Goal: Task Accomplishment & Management: Use online tool/utility

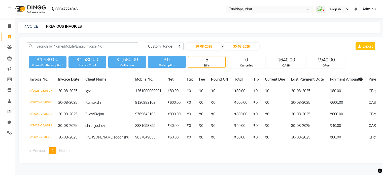
select select "range"
click at [199, 47] on input "30-08-2025" at bounding box center [203, 46] width 35 height 7
select select "8"
select select "2025"
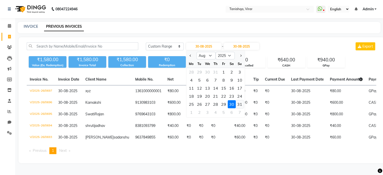
click at [240, 106] on div "31" at bounding box center [240, 104] width 8 height 8
type input "31-08-2025"
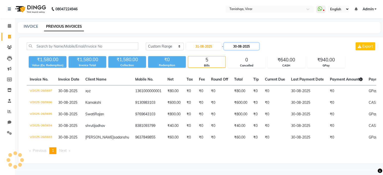
click at [239, 44] on input "30-08-2025" at bounding box center [241, 46] width 35 height 7
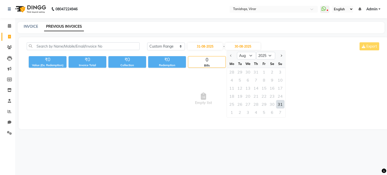
click at [280, 104] on div "31" at bounding box center [280, 104] width 8 height 8
type input "31-08-2025"
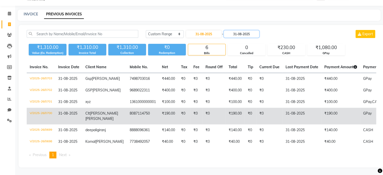
scroll to position [30, 0]
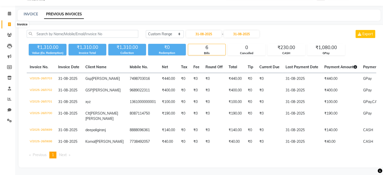
click at [9, 22] on icon at bounding box center [9, 24] width 3 height 4
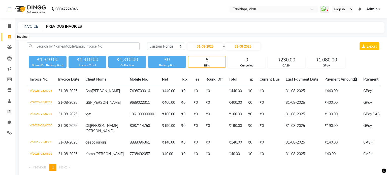
select select "service"
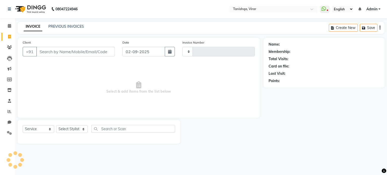
type input "0704"
select select "8149"
click at [9, 25] on icon at bounding box center [9, 26] width 3 height 4
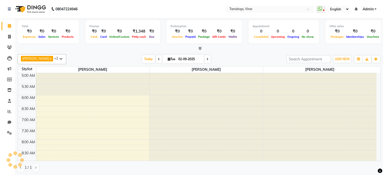
scroll to position [22, 0]
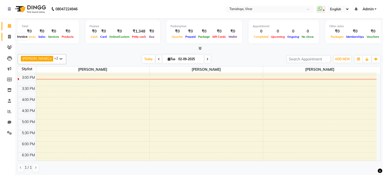
click at [9, 39] on span at bounding box center [9, 37] width 9 height 6
select select "8149"
select select "service"
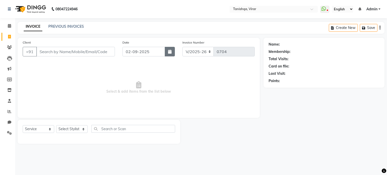
click at [168, 50] on icon "button" at bounding box center [170, 52] width 4 height 4
select select "9"
select select "2025"
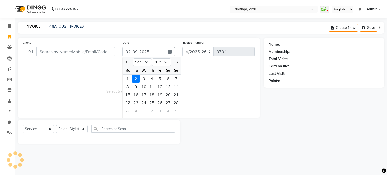
click at [145, 43] on div "Date 02-09-2025 Jan Feb Mar Apr May Jun Jul Aug Sep Oct Nov Dec 2015 2016 2017 …" at bounding box center [149, 50] width 60 height 21
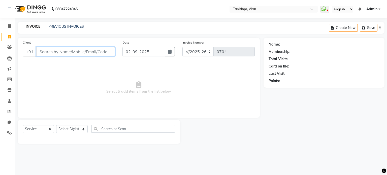
click at [75, 53] on input "Client" at bounding box center [75, 52] width 79 height 10
type input "9082645151"
click at [104, 50] on span "Add Client" at bounding box center [102, 51] width 20 height 5
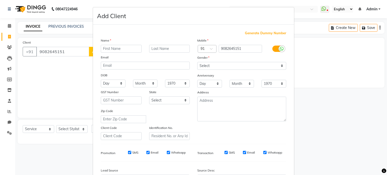
click at [120, 49] on input "text" at bounding box center [121, 49] width 41 height 8
type input "Rashmi"
click at [154, 46] on input "text" at bounding box center [169, 49] width 41 height 8
type input "Soyi"
click at [202, 67] on select "Select Male Female Other Prefer Not To Say" at bounding box center [241, 66] width 89 height 8
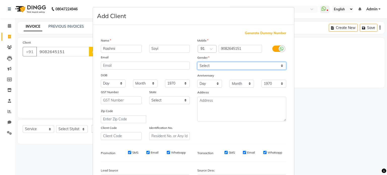
select select "female"
click at [197, 62] on select "Select Male Female Other Prefer Not To Say" at bounding box center [241, 66] width 89 height 8
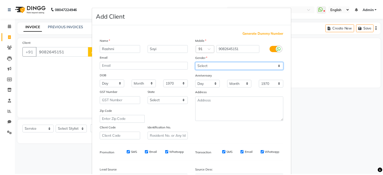
scroll to position [60, 0]
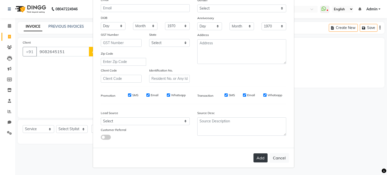
click at [259, 157] on button "Add" at bounding box center [261, 157] width 14 height 9
select select
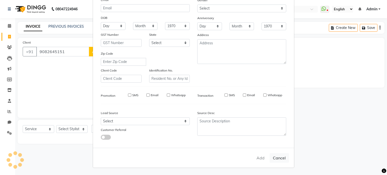
select select
checkbox input "false"
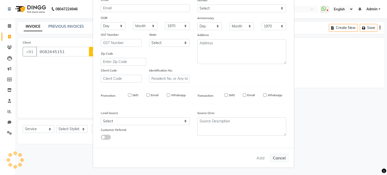
checkbox input "false"
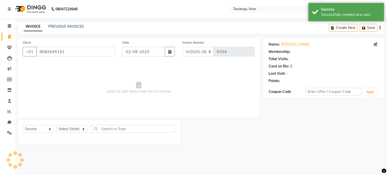
select select "1: Object"
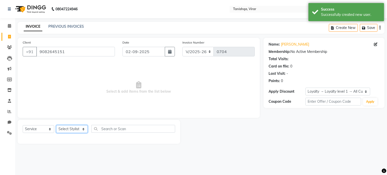
click at [73, 128] on select "Select Stylist Beena Gupta jaya Jaya Maheshwari mahhi Priyanka Maheshwari Seema…" at bounding box center [71, 129] width 31 height 8
select select "75950"
click at [56, 125] on select "Select Stylist Beena Gupta jaya Jaya Maheshwari mahhi Priyanka Maheshwari Seema…" at bounding box center [71, 129] width 31 height 8
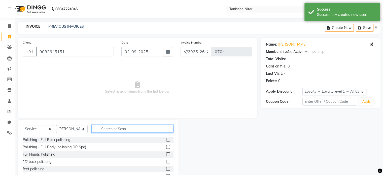
click at [126, 127] on input "text" at bounding box center [132, 129] width 82 height 8
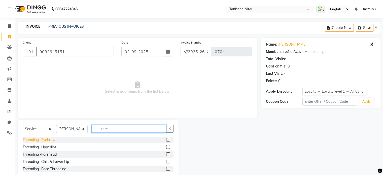
type input "thre"
click at [45, 142] on div "Threading -Eyebrow" at bounding box center [39, 139] width 33 height 5
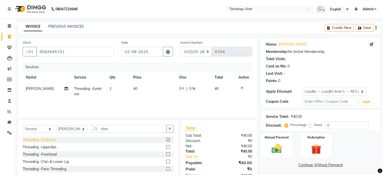
checkbox input "false"
click at [277, 149] on img at bounding box center [276, 149] width 17 height 12
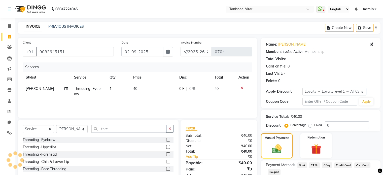
scroll to position [33, 0]
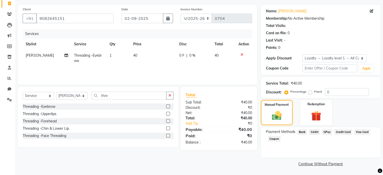
click at [318, 131] on span "CASH" at bounding box center [314, 132] width 11 height 6
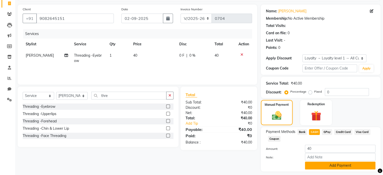
click at [347, 168] on button "Add Payment" at bounding box center [340, 166] width 71 height 8
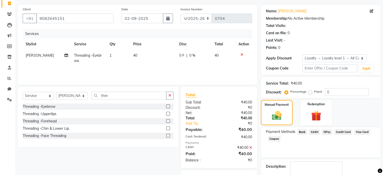
scroll to position [61, 0]
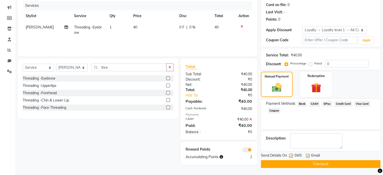
click at [344, 165] on button "Checkout" at bounding box center [321, 164] width 120 height 8
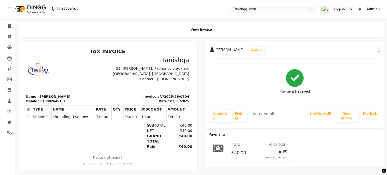
select select "service"
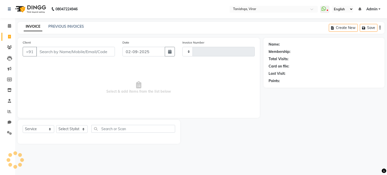
type input "0705"
select select "8149"
click at [67, 48] on input "Client" at bounding box center [75, 52] width 79 height 10
click at [41, 51] on input "Client" at bounding box center [75, 52] width 79 height 10
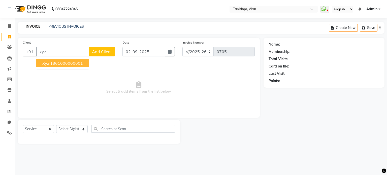
click at [61, 63] on ngb-highlight "1361000000001" at bounding box center [66, 63] width 33 height 5
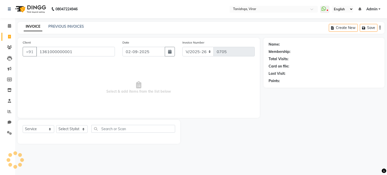
type input "1361000000001"
select select "1: Object"
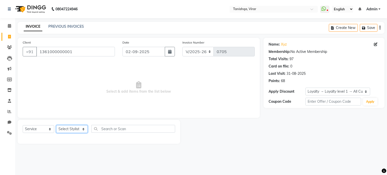
click at [75, 127] on select "Select Stylist [PERSON_NAME] [PERSON_NAME] mahhi [PERSON_NAME] [PERSON_NAME] [P…" at bounding box center [71, 129] width 31 height 8
select select "75948"
click at [56, 125] on select "Select Stylist [PERSON_NAME] [PERSON_NAME] mahhi [PERSON_NAME] [PERSON_NAME] [P…" at bounding box center [71, 129] width 31 height 8
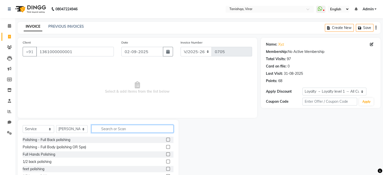
click at [123, 125] on input "text" at bounding box center [132, 129] width 82 height 8
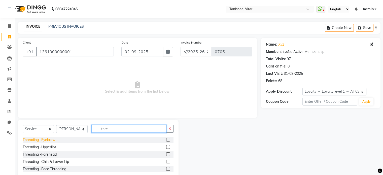
type input "thre"
click at [36, 142] on div "Threading -Eyebrow" at bounding box center [39, 139] width 33 height 5
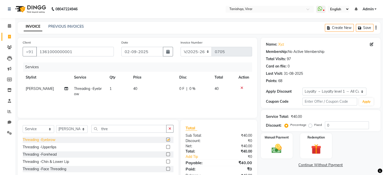
checkbox input "false"
click at [44, 145] on div "Threading -Upperlips" at bounding box center [40, 147] width 34 height 5
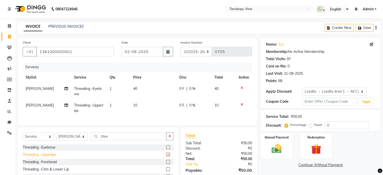
checkbox input "false"
click at [272, 149] on img at bounding box center [276, 149] width 17 height 12
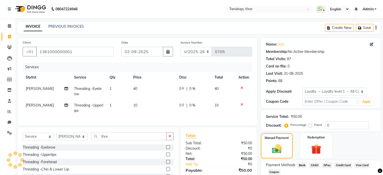
click at [313, 164] on span "CASH" at bounding box center [314, 166] width 11 height 6
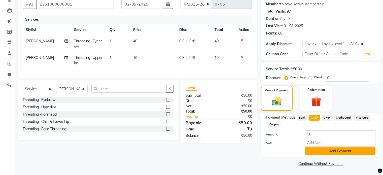
click at [337, 155] on button "Add Payment" at bounding box center [340, 151] width 71 height 8
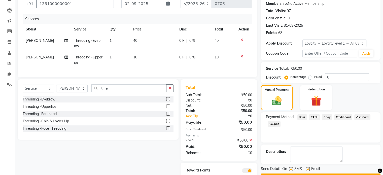
scroll to position [70, 0]
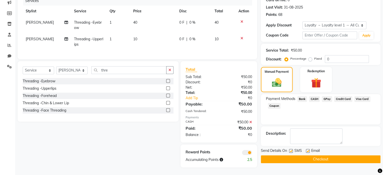
click at [323, 158] on button "Checkout" at bounding box center [321, 159] width 120 height 8
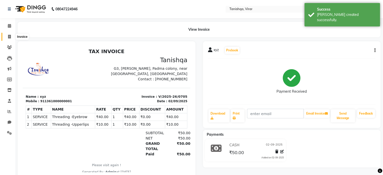
click at [10, 34] on span at bounding box center [9, 37] width 9 height 6
select select "service"
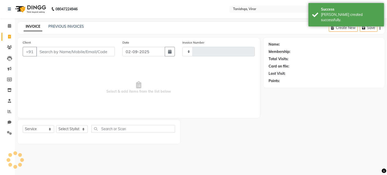
type input "0706"
select select "8149"
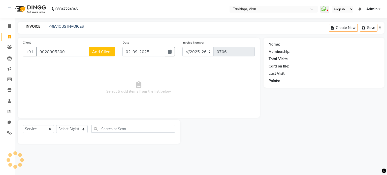
type input "9028905300"
click at [101, 55] on button "Add Client" at bounding box center [102, 52] width 26 height 10
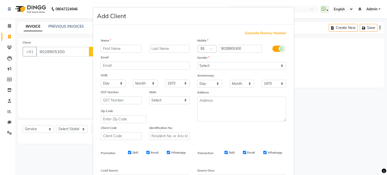
click at [117, 50] on input "text" at bounding box center [121, 49] width 41 height 8
type input "juliet joyson"
click at [157, 48] on input "text" at bounding box center [169, 49] width 41 height 8
type input "tuskano"
click at [106, 83] on select "Day 01 02 03 04 05 06 07 08 09 10 11 12 13 14 15 16 17 18 19 20 21 22 23 24 25 …" at bounding box center [113, 84] width 25 height 8
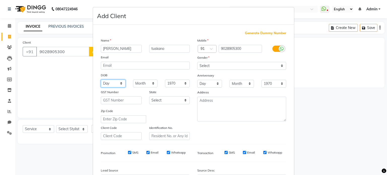
select select "30"
click at [101, 80] on select "Day 01 02 03 04 05 06 07 08 09 10 11 12 13 14 15 16 17 18 19 20 21 22 23 24 25 …" at bounding box center [113, 84] width 25 height 8
click at [139, 82] on select "Month January February March April May June July August September October Novem…" at bounding box center [145, 84] width 25 height 8
select select "12"
click at [133, 80] on select "Month January February March April May June July August September October Novem…" at bounding box center [145, 84] width 25 height 8
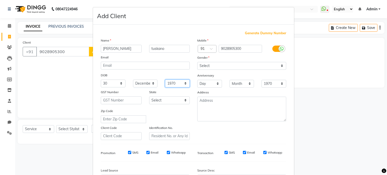
click at [177, 84] on select "1940 1941 1942 1943 1944 1945 1946 1947 1948 1949 1950 1951 1952 1953 1954 1955…" at bounding box center [177, 84] width 25 height 8
select select "1993"
click at [165, 80] on select "1940 1941 1942 1943 1944 1945 1946 1947 1948 1949 1950 1951 1952 1953 1954 1955…" at bounding box center [177, 84] width 25 height 8
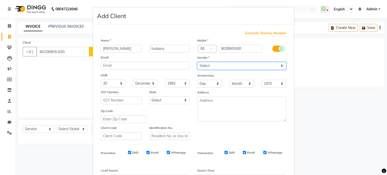
click at [220, 68] on select "Select Male Female Other Prefer Not To Say" at bounding box center [241, 66] width 89 height 8
select select "female"
click at [197, 62] on select "Select Male Female Other Prefer Not To Say" at bounding box center [241, 66] width 89 height 8
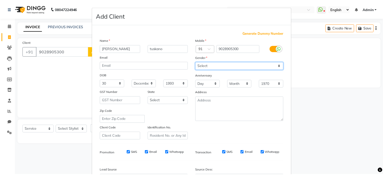
scroll to position [60, 0]
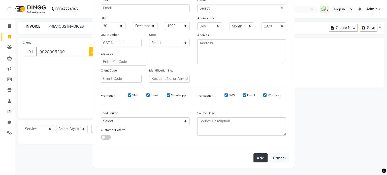
click at [261, 158] on button "Add" at bounding box center [261, 157] width 14 height 9
select select
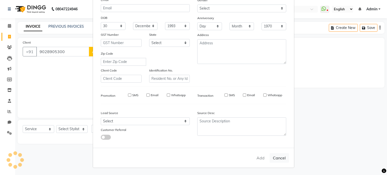
select select
checkbox input "false"
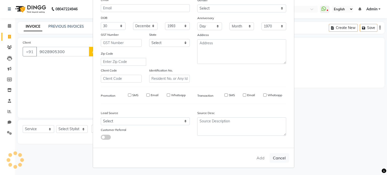
checkbox input "false"
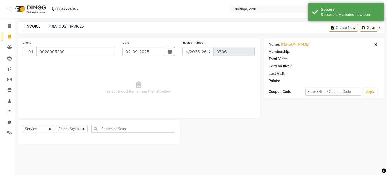
select select "1: Object"
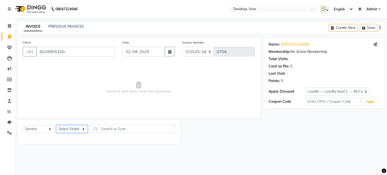
click at [68, 129] on select "Select Stylist Beena Gupta jaya Jaya Maheshwari mahhi Priyanka Maheshwari Seema…" at bounding box center [71, 129] width 31 height 8
select select "75950"
click at [56, 125] on select "Select Stylist Beena Gupta jaya Jaya Maheshwari mahhi Priyanka Maheshwari Seema…" at bounding box center [71, 129] width 31 height 8
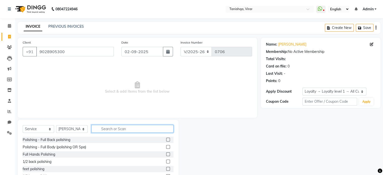
click at [110, 128] on input "text" at bounding box center [132, 129] width 82 height 8
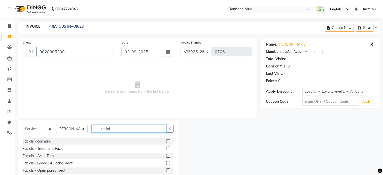
scroll to position [131, 0]
type input "facial"
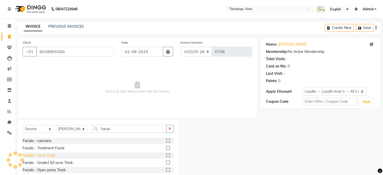
click at [48, 157] on div "Facials - Acne Treat." at bounding box center [39, 155] width 33 height 5
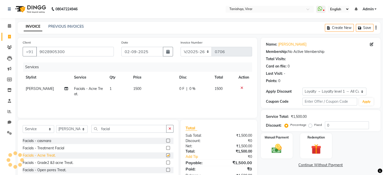
checkbox input "false"
click at [110, 129] on input "facial" at bounding box center [128, 129] width 75 height 8
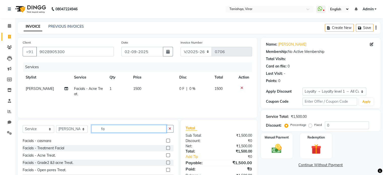
type input "f"
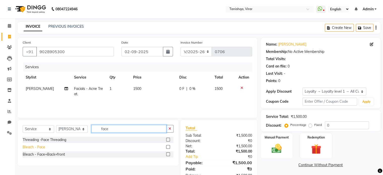
type input "face"
click at [32, 148] on div "Bleach - Face" at bounding box center [34, 147] width 22 height 5
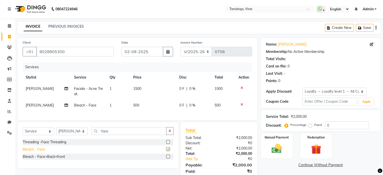
checkbox input "false"
click at [133, 105] on span "500" at bounding box center [136, 105] width 6 height 5
select select "75950"
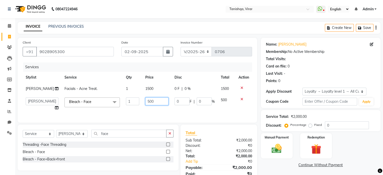
click at [145, 100] on input "500" at bounding box center [156, 102] width 23 height 8
type input "400"
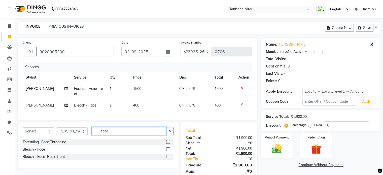
click at [127, 139] on div "Select Service Product Membership Package Voucher Prepaid Gift Card Select Styl…" at bounding box center [98, 133] width 151 height 12
type input "f"
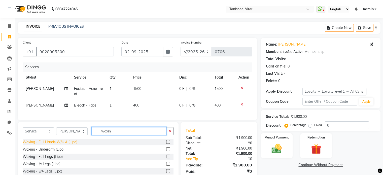
type input "waxin"
click at [68, 145] on div "Waxing - Full Hands W/U.A (Lipo)" at bounding box center [50, 142] width 55 height 5
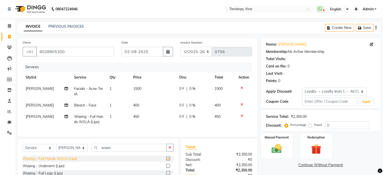
checkbox input "false"
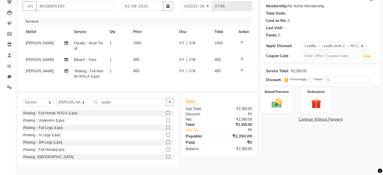
scroll to position [47, 0]
click at [338, 77] on input "0" at bounding box center [347, 80] width 44 height 8
click at [335, 143] on div "Name: Juliet Joyson Tuskano Membership: No Active Membership Total Visits: Card…" at bounding box center [322, 79] width 123 height 175
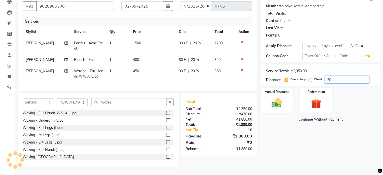
click at [342, 77] on input "20" at bounding box center [347, 80] width 44 height 8
type input "2"
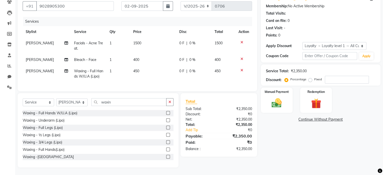
click at [191, 41] on span "0 %" at bounding box center [193, 43] width 6 height 5
select select "75950"
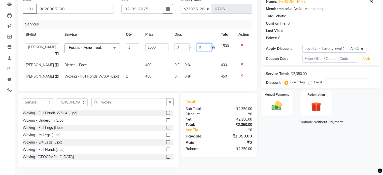
click at [202, 43] on input "0" at bounding box center [204, 47] width 15 height 8
type input "20"
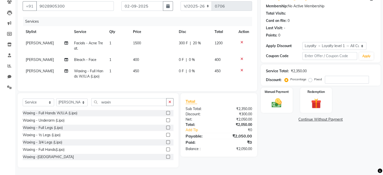
click at [280, 139] on div "Name: Juliet Joyson Tuskano Membership: No Active Membership Total Visits: Card…" at bounding box center [322, 79] width 123 height 175
click at [189, 58] on span "0 %" at bounding box center [192, 59] width 6 height 5
select select "75950"
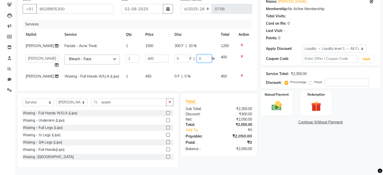
click at [202, 55] on input "0" at bounding box center [204, 59] width 15 height 8
type input "20"
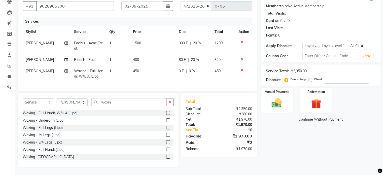
click at [283, 125] on div "Name: Juliet Joyson Tuskano Membership: No Active Membership Total Visits: Card…" at bounding box center [322, 79] width 123 height 175
click at [119, 106] on input "waxin" at bounding box center [128, 102] width 75 height 8
type input "w"
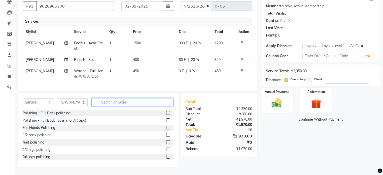
type input "h"
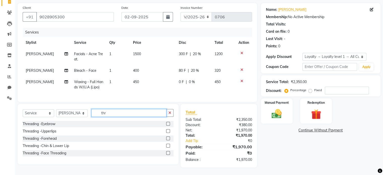
scroll to position [39, 0]
type input "thre"
click at [28, 125] on div "Threading -Eyebrow" at bounding box center [39, 123] width 33 height 5
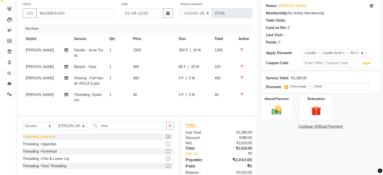
checkbox input "false"
click at [27, 146] on div "Threading -Upperlips" at bounding box center [40, 144] width 34 height 5
checkbox input "false"
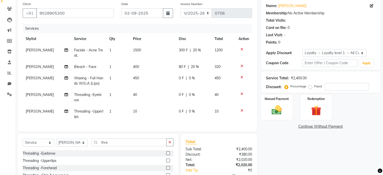
scroll to position [72, 0]
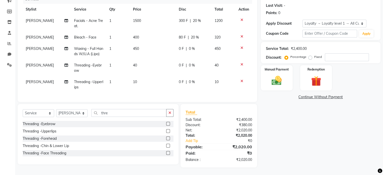
click at [291, 139] on div "Name: Juliet Joyson Tuskano Membership: No Active Membership Total Visits: Card…" at bounding box center [322, 69] width 123 height 198
click at [197, 18] on span "20 %" at bounding box center [197, 20] width 8 height 5
select select "75950"
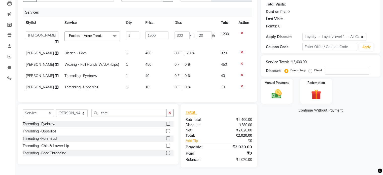
scroll to position [58, 0]
click at [203, 31] on input "20" at bounding box center [204, 35] width 15 height 8
type input "2"
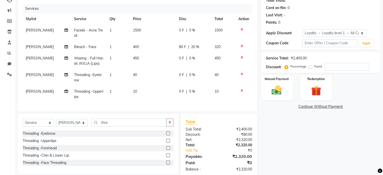
click at [188, 49] on div "80 F | 20 %" at bounding box center [193, 46] width 29 height 5
select select "75950"
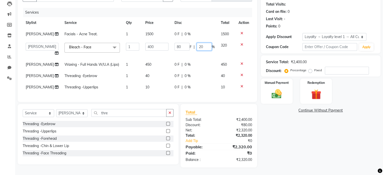
click at [202, 43] on input "20" at bounding box center [204, 47] width 15 height 8
type input "2"
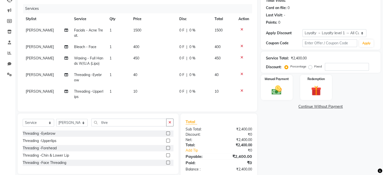
click at [302, 132] on div "Name: Juliet Joyson Tuskano Membership: No Active Membership Total Visits: Card…" at bounding box center [322, 78] width 123 height 198
click at [330, 67] on input "number" at bounding box center [347, 67] width 44 height 8
type input "20"
click at [340, 137] on div "Name: Juliet Joyson Tuskano Membership: No Active Membership Total Visits: Card…" at bounding box center [322, 78] width 123 height 198
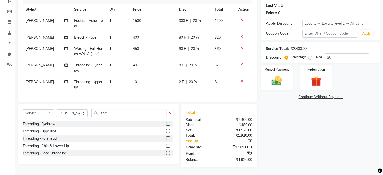
click at [192, 63] on span "20 %" at bounding box center [193, 65] width 8 height 5
select select "75950"
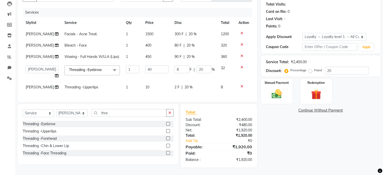
scroll to position [58, 0]
click at [205, 67] on input "20" at bounding box center [204, 70] width 15 height 8
type input "2"
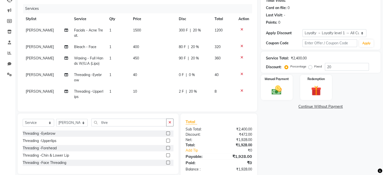
click at [186, 83] on tbody "Supriya khot Facials - Acne Treat. 1 1500 300 F | 20 % 1200 Supriya khot Bleach…" at bounding box center [138, 64] width 230 height 78
click at [190, 89] on span "20 %" at bounding box center [193, 91] width 8 height 5
select select "75950"
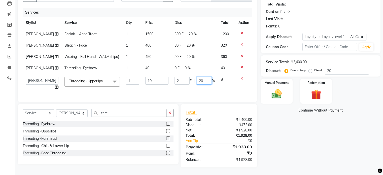
click at [204, 77] on input "20" at bounding box center [204, 81] width 15 height 8
type input "2"
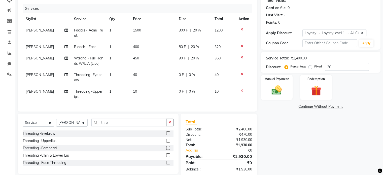
click at [291, 142] on div "Name: Juliet Joyson Tuskano Membership: No Active Membership Total Visits: Card…" at bounding box center [322, 78] width 123 height 198
click at [195, 46] on span "20 %" at bounding box center [195, 46] width 8 height 5
select select "75950"
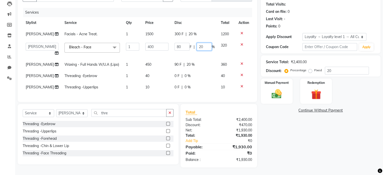
click at [204, 43] on input "20" at bounding box center [204, 47] width 15 height 8
type input "2"
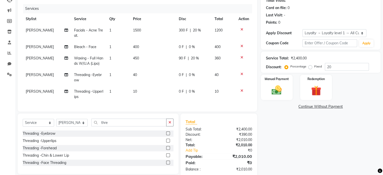
click at [297, 143] on div "Name: Juliet Joyson Tuskano Membership: No Active Membership Total Visits: Card…" at bounding box center [322, 78] width 123 height 198
click at [135, 46] on span "400" at bounding box center [136, 47] width 6 height 5
select select "75950"
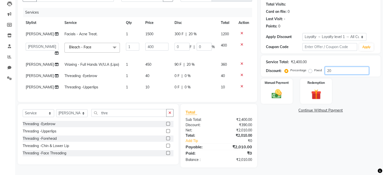
click at [334, 67] on input "20" at bounding box center [347, 71] width 44 height 8
type input "2"
type input "8"
type input "2"
type input "0"
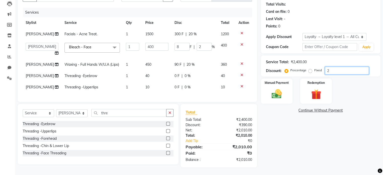
type input "0"
click at [344, 144] on div "Name: Juliet Joyson Tuskano Membership: No Active Membership Total Visits: Card…" at bounding box center [322, 75] width 123 height 184
click at [295, 140] on div "Name: Juliet Joyson Tuskano Membership: No Active Membership Total Visits: Card…" at bounding box center [322, 75] width 123 height 184
click at [127, 150] on div "Threading -Face Threading" at bounding box center [98, 153] width 151 height 6
click at [199, 28] on td "0 F | 0 %" at bounding box center [195, 33] width 46 height 11
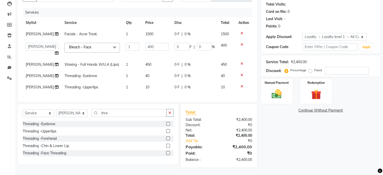
select select "75950"
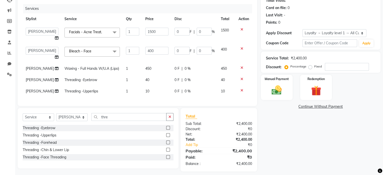
click at [283, 148] on div "Name: Juliet Joyson Tuskano Membership: No Active Membership Total Visits: Card…" at bounding box center [322, 75] width 123 height 192
click at [201, 29] on input "0" at bounding box center [204, 32] width 15 height 8
type input "20"
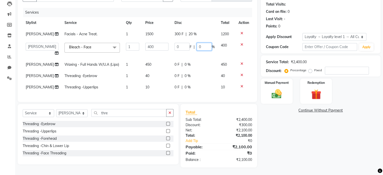
click at [203, 52] on td "0 F | 0 %" at bounding box center [195, 49] width 46 height 19
type input "0"
type input "20"
click at [285, 146] on div "Name: Juliet Joyson Tuskano Membership: No Active Membership Total Visits: Card…" at bounding box center [322, 75] width 123 height 184
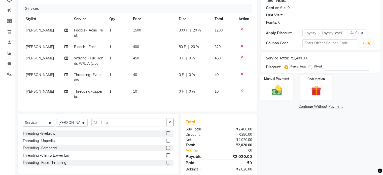
click at [274, 93] on img at bounding box center [276, 90] width 17 height 12
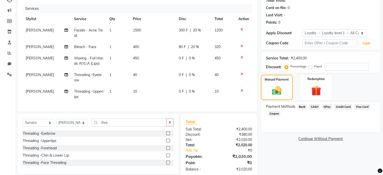
scroll to position [72, 0]
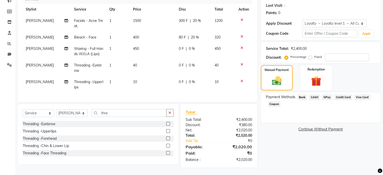
click at [327, 94] on span "GPay" at bounding box center [327, 97] width 10 height 6
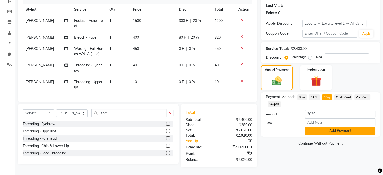
click at [330, 130] on button "Add Payment" at bounding box center [340, 131] width 71 height 8
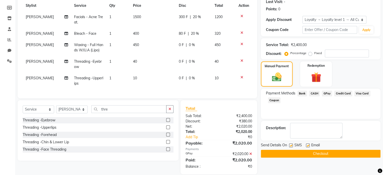
click at [328, 154] on button "Checkout" at bounding box center [321, 154] width 120 height 8
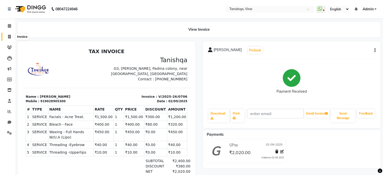
click at [8, 34] on span at bounding box center [9, 37] width 9 height 6
select select "service"
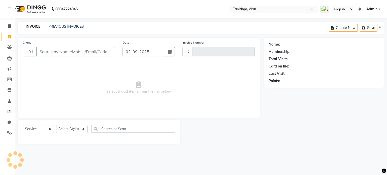
type input "0707"
select select "8149"
click at [57, 49] on input "Client" at bounding box center [75, 52] width 79 height 10
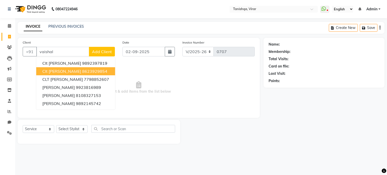
click at [71, 70] on span "Clt Vaishali Patil" at bounding box center [61, 71] width 39 height 5
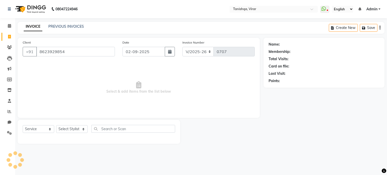
type input "8623929854"
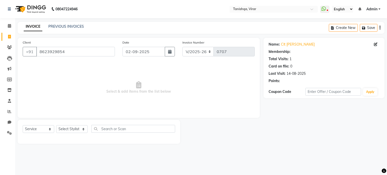
select select "1: Object"
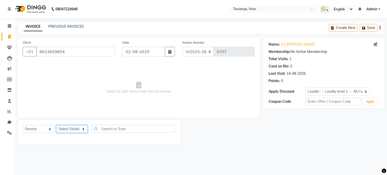
click at [73, 131] on select "Select Stylist Beena Gupta jaya Jaya Maheshwari mahhi Priyanka Maheshwari Seema…" at bounding box center [71, 129] width 31 height 8
select select "75948"
click at [56, 125] on select "Select Stylist Beena Gupta jaya Jaya Maheshwari mahhi Priyanka Maheshwari Seema…" at bounding box center [71, 129] width 31 height 8
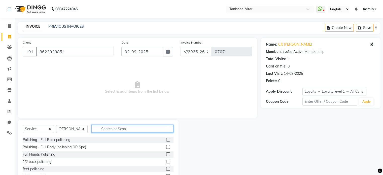
click at [120, 131] on input "text" at bounding box center [132, 129] width 82 height 8
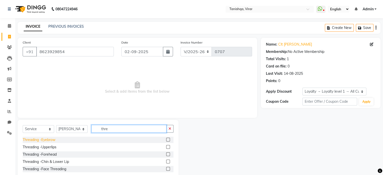
type input "thre"
click at [45, 141] on div "Threading -Eyebrow" at bounding box center [39, 139] width 33 height 5
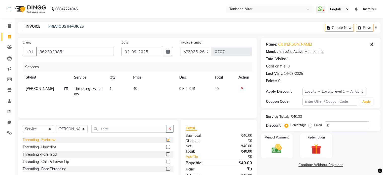
checkbox input "false"
click at [274, 150] on img at bounding box center [276, 149] width 17 height 12
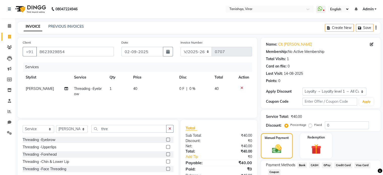
scroll to position [33, 0]
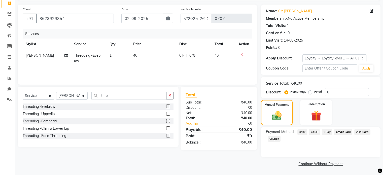
click at [328, 131] on span "GPay" at bounding box center [327, 132] width 10 height 6
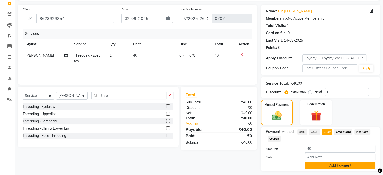
click at [338, 167] on button "Add Payment" at bounding box center [340, 166] width 71 height 8
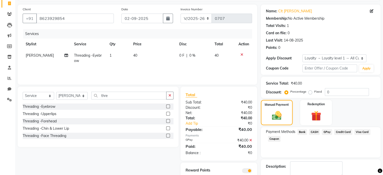
scroll to position [61, 0]
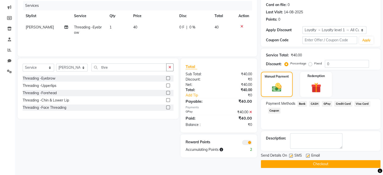
click at [291, 155] on label at bounding box center [291, 156] width 4 height 4
click at [291, 155] on input "checkbox" at bounding box center [290, 155] width 3 height 3
checkbox input "false"
click at [307, 155] on label at bounding box center [308, 156] width 4 height 4
click at [307, 155] on input "checkbox" at bounding box center [307, 155] width 3 height 3
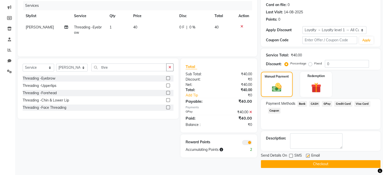
checkbox input "false"
click at [317, 165] on button "Checkout" at bounding box center [321, 164] width 120 height 8
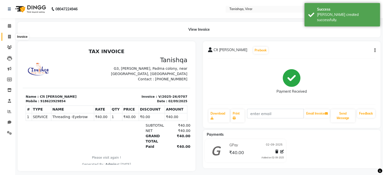
click at [8, 37] on icon at bounding box center [9, 37] width 3 height 4
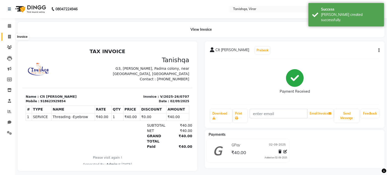
select select "service"
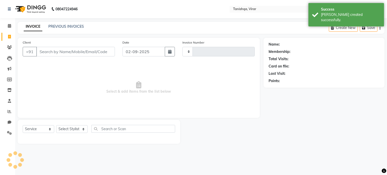
type input "0708"
select select "8149"
click at [48, 49] on input "Client" at bounding box center [75, 52] width 79 height 10
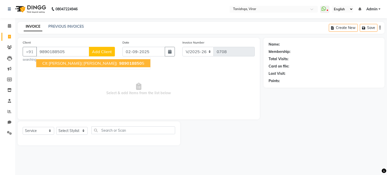
type input "9890188505"
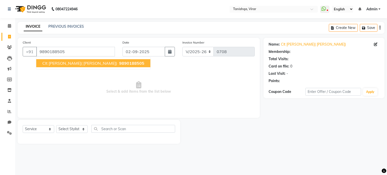
select select "1: Object"
click at [64, 66] on button "Clt Shital( Vrishali) 9890188505" at bounding box center [93, 63] width 114 height 8
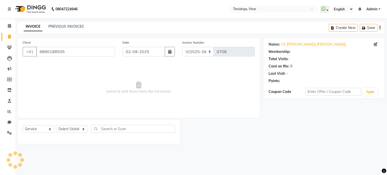
select select "1: Object"
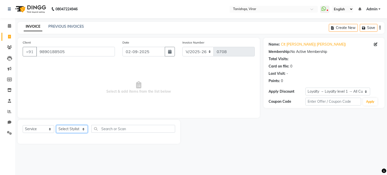
click at [65, 128] on select "Select Stylist Beena Gupta jaya Jaya Maheshwari mahhi Priyanka Maheshwari Seema…" at bounding box center [71, 129] width 31 height 8
select select "75950"
click at [56, 125] on select "Select Stylist Beena Gupta jaya Jaya Maheshwari mahhi Priyanka Maheshwari Seema…" at bounding box center [71, 129] width 31 height 8
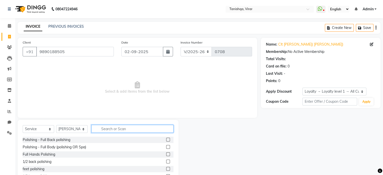
click at [111, 128] on input "text" at bounding box center [132, 129] width 82 height 8
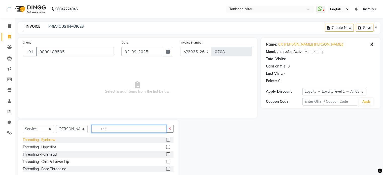
type input "thr"
click at [45, 142] on div "Threading -Eyebrow" at bounding box center [39, 139] width 33 height 5
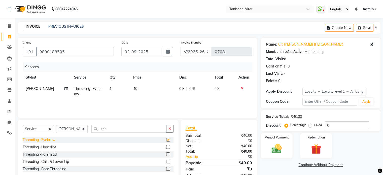
checkbox input "false"
click at [46, 146] on div "Threading -Upperlips" at bounding box center [40, 147] width 34 height 5
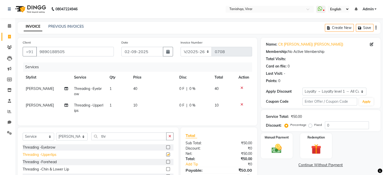
checkbox input "false"
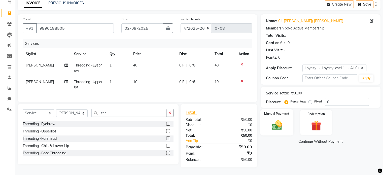
click at [276, 125] on img at bounding box center [276, 125] width 17 height 12
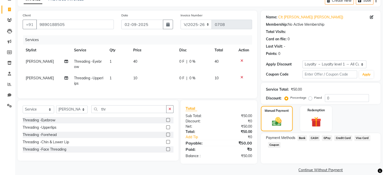
click at [329, 138] on span "GPay" at bounding box center [327, 138] width 10 height 6
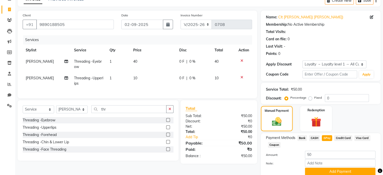
scroll to position [48, 0]
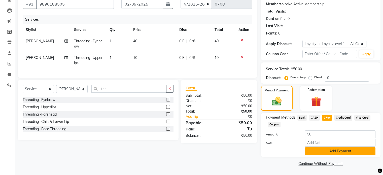
click at [343, 153] on button "Add Payment" at bounding box center [340, 151] width 71 height 8
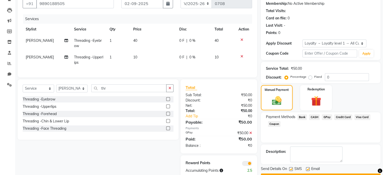
scroll to position [63, 0]
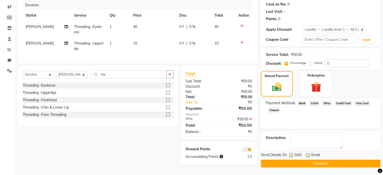
click at [326, 163] on button "Checkout" at bounding box center [321, 164] width 120 height 8
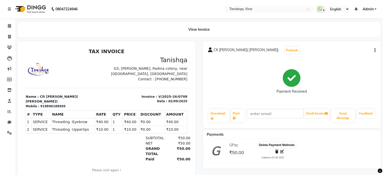
scroll to position [15, 0]
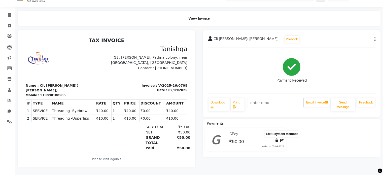
click at [282, 139] on icon at bounding box center [282, 141] width 4 height 4
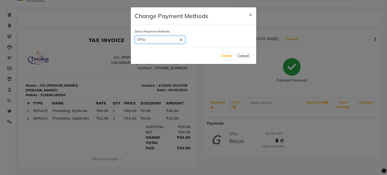
click at [172, 38] on select "Bank CASH GPay Credit Card Visa Card Coupon" at bounding box center [160, 40] width 50 height 8
select select "1"
click at [135, 36] on select "Bank CASH GPay Credit Card Visa Card Coupon" at bounding box center [160, 40] width 50 height 8
click at [224, 57] on button "Update" at bounding box center [226, 55] width 13 height 7
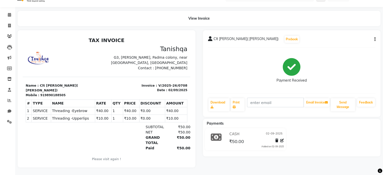
select select "service"
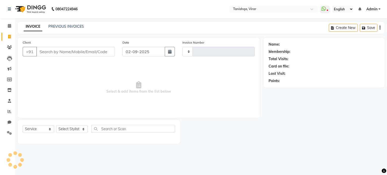
type input "0709"
select select "8149"
click at [9, 36] on icon at bounding box center [9, 37] width 3 height 4
select select "service"
type input "0709"
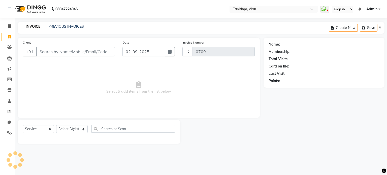
select select "8149"
click at [72, 25] on link "PREVIOUS INVOICES" at bounding box center [66, 26] width 36 height 5
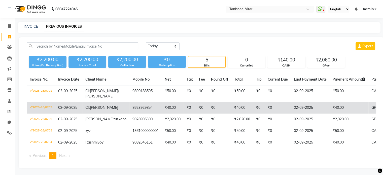
click at [369, 109] on td "GPay" at bounding box center [389, 108] width 40 height 12
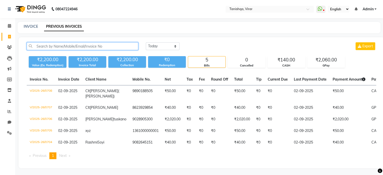
click at [53, 46] on input "text" at bounding box center [83, 46] width 112 height 8
click at [27, 27] on link "INVOICE" at bounding box center [31, 26] width 14 height 5
select select "service"
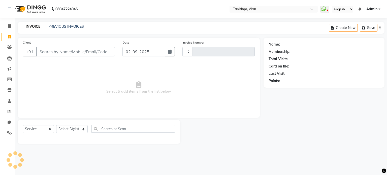
type input "0709"
select select "8149"
click at [11, 28] on span at bounding box center [9, 26] width 9 height 6
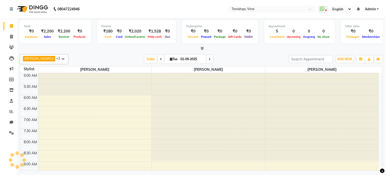
scroll to position [242, 0]
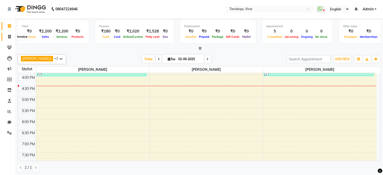
click at [9, 34] on span at bounding box center [9, 37] width 9 height 6
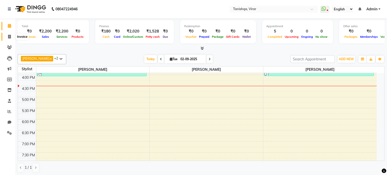
select select "8149"
select select "service"
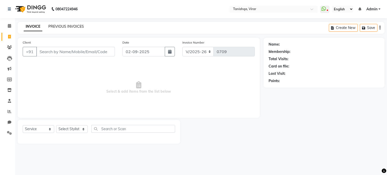
click at [74, 26] on link "PREVIOUS INVOICES" at bounding box center [66, 26] width 36 height 5
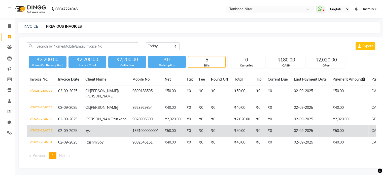
click at [87, 133] on span "xyz" at bounding box center [87, 131] width 5 height 5
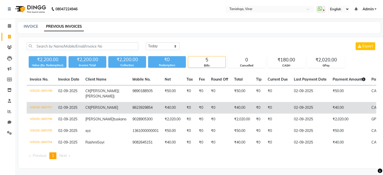
click at [100, 113] on td "Clt Vaishali Patil" at bounding box center [105, 108] width 47 height 12
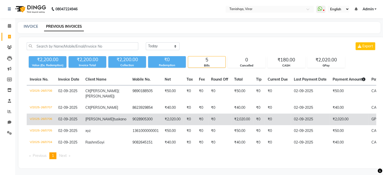
click at [90, 121] on span "[PERSON_NAME]" at bounding box center [99, 119] width 28 height 5
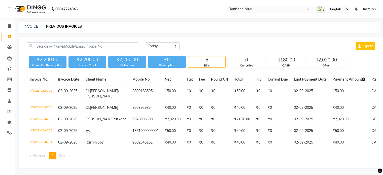
click at [29, 24] on div "INVOICE" at bounding box center [31, 26] width 14 height 5
click at [28, 28] on link "INVOICE" at bounding box center [31, 26] width 14 height 5
select select "service"
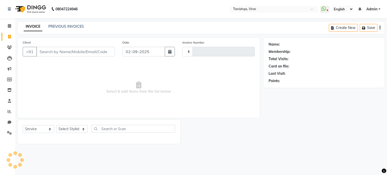
type input "0709"
select select "8149"
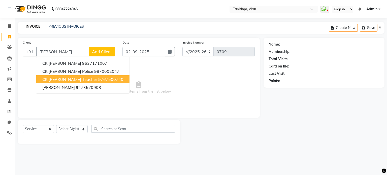
click at [64, 80] on span "Clt Roopali Teacher" at bounding box center [69, 79] width 55 height 5
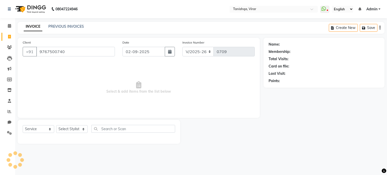
type input "9767500740"
select select "1: Object"
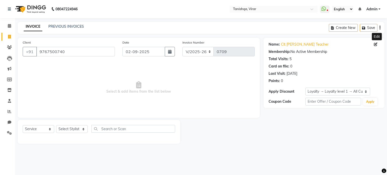
click at [376, 44] on icon at bounding box center [376, 45] width 4 height 4
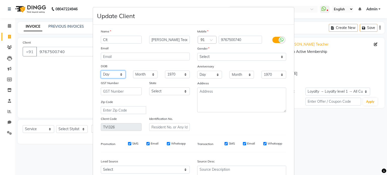
click at [102, 76] on select "Day 01 02 03 04 05 06 07 08 09 10 11 12 13 14 15 16 17 18 19 20 21 22 23 24 25 …" at bounding box center [113, 75] width 25 height 8
select select "18"
click at [101, 71] on select "Day 01 02 03 04 05 06 07 08 09 10 11 12 13 14 15 16 17 18 19 20 21 22 23 24 25 …" at bounding box center [113, 75] width 25 height 8
click at [141, 76] on select "Month January February March April May June July August September October Novem…" at bounding box center [145, 75] width 25 height 8
select select "09"
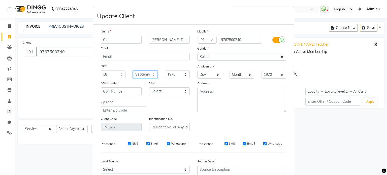
click at [133, 71] on select "Month January February March April May June July August September October Novem…" at bounding box center [145, 75] width 25 height 8
click at [173, 77] on select "1940 1941 1942 1943 1944 1945 1946 1947 1948 1949 1950 1951 1952 1953 1954 1955…" at bounding box center [177, 75] width 25 height 8
select select "1980"
click at [165, 71] on select "1940 1941 1942 1943 1944 1945 1946 1947 1948 1949 1950 1951 1952 1953 1954 1955…" at bounding box center [177, 75] width 25 height 8
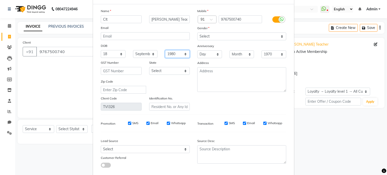
scroll to position [21, 0]
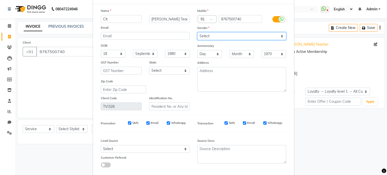
click at [231, 39] on select "Select Male Female Other Prefer Not To Say" at bounding box center [241, 36] width 89 height 8
select select "female"
click at [197, 33] on select "Select Male Female Other Prefer Not To Say" at bounding box center [241, 36] width 89 height 8
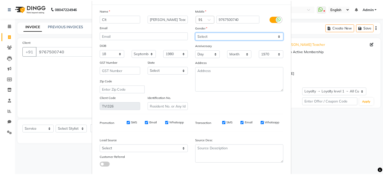
scroll to position [51, 0]
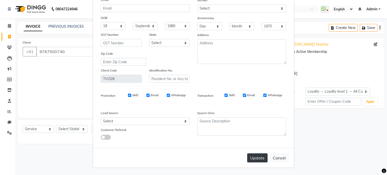
click at [253, 156] on button "Update" at bounding box center [257, 157] width 20 height 9
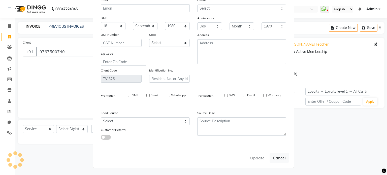
select select
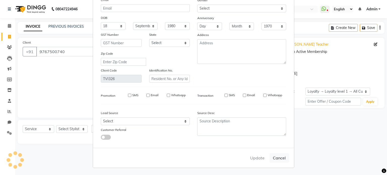
select select
checkbox input "false"
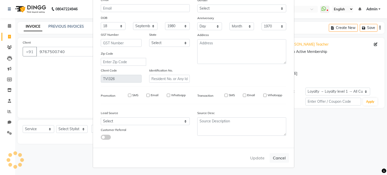
checkbox input "false"
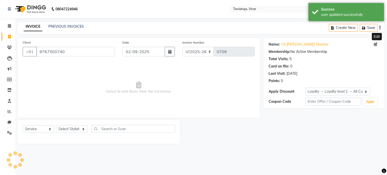
select select "1: Object"
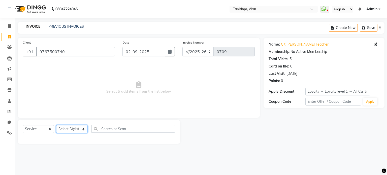
click at [64, 129] on select "Select Stylist Beena Gupta jaya Jaya Maheshwari mahhi Priyanka Maheshwari Seema…" at bounding box center [71, 129] width 31 height 8
select select "75950"
click at [56, 125] on select "Select Stylist Beena Gupta jaya Jaya Maheshwari mahhi Priyanka Maheshwari Seema…" at bounding box center [71, 129] width 31 height 8
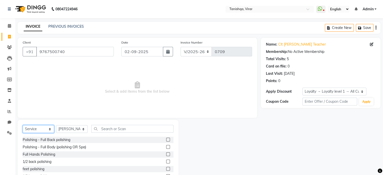
click at [36, 130] on select "Select Service Product Membership Package Voucher Prepaid Gift Card" at bounding box center [38, 129] width 31 height 8
select select "package"
click at [23, 125] on select "Select Service Product Membership Package Voucher Prepaid Gift Card" at bounding box center [38, 129] width 31 height 8
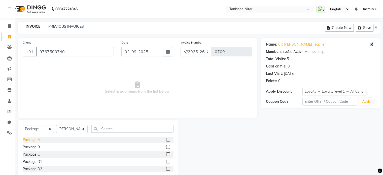
click at [35, 140] on div "Package A" at bounding box center [31, 139] width 17 height 5
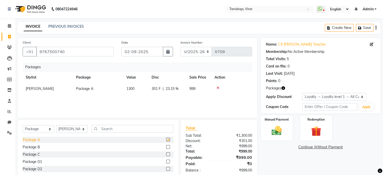
checkbox input "false"
click at [124, 128] on input "text" at bounding box center [132, 129] width 82 height 8
click at [110, 127] on input "text" at bounding box center [132, 129] width 82 height 8
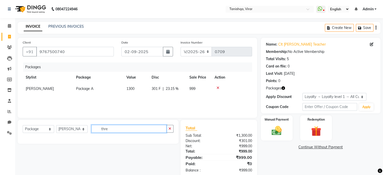
type input "thre"
click at [42, 131] on select "Select Service Product Membership Package Voucher Prepaid Gift Card" at bounding box center [38, 129] width 31 height 8
select select "service"
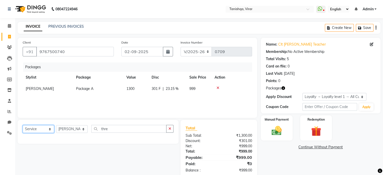
click at [23, 125] on select "Select Service Product Membership Package Voucher Prepaid Gift Card" at bounding box center [38, 129] width 31 height 8
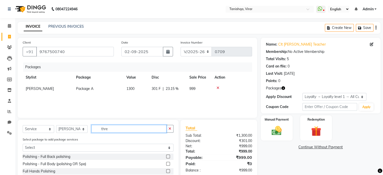
click at [117, 129] on input "thre" at bounding box center [128, 129] width 75 height 8
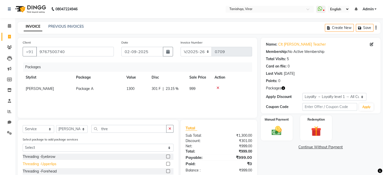
click at [31, 164] on div "Threading -Upperlips" at bounding box center [40, 164] width 34 height 5
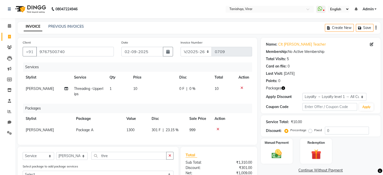
checkbox input "false"
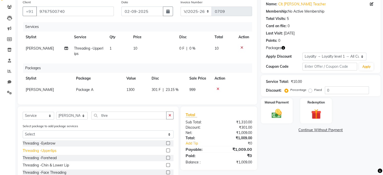
scroll to position [41, 0]
click at [39, 168] on div "Threading -Chin & Lower Lip" at bounding box center [46, 164] width 46 height 5
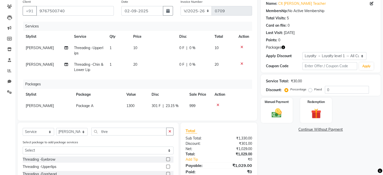
checkbox input "false"
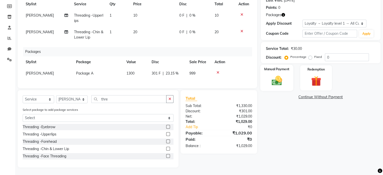
click at [276, 79] on img at bounding box center [276, 81] width 17 height 12
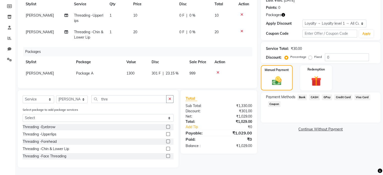
click at [328, 94] on span "GPay" at bounding box center [327, 97] width 10 height 6
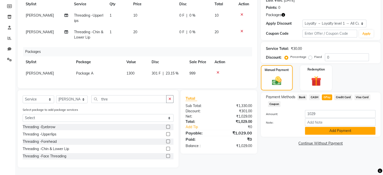
click at [334, 127] on button "Add Payment" at bounding box center [340, 131] width 71 height 8
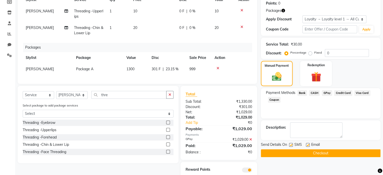
scroll to position [99, 0]
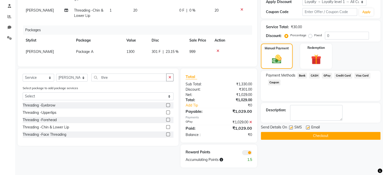
click at [323, 132] on button "Checkout" at bounding box center [321, 136] width 120 height 8
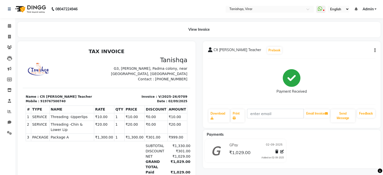
select select "service"
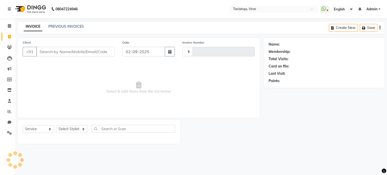
type input "0710"
select select "8149"
click at [9, 90] on icon at bounding box center [9, 90] width 4 height 4
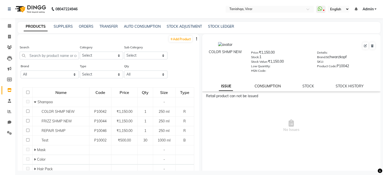
click at [260, 87] on link "CONSUMPTION" at bounding box center [268, 86] width 26 height 5
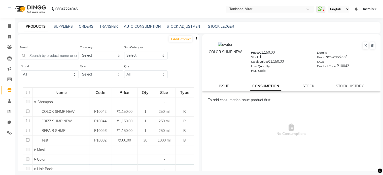
click at [260, 87] on link "CONSUMPTION" at bounding box center [265, 86] width 31 height 9
click at [196, 39] on icon "button" at bounding box center [196, 39] width 1 height 4
click at [182, 63] on div "Search Category Select Hair Skin Makeup Personal Care Appliances Beard Waxing D…" at bounding box center [109, 54] width 182 height 19
click at [305, 87] on link "STOCK" at bounding box center [309, 86] width 12 height 5
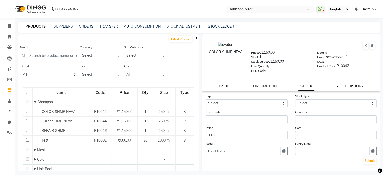
click at [347, 88] on link "STOCK HISTORY" at bounding box center [350, 86] width 28 height 5
select select "all"
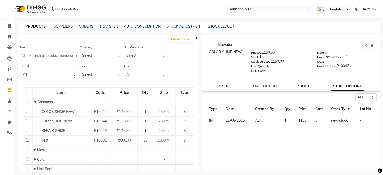
click at [300, 87] on link "STOCK" at bounding box center [304, 86] width 12 height 5
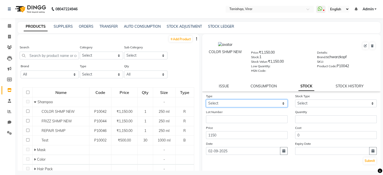
click at [219, 106] on select "Select In Out" at bounding box center [247, 104] width 82 height 8
select select "out"
click at [206, 101] on select "Select In Out" at bounding box center [247, 104] width 82 height 8
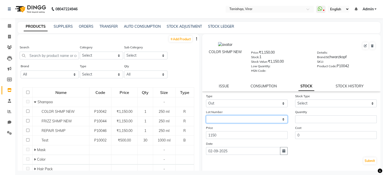
click at [215, 122] on select "None" at bounding box center [247, 119] width 82 height 8
select select "null"
click at [206, 117] on select "None" at bounding box center [247, 119] width 82 height 8
click at [218, 120] on select "None" at bounding box center [247, 119] width 82 height 8
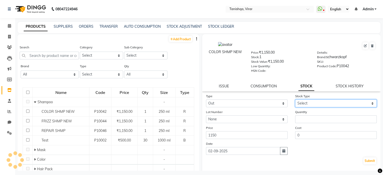
click at [313, 107] on select "Select Internal Use Damaged Expired Adjustment Return Other" at bounding box center [336, 104] width 82 height 8
select select "internal use"
click at [295, 101] on select "Select Internal Use Damaged Expired Adjustment Return Other" at bounding box center [336, 104] width 82 height 8
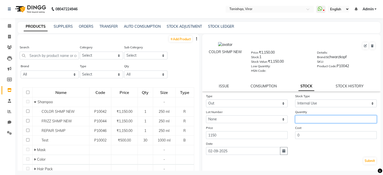
click at [299, 122] on input "number" at bounding box center [336, 119] width 82 height 8
type input "1"
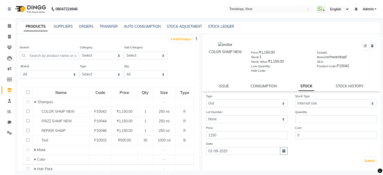
click at [343, 162] on div "Submit" at bounding box center [291, 161] width 171 height 8
click at [26, 91] on input "checkbox" at bounding box center [27, 92] width 3 height 3
checkbox input "true"
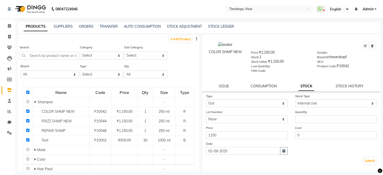
checkbox input "true"
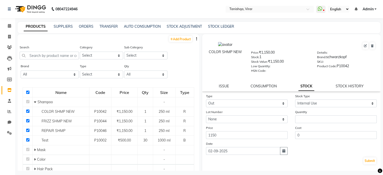
checkbox input "true"
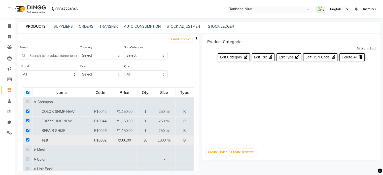
click at [27, 139] on td at bounding box center [28, 141] width 10 height 10
click at [25, 109] on td at bounding box center [28, 112] width 10 height 10
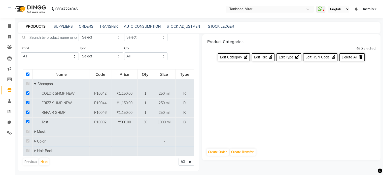
click at [176, 48] on div "Brand All Matrix Nisarg Null Schwarzkopf Type Select Both Retail Consumable Qty…" at bounding box center [109, 54] width 182 height 19
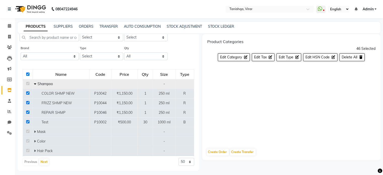
click at [38, 84] on span "Shampoo" at bounding box center [45, 84] width 15 height 5
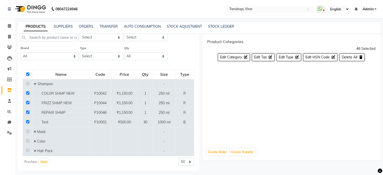
click at [252, 89] on div "Product Categories 46 Selected Edit Category Edit Tax Edit Type Edit HSN Code D…" at bounding box center [291, 89] width 179 height 110
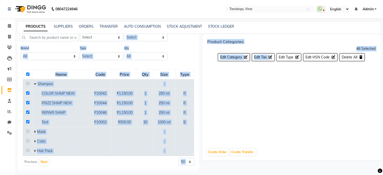
drag, startPoint x: 252, startPoint y: 89, endPoint x: 133, endPoint y: 40, distance: 129.3
click at [133, 40] on div "Add Product Search Category Select Hair Skin Makeup Personal Care Appliances Be…" at bounding box center [199, 102] width 363 height 137
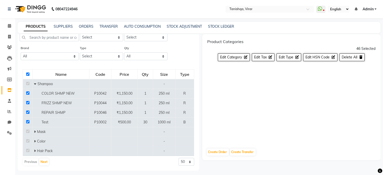
click at [138, 11] on nav "08047224946 Select Location × Tanishqa, Virar WhatsApp Status ✕ Status: Disconn…" at bounding box center [191, 9] width 383 height 18
click at [8, 27] on icon at bounding box center [9, 26] width 3 height 4
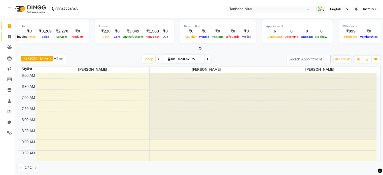
click at [10, 38] on icon at bounding box center [9, 37] width 3 height 4
select select "service"
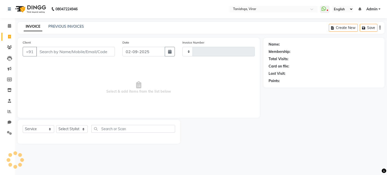
type input "0710"
select select "8149"
click at [7, 91] on icon at bounding box center [9, 90] width 4 height 4
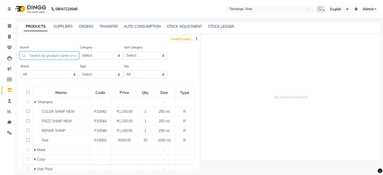
click at [44, 56] on input "text" at bounding box center [49, 56] width 59 height 8
click at [100, 58] on select "Select Hair Skin Makeup Personal Care Appliances Beard Waxing Disposable Thread…" at bounding box center [101, 56] width 43 height 8
select select "1504701100"
click at [80, 52] on select "Select Hair Skin Makeup Personal Care Appliances Beard Waxing Disposable Thread…" at bounding box center [101, 56] width 43 height 8
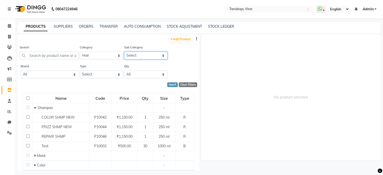
click at [135, 54] on select "Select Conditioner Shampoo Cream Mask Oil Serum Color Appliances Treatment Styl…" at bounding box center [145, 56] width 43 height 8
select select "1504701107"
click at [124, 52] on select "Select Conditioner Shampoo Cream Mask Oil Serum Color Appliances Treatment Styl…" at bounding box center [145, 56] width 43 height 8
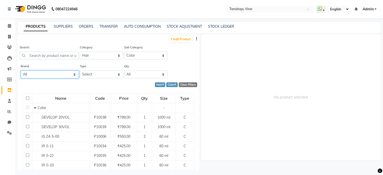
click at [48, 77] on select "All Matrix Nisarg Null Schwarzkopf" at bounding box center [50, 75] width 58 height 8
select select "schwarzkopf"
click at [21, 71] on select "All Matrix Nisarg Null Schwarzkopf" at bounding box center [50, 75] width 58 height 8
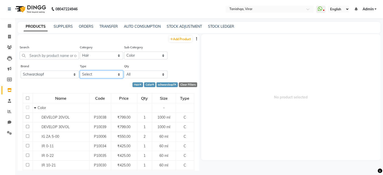
click at [96, 74] on select "Select Both Retail Consumable" at bounding box center [101, 75] width 43 height 8
select select "C"
click at [80, 71] on select "Select Both Retail Consumable" at bounding box center [101, 75] width 43 height 8
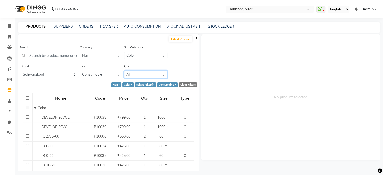
click at [140, 77] on select "All Low Out Of Stock" at bounding box center [145, 75] width 43 height 8
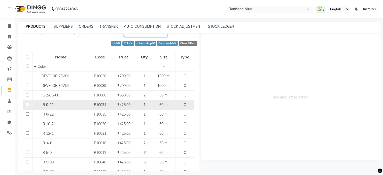
scroll to position [41, 0]
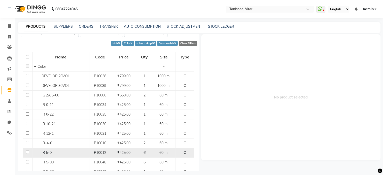
click at [50, 152] on span "IR 5-0" at bounding box center [47, 152] width 10 height 5
select select
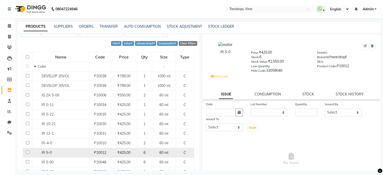
click at [27, 152] on input "checkbox" at bounding box center [27, 152] width 3 height 3
click at [238, 114] on icon "button" at bounding box center [239, 113] width 3 height 4
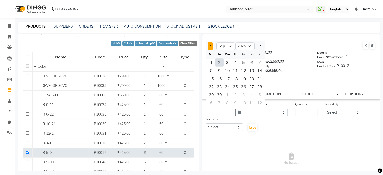
click at [210, 47] on span "Previous month" at bounding box center [210, 46] width 2 height 2
click at [251, 88] on div "23" at bounding box center [252, 87] width 8 height 8
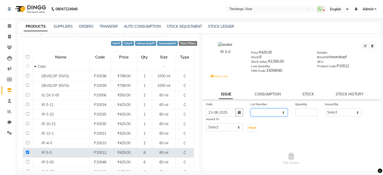
click at [266, 113] on select "None 01 / 2028-08-01" at bounding box center [269, 113] width 37 height 8
click at [251, 111] on select "None 01 / 2028-08-01" at bounding box center [269, 113] width 37 height 8
click at [300, 114] on input "number" at bounding box center [306, 113] width 22 height 8
click at [334, 115] on select "Select Beena Gupta jaya Jaya Maheshwari mahhi Priyanka Maheshwari Seema Pawar S…" at bounding box center [343, 113] width 37 height 8
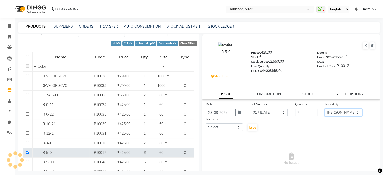
click at [325, 111] on select "Select Beena Gupta jaya Jaya Maheshwari mahhi Priyanka Maheshwari Seema Pawar S…" at bounding box center [343, 113] width 37 height 8
click at [214, 131] on select "Select Beena Gupta jaya Jaya Maheshwari mahhi Priyanka Maheshwari Seema Pawar S…" at bounding box center [224, 127] width 37 height 8
click at [234, 145] on span "No Issues" at bounding box center [291, 159] width 171 height 50
click at [221, 128] on select "Select Beena Gupta jaya Jaya Maheshwari mahhi Priyanka Maheshwari Seema Pawar S…" at bounding box center [224, 127] width 37 height 8
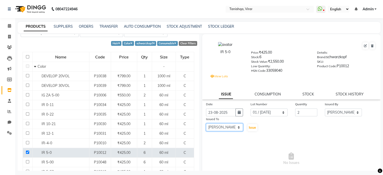
click at [206, 126] on select "Select Beena Gupta jaya Jaya Maheshwari mahhi Priyanka Maheshwari Seema Pawar S…" at bounding box center [224, 127] width 37 height 8
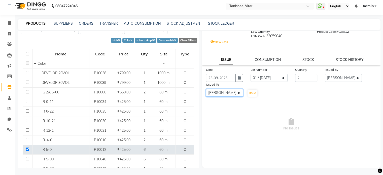
scroll to position [0, 0]
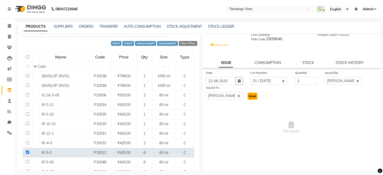
click at [251, 97] on span "Issue" at bounding box center [252, 96] width 7 height 4
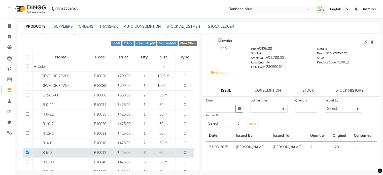
scroll to position [1, 0]
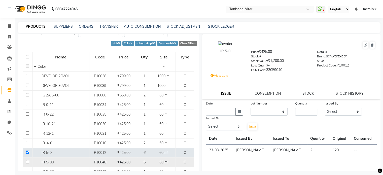
click at [27, 160] on input "checkbox" at bounding box center [27, 161] width 3 height 3
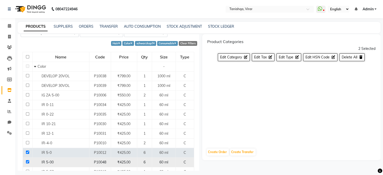
scroll to position [0, 0]
click at [28, 152] on input "checkbox" at bounding box center [27, 152] width 3 height 3
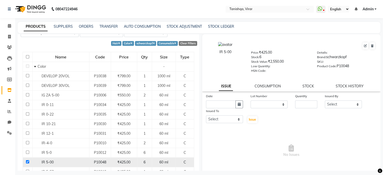
click at [26, 162] on input "checkbox" at bounding box center [27, 161] width 3 height 3
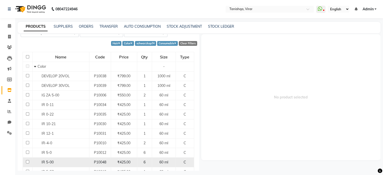
click at [45, 160] on div "IR 5-00" at bounding box center [61, 162] width 54 height 5
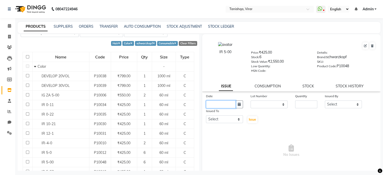
click at [224, 105] on input "text" at bounding box center [221, 105] width 30 height 8
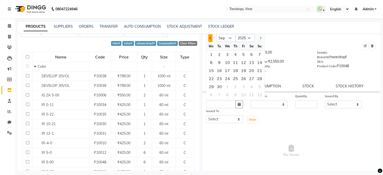
click at [210, 42] on button "Previous month" at bounding box center [210, 38] width 4 height 8
click at [251, 78] on div "23" at bounding box center [252, 79] width 8 height 8
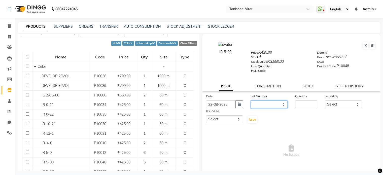
click at [264, 108] on select "None" at bounding box center [269, 105] width 37 height 8
click at [281, 107] on select "None" at bounding box center [269, 105] width 37 height 8
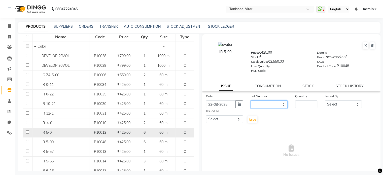
scroll to position [61, 0]
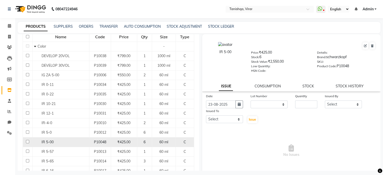
click at [26, 141] on input "checkbox" at bounding box center [27, 141] width 3 height 3
click at [259, 107] on select "None" at bounding box center [269, 105] width 37 height 8
click at [263, 107] on select "None" at bounding box center [269, 105] width 37 height 8
click at [305, 107] on input "number" at bounding box center [306, 105] width 22 height 8
click at [344, 106] on select "Select Beena Gupta jaya Jaya Maheshwari mahhi Priyanka Maheshwari Seema Pawar S…" at bounding box center [343, 105] width 37 height 8
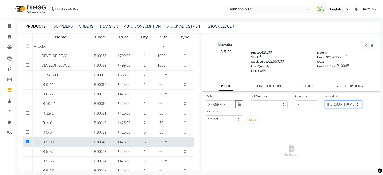
click at [325, 102] on select "Select Beena Gupta jaya Jaya Maheshwari mahhi Priyanka Maheshwari Seema Pawar S…" at bounding box center [343, 105] width 37 height 8
click at [210, 124] on div "Issued To Select Beena Gupta jaya Jaya Maheshwari mahhi Priyanka Maheshwari See…" at bounding box center [224, 115] width 45 height 15
click at [215, 122] on select "Select Beena Gupta jaya Jaya Maheshwari mahhi Priyanka Maheshwari Seema Pawar S…" at bounding box center [224, 119] width 37 height 8
click at [206, 117] on select "Select Beena Gupta jaya Jaya Maheshwari mahhi Priyanka Maheshwari Seema Pawar S…" at bounding box center [224, 119] width 37 height 8
click at [250, 120] on span "Issue" at bounding box center [252, 120] width 7 height 4
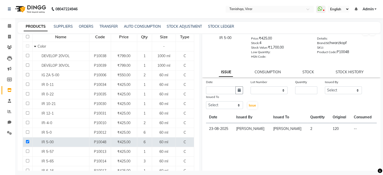
scroll to position [13, 0]
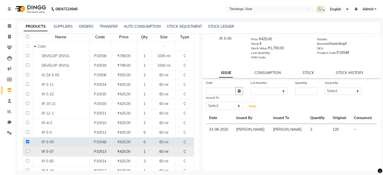
click at [26, 150] on input "checkbox" at bounding box center [27, 151] width 3 height 3
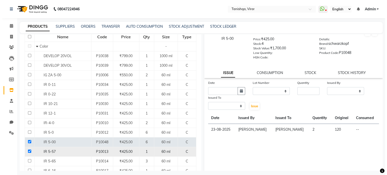
scroll to position [0, 0]
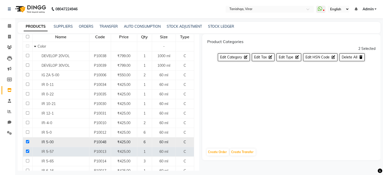
click at [26, 141] on input "checkbox" at bounding box center [27, 141] width 3 height 3
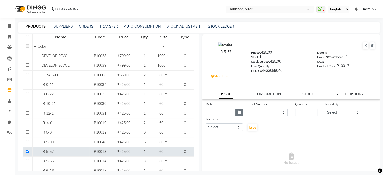
click at [239, 116] on button "button" at bounding box center [240, 113] width 8 height 8
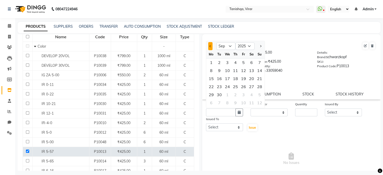
click at [210, 49] on button "Previous month" at bounding box center [210, 46] width 4 height 8
click at [251, 88] on div "23" at bounding box center [252, 87] width 8 height 8
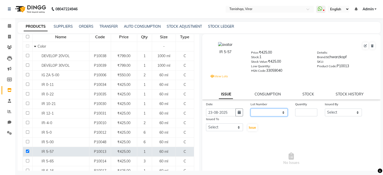
click at [268, 113] on select "None 02 / 2028-08-01" at bounding box center [269, 113] width 37 height 8
click at [251, 111] on select "None 02 / 2028-08-01" at bounding box center [269, 113] width 37 height 8
click at [308, 111] on input "number" at bounding box center [306, 113] width 22 height 8
click at [332, 113] on select "Select Beena Gupta jaya Jaya Maheshwari mahhi Priyanka Maheshwari Seema Pawar S…" at bounding box center [343, 113] width 37 height 8
click at [325, 111] on select "Select Beena Gupta jaya Jaya Maheshwari mahhi Priyanka Maheshwari Seema Pawar S…" at bounding box center [343, 113] width 37 height 8
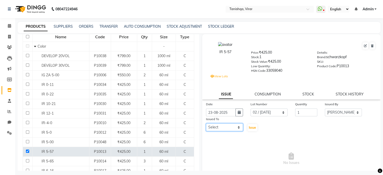
click at [221, 131] on select "Select Beena Gupta jaya Jaya Maheshwari mahhi Priyanka Maheshwari Seema Pawar S…" at bounding box center [224, 127] width 37 height 8
click at [206, 126] on select "Select Beena Gupta jaya Jaya Maheshwari mahhi Priyanka Maheshwari Seema Pawar S…" at bounding box center [224, 127] width 37 height 8
click at [251, 130] on span "Issue" at bounding box center [252, 128] width 7 height 4
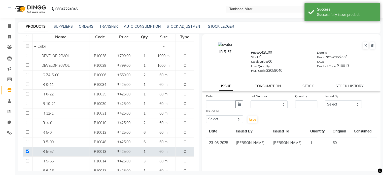
click at [270, 88] on link "CONSUMPTION" at bounding box center [268, 86] width 26 height 5
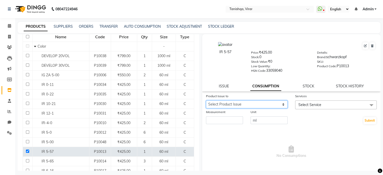
click at [270, 106] on select "Select Product Issue 2025-08-23, Issued to: Seema Pawar , Balance: 60" at bounding box center [247, 105] width 82 height 8
click at [206, 102] on select "Select Product Issue 2025-08-23, Issued to: Seema Pawar , Balance: 60" at bounding box center [247, 105] width 82 height 8
click at [311, 107] on span "Select Service" at bounding box center [310, 105] width 23 height 5
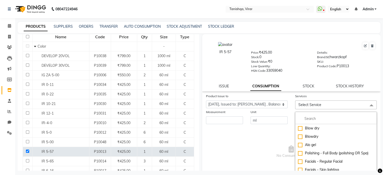
click at [311, 107] on span "Select Service" at bounding box center [310, 105] width 23 height 5
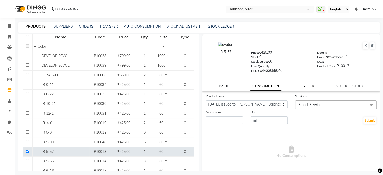
click at [306, 88] on link "STOCK" at bounding box center [309, 86] width 12 height 5
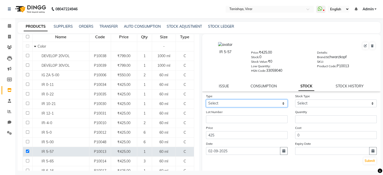
click at [234, 105] on select "Select In Out" at bounding box center [247, 104] width 82 height 8
click at [206, 101] on select "Select In Out" at bounding box center [247, 104] width 82 height 8
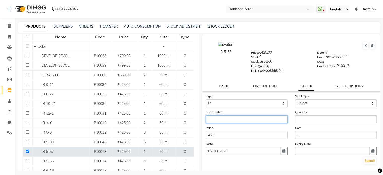
click at [224, 122] on input "text" at bounding box center [247, 119] width 82 height 8
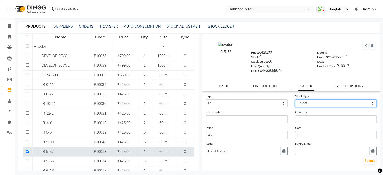
click at [309, 106] on select "Select New Stock Adjustment Return Other" at bounding box center [336, 104] width 82 height 8
click at [295, 101] on select "Select New Stock Adjustment Return Other" at bounding box center [336, 104] width 82 height 8
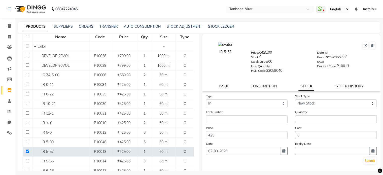
click at [342, 87] on link "STOCK HISTORY" at bounding box center [350, 86] width 28 height 5
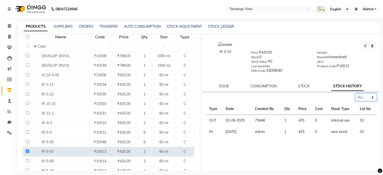
click at [368, 100] on select "Select ALL IN OUT" at bounding box center [366, 97] width 21 height 8
click at [356, 95] on select "Select ALL IN OUT" at bounding box center [366, 97] width 21 height 8
click at [368, 99] on select "Select ALL IN OUT" at bounding box center [366, 97] width 21 height 8
click at [356, 95] on select "Select ALL IN OUT" at bounding box center [366, 97] width 21 height 8
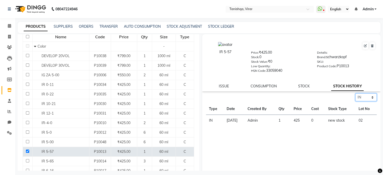
click at [368, 99] on select "Select ALL IN OUT" at bounding box center [366, 97] width 21 height 8
click at [356, 95] on select "Select ALL IN OUT" at bounding box center [366, 97] width 21 height 8
click at [222, 88] on link "ISSUE" at bounding box center [224, 86] width 10 height 5
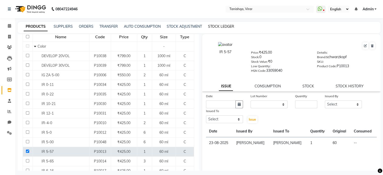
click at [213, 26] on link "STOCK LEDGER" at bounding box center [221, 26] width 26 height 5
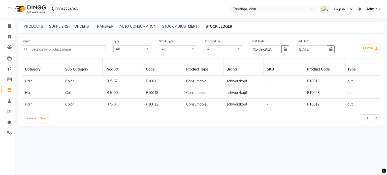
click at [31, 30] on div "PRODUCTS SUPPLIERS ORDERS TRANSFER AUTO CONSUMPTION STOCK ADJUSTMENT STOCK LEDG…" at bounding box center [201, 27] width 367 height 11
click at [32, 28] on link "PRODUCTS" at bounding box center [33, 26] width 19 height 5
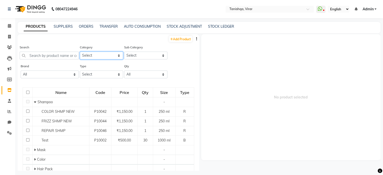
click at [96, 59] on select "Select Hair Skin Makeup Personal Care Appliances Beard Waxing Disposable Thread…" at bounding box center [101, 56] width 43 height 8
click at [183, 25] on link "STOCK ADJUSTMENT" at bounding box center [184, 26] width 35 height 5
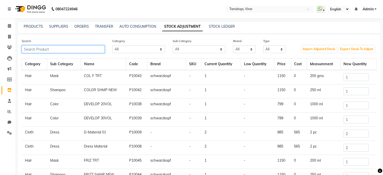
click at [58, 50] on input "text" at bounding box center [63, 49] width 83 height 8
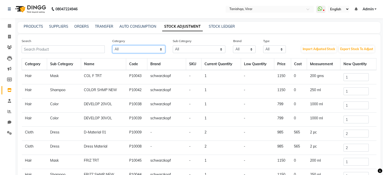
click at [139, 50] on select "All Hair Skin Makeup Personal Care Appliances Beard Waxing Disposable Threading…" at bounding box center [138, 49] width 53 height 8
click at [112, 46] on select "All Hair Skin Makeup Personal Care Appliances Beard Waxing Disposable Threading…" at bounding box center [138, 49] width 53 height 8
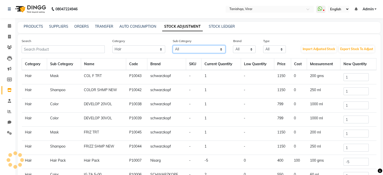
click at [183, 49] on select "All Cream Hair Olaplex Salon Use Loreal Retail Cheryls Retail Casmara Retail Ke…" at bounding box center [199, 49] width 53 height 8
click at [192, 49] on select "All Cream Hair Olaplex Salon Use Loreal Retail Cheryls Retail Casmara Retail Ke…" at bounding box center [199, 49] width 53 height 8
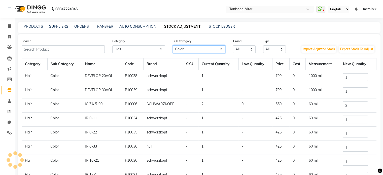
click at [186, 46] on select "All Cream Hair Olaplex Salon Use Loreal Retail Cheryls Retail Casmara Retail Ke…" at bounding box center [199, 49] width 53 height 8
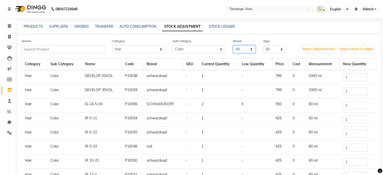
click at [240, 49] on select "All Matrix Nisarg Null Schwarzkopf" at bounding box center [244, 49] width 23 height 8
click at [233, 46] on select "All Matrix Nisarg Null Schwarzkopf" at bounding box center [244, 49] width 23 height 8
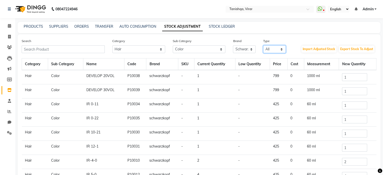
click at [273, 53] on select "All Both Consumable Retail" at bounding box center [274, 49] width 23 height 8
click at [263, 46] on select "All Both Consumable Retail" at bounding box center [274, 49] width 23 height 8
click at [30, 27] on link "PRODUCTS" at bounding box center [33, 26] width 19 height 5
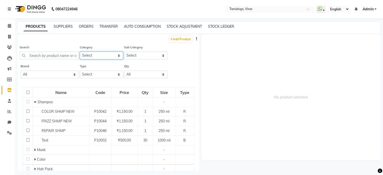
click at [99, 57] on select "Select Hair Skin Makeup Personal Care Appliances Beard Waxing Disposable Thread…" at bounding box center [101, 56] width 43 height 8
click at [80, 52] on select "Select Hair Skin Makeup Personal Care Appliances Beard Waxing Disposable Thread…" at bounding box center [101, 56] width 43 height 8
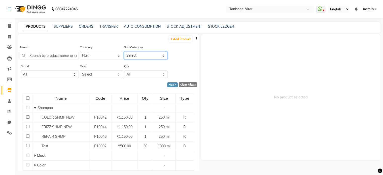
click at [137, 57] on select "Select Conditioner Shampoo Cream Mask Oil Serum Color Appliances Treatment Styl…" at bounding box center [145, 56] width 43 height 8
click at [140, 56] on select "Select Conditioner Shampoo Cream Mask Oil Serum Color Appliances Treatment Styl…" at bounding box center [145, 56] width 43 height 8
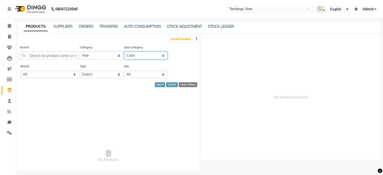
click at [140, 56] on select "Select Conditioner Shampoo Cream Mask Oil Serum Color Appliances Treatment Styl…" at bounding box center [145, 56] width 43 height 8
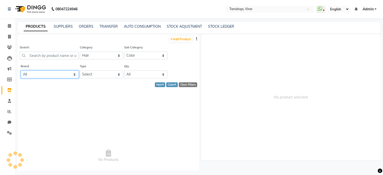
click at [40, 76] on select "All Matrix Nisarg Null Schwarzkopf" at bounding box center [50, 75] width 58 height 8
click at [21, 71] on select "All Matrix Nisarg Null Schwarzkopf" at bounding box center [50, 75] width 58 height 8
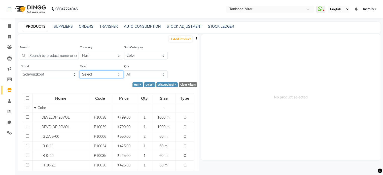
click at [90, 75] on select "Select Both Retail Consumable" at bounding box center [101, 75] width 43 height 8
click at [80, 71] on select "Select Both Retail Consumable" at bounding box center [101, 75] width 43 height 8
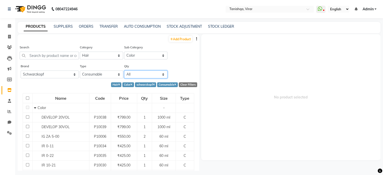
click at [152, 77] on select "All Low Out Of Stock" at bounding box center [145, 75] width 43 height 8
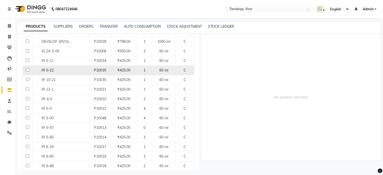
scroll to position [87, 0]
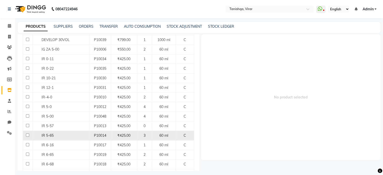
click at [26, 134] on input "checkbox" at bounding box center [27, 135] width 3 height 3
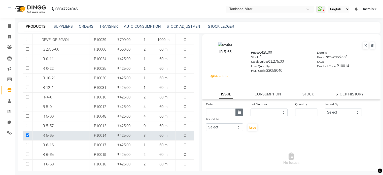
click at [238, 114] on icon "button" at bounding box center [239, 113] width 3 height 4
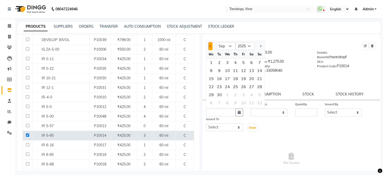
click at [210, 46] on button "Previous month" at bounding box center [210, 46] width 4 height 8
click at [251, 88] on div "23" at bounding box center [252, 87] width 8 height 8
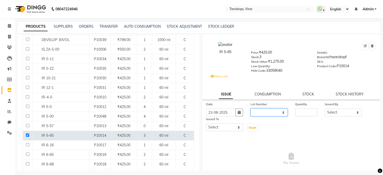
click at [267, 114] on select "None 01 / 2028-08-01" at bounding box center [269, 113] width 37 height 8
click at [251, 111] on select "None 01 / 2028-08-01" at bounding box center [269, 113] width 37 height 8
click at [303, 114] on input "number" at bounding box center [306, 113] width 22 height 8
click at [332, 113] on select "Select Beena Gupta jaya Jaya Maheshwari mahhi Priyanka Maheshwari Seema Pawar S…" at bounding box center [343, 113] width 37 height 8
click at [325, 111] on select "Select Beena Gupta jaya Jaya Maheshwari mahhi Priyanka Maheshwari Seema Pawar S…" at bounding box center [343, 113] width 37 height 8
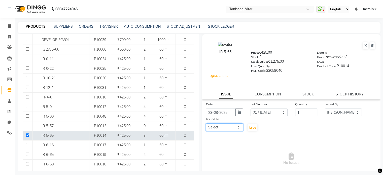
click at [222, 130] on select "Select Beena Gupta jaya Jaya Maheshwari mahhi Priyanka Maheshwari Seema Pawar S…" at bounding box center [224, 127] width 37 height 8
click at [206, 126] on select "Select Beena Gupta jaya Jaya Maheshwari mahhi Priyanka Maheshwari Seema Pawar S…" at bounding box center [224, 127] width 37 height 8
click at [251, 130] on span "Issue" at bounding box center [252, 128] width 7 height 4
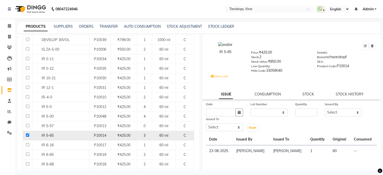
click at [26, 134] on input "checkbox" at bounding box center [27, 135] width 3 height 3
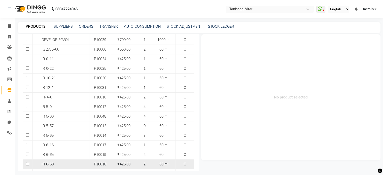
click at [25, 165] on td at bounding box center [28, 165] width 10 height 10
click at [27, 164] on input "checkbox" at bounding box center [27, 163] width 3 height 3
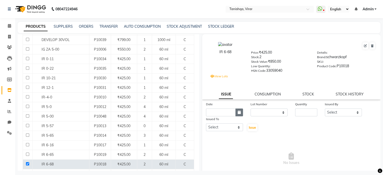
click at [238, 114] on icon "button" at bounding box center [239, 113] width 3 height 4
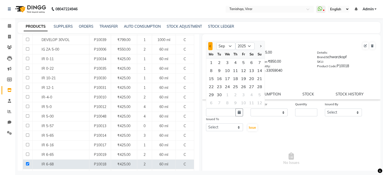
click at [210, 47] on span "Previous month" at bounding box center [210, 46] width 2 height 2
click at [253, 87] on div "23" at bounding box center [252, 87] width 8 height 8
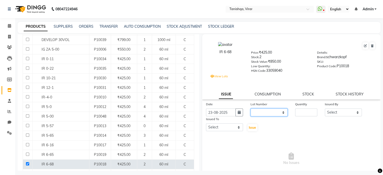
click at [259, 113] on select "None 01 /" at bounding box center [269, 113] width 37 height 8
click at [251, 111] on select "None 01 /" at bounding box center [269, 113] width 37 height 8
click at [295, 113] on input "number" at bounding box center [306, 113] width 22 height 8
click at [331, 116] on select "Select Beena Gupta jaya Jaya Maheshwari mahhi Priyanka Maheshwari Seema Pawar S…" at bounding box center [343, 113] width 37 height 8
click at [325, 111] on select "Select Beena Gupta jaya Jaya Maheshwari mahhi Priyanka Maheshwari Seema Pawar S…" at bounding box center [343, 113] width 37 height 8
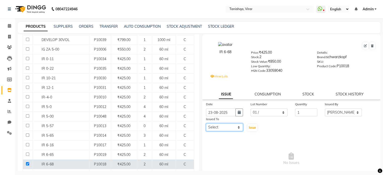
click at [224, 131] on select "Select Beena Gupta jaya Jaya Maheshwari mahhi Priyanka Maheshwari Seema Pawar S…" at bounding box center [224, 127] width 37 height 8
click at [206, 126] on select "Select Beena Gupta jaya Jaya Maheshwari mahhi Priyanka Maheshwari Seema Pawar S…" at bounding box center [224, 127] width 37 height 8
click at [251, 130] on span "Issue" at bounding box center [252, 128] width 7 height 4
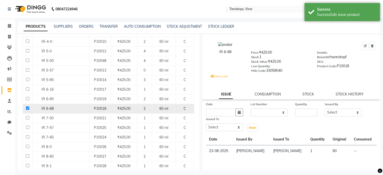
scroll to position [143, 0]
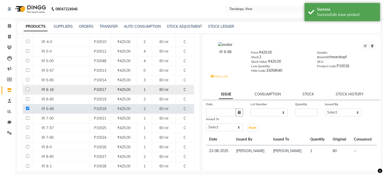
click at [27, 89] on input "checkbox" at bounding box center [27, 89] width 3 height 3
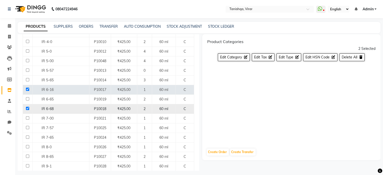
click at [27, 108] on input "checkbox" at bounding box center [27, 108] width 3 height 3
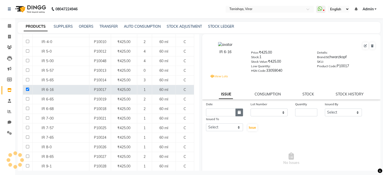
click at [238, 114] on icon "button" at bounding box center [239, 113] width 3 height 4
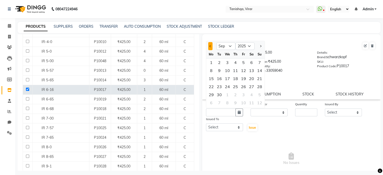
click at [210, 50] on button "Previous month" at bounding box center [210, 46] width 4 height 8
click at [252, 89] on div "23" at bounding box center [252, 87] width 8 height 8
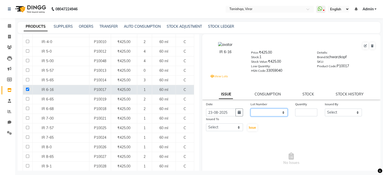
click at [274, 114] on select "None 05 / 2028-08-01" at bounding box center [269, 113] width 37 height 8
click at [251, 111] on select "None 05 / 2028-08-01" at bounding box center [269, 113] width 37 height 8
click at [305, 116] on input "number" at bounding box center [306, 113] width 22 height 8
click at [336, 115] on select "Select Beena Gupta jaya Jaya Maheshwari mahhi Priyanka Maheshwari Seema Pawar S…" at bounding box center [343, 113] width 37 height 8
click at [325, 111] on select "Select Beena Gupta jaya Jaya Maheshwari mahhi Priyanka Maheshwari Seema Pawar S…" at bounding box center [343, 113] width 37 height 8
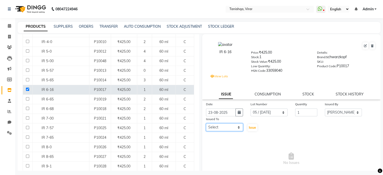
click at [223, 131] on select "Select Beena Gupta jaya Jaya Maheshwari mahhi Priyanka Maheshwari Seema Pawar S…" at bounding box center [224, 127] width 37 height 8
click at [206, 126] on select "Select Beena Gupta jaya Jaya Maheshwari mahhi Priyanka Maheshwari Seema Pawar S…" at bounding box center [224, 127] width 37 height 8
click at [253, 130] on span "Issue" at bounding box center [252, 128] width 7 height 4
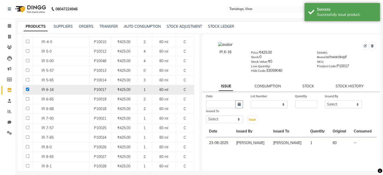
click at [28, 88] on input "checkbox" at bounding box center [27, 89] width 3 height 3
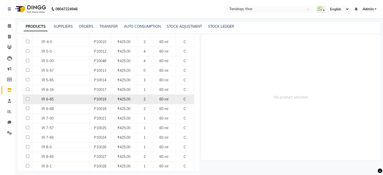
click at [43, 98] on span "IR 6-65" at bounding box center [48, 99] width 12 height 5
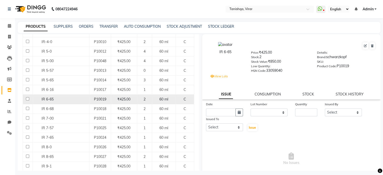
click at [26, 99] on input "checkbox" at bounding box center [27, 98] width 3 height 3
click at [240, 114] on button "button" at bounding box center [240, 113] width 8 height 8
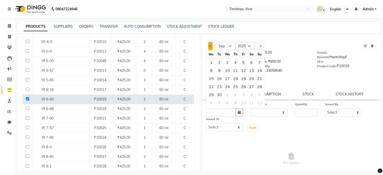
click at [210, 47] on span "Previous month" at bounding box center [210, 46] width 2 height 2
click at [251, 90] on div "23" at bounding box center [252, 87] width 8 height 8
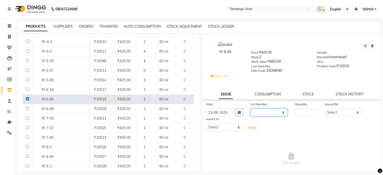
click at [264, 115] on select "None 01 /" at bounding box center [269, 113] width 37 height 8
click at [251, 111] on select "None 01 /" at bounding box center [269, 113] width 37 height 8
click at [302, 114] on input "number" at bounding box center [306, 113] width 22 height 8
click at [346, 114] on select "Select Beena Gupta jaya Jaya Maheshwari mahhi Priyanka Maheshwari Seema Pawar S…" at bounding box center [343, 113] width 37 height 8
click at [325, 111] on select "Select Beena Gupta jaya Jaya Maheshwari mahhi Priyanka Maheshwari Seema Pawar S…" at bounding box center [343, 113] width 37 height 8
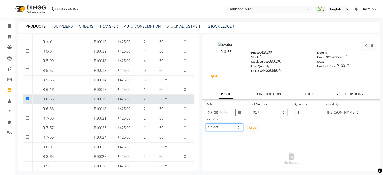
click at [215, 130] on select "Select Beena Gupta jaya Jaya Maheshwari mahhi Priyanka Maheshwari Seema Pawar S…" at bounding box center [224, 127] width 37 height 8
click at [206, 126] on select "Select Beena Gupta jaya Jaya Maheshwari mahhi Priyanka Maheshwari Seema Pawar S…" at bounding box center [224, 127] width 37 height 8
click at [250, 130] on span "Issue" at bounding box center [252, 128] width 7 height 4
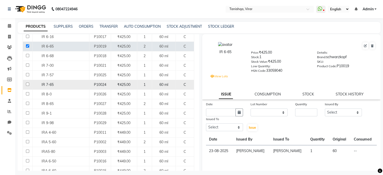
scroll to position [195, 0]
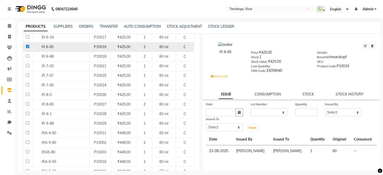
click at [28, 46] on input "checkbox" at bounding box center [27, 46] width 3 height 3
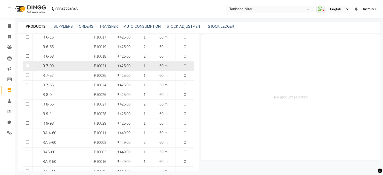
click at [46, 68] on td "IR 7-00" at bounding box center [61, 66] width 57 height 10
click at [65, 65] on div "IR 7-00" at bounding box center [61, 66] width 54 height 5
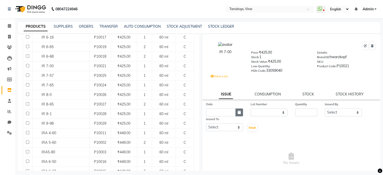
click at [239, 114] on icon "button" at bounding box center [239, 113] width 3 height 4
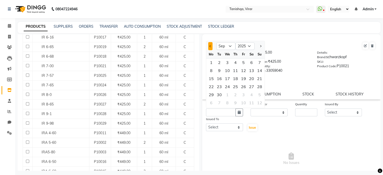
click at [210, 47] on span "Previous month" at bounding box center [210, 46] width 2 height 2
click at [251, 89] on div "23" at bounding box center [252, 87] width 8 height 8
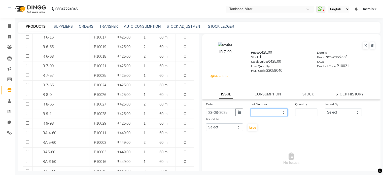
click at [265, 116] on select "None 01 /" at bounding box center [269, 113] width 37 height 8
click at [251, 111] on select "None 01 /" at bounding box center [269, 113] width 37 height 8
click at [304, 115] on input "number" at bounding box center [306, 113] width 22 height 8
click at [342, 115] on select "Select Beena Gupta jaya Jaya Maheshwari mahhi Priyanka Maheshwari Seema Pawar S…" at bounding box center [343, 113] width 37 height 8
click at [325, 111] on select "Select Beena Gupta jaya Jaya Maheshwari mahhi Priyanka Maheshwari Seema Pawar S…" at bounding box center [343, 113] width 37 height 8
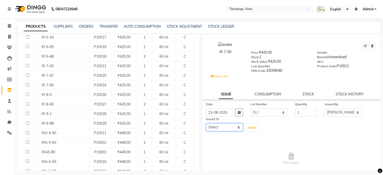
click at [227, 129] on select "Select Beena Gupta jaya Jaya Maheshwari mahhi Priyanka Maheshwari Seema Pawar S…" at bounding box center [224, 127] width 37 height 8
click at [206, 126] on select "Select Beena Gupta jaya Jaya Maheshwari mahhi Priyanka Maheshwari Seema Pawar S…" at bounding box center [224, 127] width 37 height 8
click at [254, 131] on button "Issue" at bounding box center [253, 127] width 10 height 7
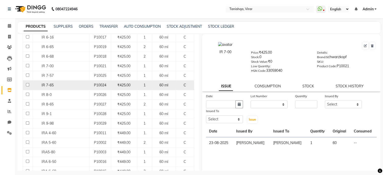
click at [43, 84] on span "IR 7-65" at bounding box center [48, 85] width 12 height 5
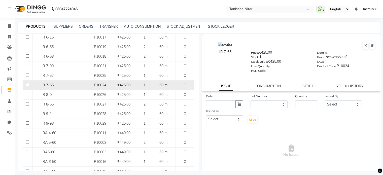
click at [27, 85] on input "checkbox" at bounding box center [27, 84] width 3 height 3
click at [239, 106] on icon "button" at bounding box center [239, 105] width 3 height 4
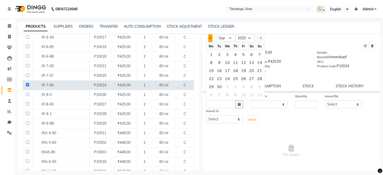
click at [210, 38] on button "Previous month" at bounding box center [210, 38] width 4 height 8
click at [252, 81] on div "23" at bounding box center [252, 79] width 8 height 8
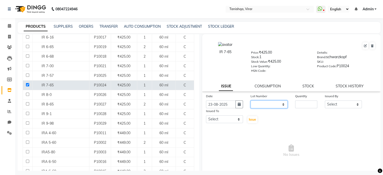
click at [267, 105] on select "None" at bounding box center [269, 105] width 37 height 8
click at [251, 102] on select "None" at bounding box center [269, 105] width 37 height 8
click at [304, 106] on input "number" at bounding box center [306, 105] width 22 height 8
drag, startPoint x: 304, startPoint y: 106, endPoint x: 332, endPoint y: 108, distance: 28.5
click at [332, 108] on div "Date 23-08-2025 Lot Number None Quantity 1 Issued By Select Beena Gupta jaya Ja…" at bounding box center [291, 108] width 179 height 30
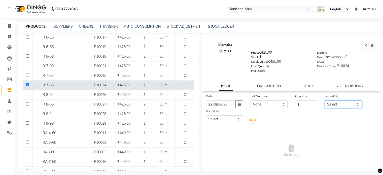
click at [332, 108] on select "Select Beena Gupta jaya Jaya Maheshwari mahhi Priyanka Maheshwari Seema Pawar S…" at bounding box center [343, 105] width 37 height 8
click at [325, 102] on select "Select Beena Gupta jaya Jaya Maheshwari mahhi Priyanka Maheshwari Seema Pawar S…" at bounding box center [343, 105] width 37 height 8
click at [227, 123] on select "Select Beena Gupta jaya Jaya Maheshwari mahhi Priyanka Maheshwari Seema Pawar S…" at bounding box center [224, 119] width 37 height 8
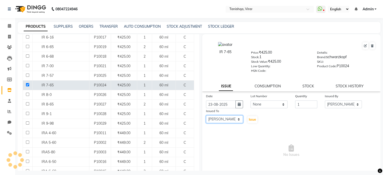
click at [206, 117] on select "Select Beena Gupta jaya Jaya Maheshwari mahhi Priyanka Maheshwari Seema Pawar S…" at bounding box center [224, 119] width 37 height 8
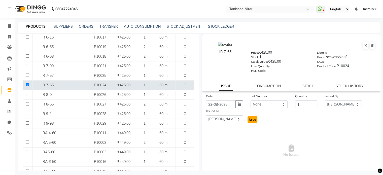
click at [251, 121] on span "Issue" at bounding box center [252, 120] width 7 height 4
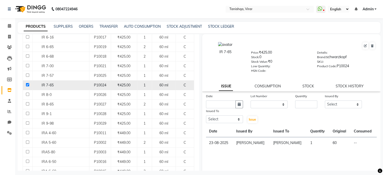
click at [26, 85] on input "checkbox" at bounding box center [27, 84] width 3 height 3
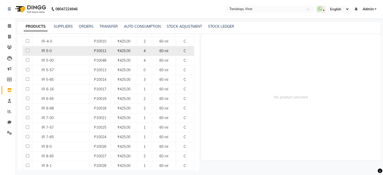
scroll to position [151, 0]
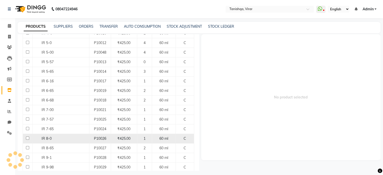
click at [27, 137] on input "checkbox" at bounding box center [27, 138] width 3 height 3
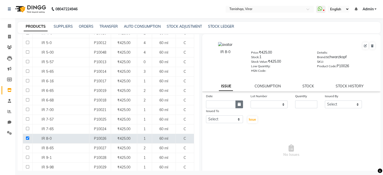
click at [240, 106] on button "button" at bounding box center [240, 105] width 8 height 8
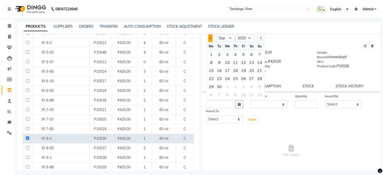
click at [211, 37] on button "Previous month" at bounding box center [210, 38] width 4 height 8
click at [252, 82] on div "23" at bounding box center [252, 79] width 8 height 8
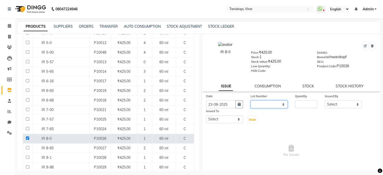
click at [262, 107] on select "None" at bounding box center [269, 105] width 37 height 8
click at [251, 102] on select "None" at bounding box center [269, 105] width 37 height 8
click at [302, 105] on input "number" at bounding box center [306, 105] width 22 height 8
click at [334, 105] on select "Select Beena Gupta jaya Jaya Maheshwari mahhi Priyanka Maheshwari Seema Pawar S…" at bounding box center [343, 105] width 37 height 8
click at [325, 102] on select "Select Beena Gupta jaya Jaya Maheshwari mahhi Priyanka Maheshwari Seema Pawar S…" at bounding box center [343, 105] width 37 height 8
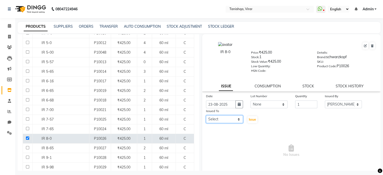
click at [221, 122] on select "Select Beena Gupta jaya Jaya Maheshwari mahhi Priyanka Maheshwari Seema Pawar S…" at bounding box center [224, 119] width 37 height 8
click at [206, 117] on select "Select Beena Gupta jaya Jaya Maheshwari mahhi Priyanka Maheshwari Seema Pawar S…" at bounding box center [224, 119] width 37 height 8
click at [252, 121] on span "Issue" at bounding box center [252, 120] width 7 height 4
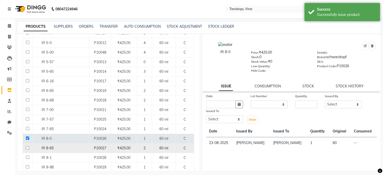
click at [26, 148] on input "checkbox" at bounding box center [27, 147] width 3 height 3
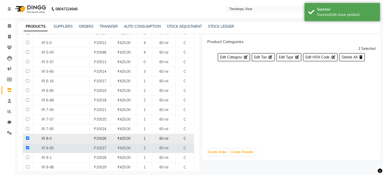
click at [28, 137] on input "checkbox" at bounding box center [27, 138] width 3 height 3
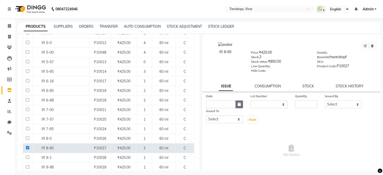
click at [238, 106] on icon "button" at bounding box center [239, 105] width 3 height 4
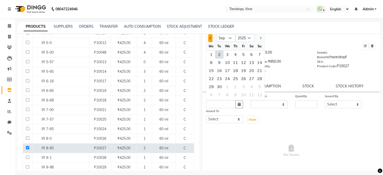
click at [209, 39] on span "Previous month" at bounding box center [210, 38] width 2 height 2
click at [250, 80] on div "23" at bounding box center [252, 79] width 8 height 8
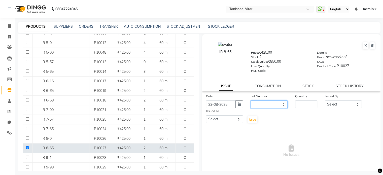
click at [267, 108] on select "None" at bounding box center [269, 105] width 37 height 8
click at [251, 102] on select "None" at bounding box center [269, 105] width 37 height 8
click at [299, 105] on input "number" at bounding box center [306, 105] width 22 height 8
click at [336, 104] on select "Select Beena Gupta jaya Jaya Maheshwari mahhi Priyanka Maheshwari Seema Pawar S…" at bounding box center [343, 105] width 37 height 8
click at [325, 102] on select "Select Beena Gupta jaya Jaya Maheshwari mahhi Priyanka Maheshwari Seema Pawar S…" at bounding box center [343, 105] width 37 height 8
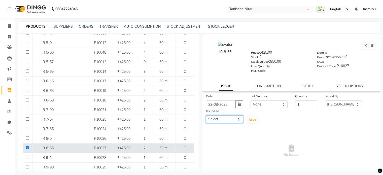
click at [211, 122] on select "Select Beena Gupta jaya Jaya Maheshwari mahhi Priyanka Maheshwari Seema Pawar S…" at bounding box center [224, 119] width 37 height 8
click at [206, 117] on select "Select Beena Gupta jaya Jaya Maheshwari mahhi Priyanka Maheshwari Seema Pawar S…" at bounding box center [224, 119] width 37 height 8
click at [252, 121] on span "Issue" at bounding box center [252, 120] width 7 height 4
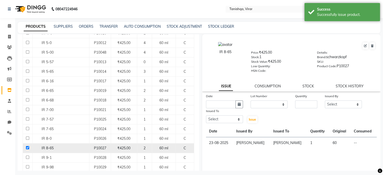
click at [25, 147] on td at bounding box center [28, 148] width 10 height 10
click at [27, 147] on input "checkbox" at bounding box center [27, 147] width 3 height 3
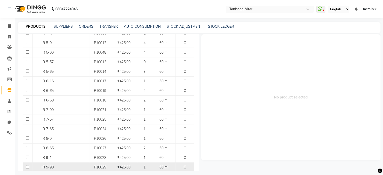
click at [27, 165] on input "checkbox" at bounding box center [27, 166] width 3 height 3
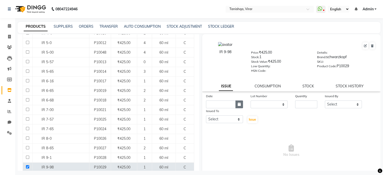
click at [238, 106] on icon "button" at bounding box center [239, 105] width 3 height 4
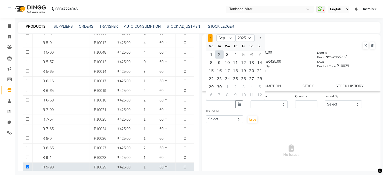
click at [211, 39] on span "Previous month" at bounding box center [210, 38] width 2 height 2
click at [253, 79] on div "23" at bounding box center [252, 79] width 8 height 8
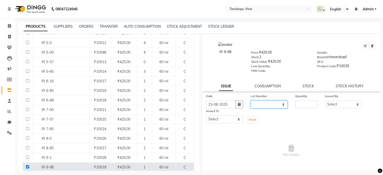
click at [280, 108] on select "None" at bounding box center [269, 105] width 37 height 8
click at [251, 102] on select "None" at bounding box center [269, 105] width 37 height 8
click at [305, 108] on input "number" at bounding box center [306, 105] width 22 height 8
click at [331, 108] on select "Select Beena Gupta jaya Jaya Maheshwari mahhi Priyanka Maheshwari Seema Pawar S…" at bounding box center [343, 105] width 37 height 8
click at [325, 102] on select "Select Beena Gupta jaya Jaya Maheshwari mahhi Priyanka Maheshwari Seema Pawar S…" at bounding box center [343, 105] width 37 height 8
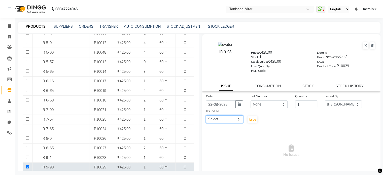
click at [213, 119] on select "Select Beena Gupta jaya Jaya Maheshwari mahhi Priyanka Maheshwari Seema Pawar S…" at bounding box center [224, 119] width 37 height 8
click at [206, 117] on select "Select Beena Gupta jaya Jaya Maheshwari mahhi Priyanka Maheshwari Seema Pawar S…" at bounding box center [224, 119] width 37 height 8
click at [251, 121] on span "Issue" at bounding box center [252, 120] width 7 height 4
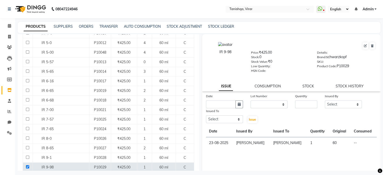
scroll to position [25, 0]
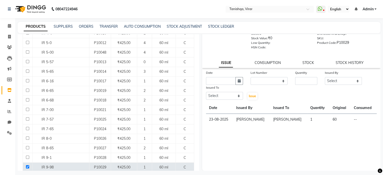
click at [243, 167] on div "Date Lot Number None Quantity Issued By Select Beena Gupta jaya Jaya Maheshwari…" at bounding box center [291, 120] width 179 height 101
click at [343, 61] on link "STOCK HISTORY" at bounding box center [350, 62] width 28 height 5
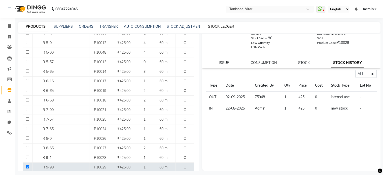
click at [217, 28] on link "STOCK LEDGER" at bounding box center [221, 26] width 26 height 5
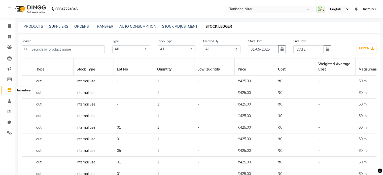
click at [9, 90] on icon at bounding box center [9, 90] width 4 height 4
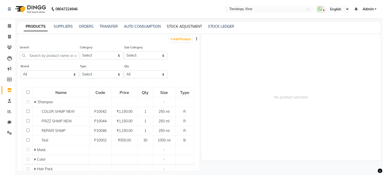
click at [184, 26] on link "STOCK ADJUSTMENT" at bounding box center [184, 26] width 35 height 5
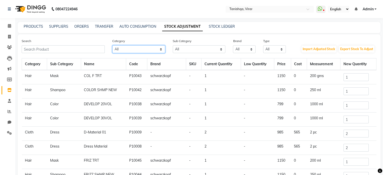
click at [132, 51] on select "All Hair Skin Makeup Personal Care Appliances Beard Waxing Disposable Threading…" at bounding box center [138, 49] width 53 height 8
click at [112, 46] on select "All Hair Skin Makeup Personal Care Appliances Beard Waxing Disposable Threading…" at bounding box center [138, 49] width 53 height 8
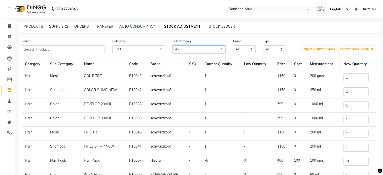
click at [200, 51] on select "All Cream Hair Olaplex Salon Use Loreal Retail Cheryls Retail Casmara Retail Ke…" at bounding box center [199, 49] width 53 height 8
click at [173, 46] on select "All Cream Hair Olaplex Salon Use Loreal Retail Cheryls Retail Casmara Retail Ke…" at bounding box center [199, 49] width 53 height 8
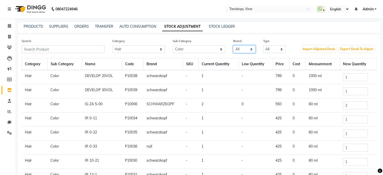
click at [243, 46] on select "All Matrix Nisarg Null Schwarzkopf" at bounding box center [244, 49] width 23 height 8
click at [233, 46] on select "All Matrix Nisarg Null Schwarzkopf" at bounding box center [244, 49] width 23 height 8
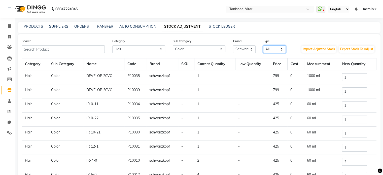
click at [272, 50] on select "All Both Consumable Retail" at bounding box center [274, 49] width 23 height 8
click at [263, 46] on select "All Both Consumable Retail" at bounding box center [274, 49] width 23 height 8
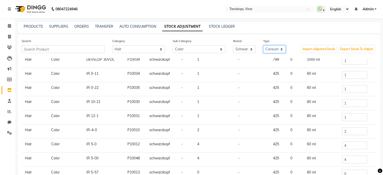
scroll to position [50, 0]
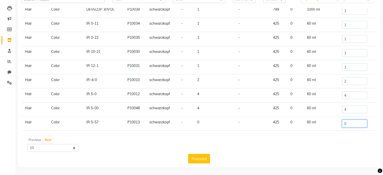
click at [348, 122] on input "0" at bounding box center [354, 124] width 25 height 8
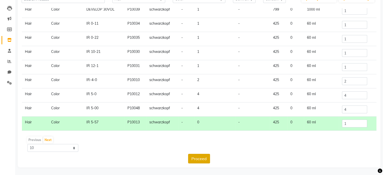
click at [196, 160] on button "Proceed" at bounding box center [199, 159] width 22 height 10
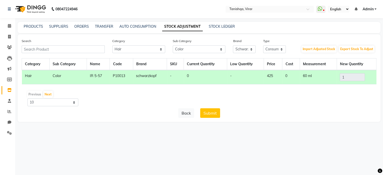
scroll to position [0, 0]
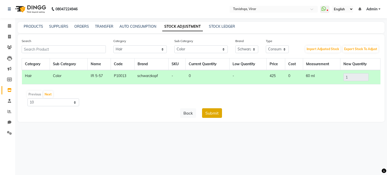
click at [212, 115] on button "Submit" at bounding box center [212, 113] width 20 height 10
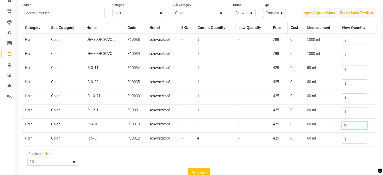
click at [355, 123] on input "2" at bounding box center [354, 126] width 25 height 8
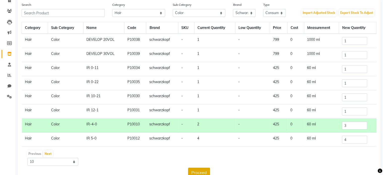
click at [199, 173] on button "Proceed" at bounding box center [199, 173] width 22 height 10
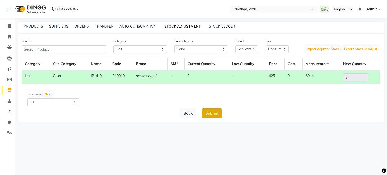
click at [215, 113] on button "Submit" at bounding box center [212, 113] width 20 height 10
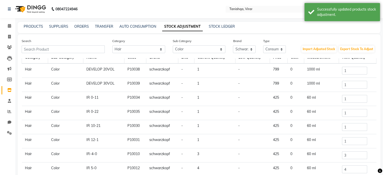
scroll to position [5, 0]
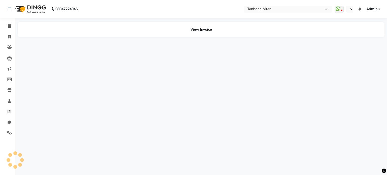
select select "en"
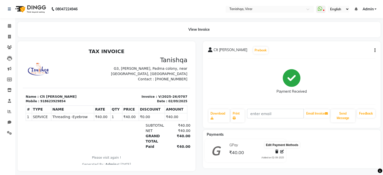
click at [283, 151] on icon at bounding box center [282, 152] width 4 height 4
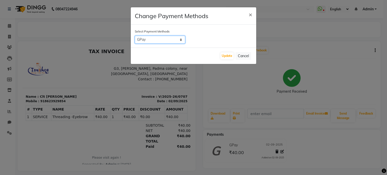
click at [169, 43] on select "Bank CASH GPay Credit Card Visa Card Coupon" at bounding box center [160, 40] width 50 height 8
select select "1"
click at [135, 36] on select "Bank CASH GPay Credit Card Visa Card Coupon" at bounding box center [160, 40] width 50 height 8
click at [226, 58] on button "Update" at bounding box center [226, 55] width 13 height 7
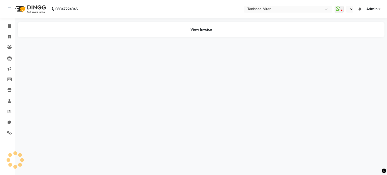
select select "en"
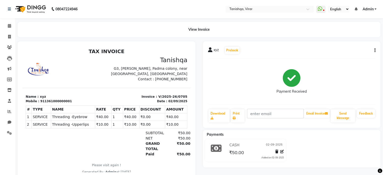
scroll to position [15, 0]
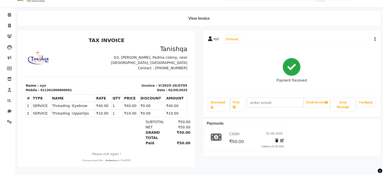
click at [374, 37] on button "button" at bounding box center [374, 39] width 3 height 5
click at [339, 43] on div "Edit Invoice" at bounding box center [350, 46] width 35 height 6
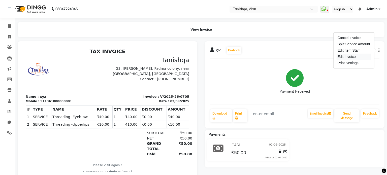
select select "service"
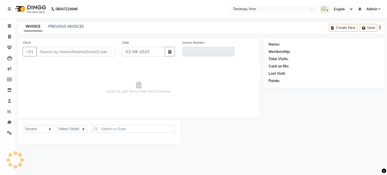
type input "1361000000001"
type input "V/2025-26/0705"
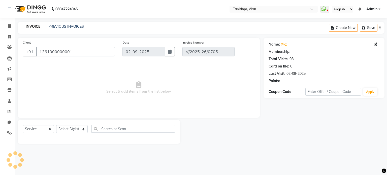
select select "1: Object"
select select "select"
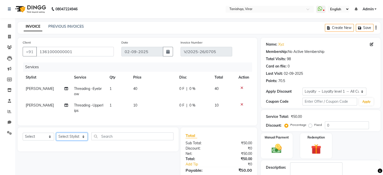
click at [64, 141] on select "Select Stylist Beena Gupta jaya Jaya Maheshwari mahhi Priyanka Maheshwari Seema…" at bounding box center [71, 137] width 31 height 8
select select "75948"
click at [56, 137] on select "Select Stylist Beena Gupta jaya Jaya Maheshwari mahhi Priyanka Maheshwari Seema…" at bounding box center [71, 137] width 31 height 8
click at [112, 88] on td "1" at bounding box center [119, 91] width 24 height 17
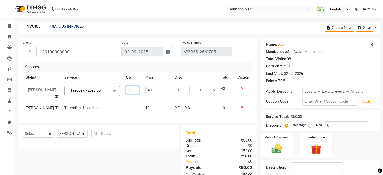
click at [126, 90] on input "1" at bounding box center [133, 90] width 14 height 8
type input "2"
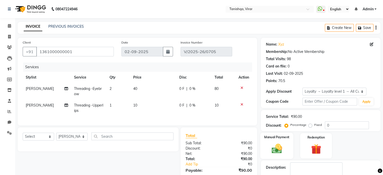
click at [277, 152] on img at bounding box center [276, 149] width 17 height 12
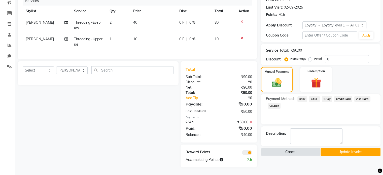
scroll to position [70, 0]
click at [315, 96] on span "CASH" at bounding box center [314, 99] width 11 height 6
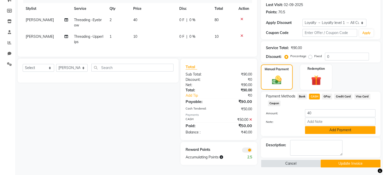
click at [333, 132] on button "Add Payment" at bounding box center [340, 130] width 71 height 8
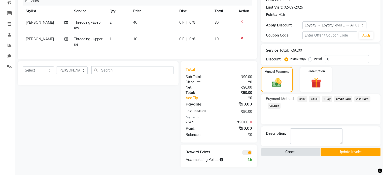
click at [346, 149] on button "Update Invoice" at bounding box center [351, 152] width 60 height 8
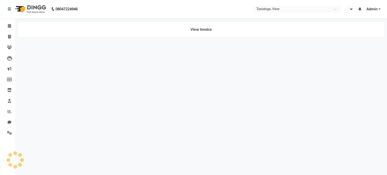
select select "en"
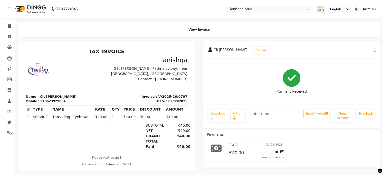
click at [375, 50] on icon "button" at bounding box center [375, 50] width 1 height 0
click at [342, 57] on div "Edit Invoice" at bounding box center [350, 57] width 35 height 6
select select "service"
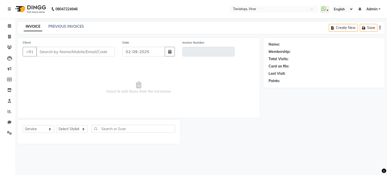
type input "8623929854"
type input "V/2025-26/0707"
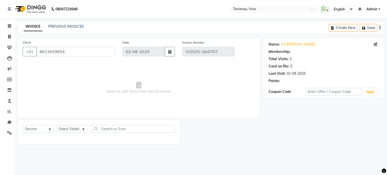
select select "1: Object"
select select "select"
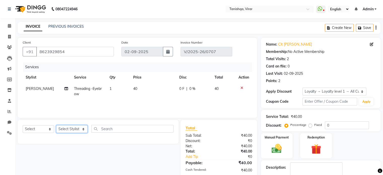
click at [64, 131] on select "Select Stylist Beena Gupta jaya Jaya Maheshwari mahhi Priyanka Maheshwari Seema…" at bounding box center [71, 129] width 31 height 8
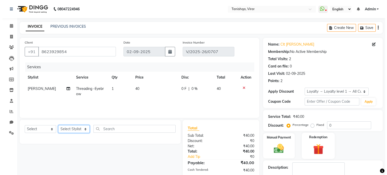
scroll to position [59, 0]
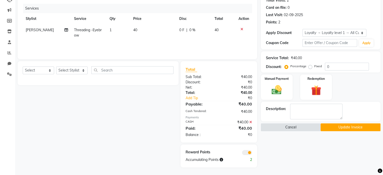
click at [304, 129] on button "Cancel" at bounding box center [291, 127] width 60 height 8
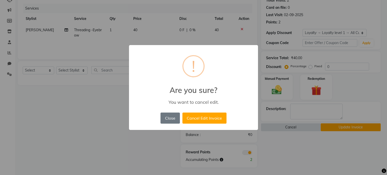
click at [304, 129] on div "× ! Are you sure? You want to cancel edit. Close No Cancel Edit Invoice" at bounding box center [193, 87] width 387 height 175
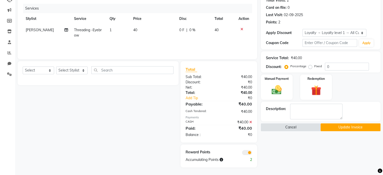
click at [304, 129] on button "Cancel" at bounding box center [291, 127] width 60 height 8
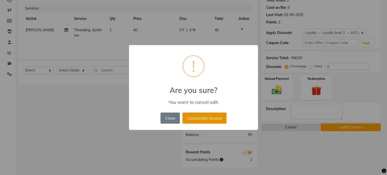
click at [188, 119] on button "Cancel Edit Invoice" at bounding box center [204, 118] width 44 height 11
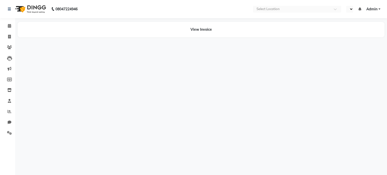
select select "en"
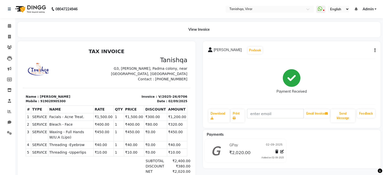
drag, startPoint x: 95, startPoint y: 125, endPoint x: 180, endPoint y: -30, distance: 177.1
click at [180, 46] on html "TAX INVOICE Tanishqa G3, Vishnu Krupa, Padma colony, near Union Bank, Virar wes…" at bounding box center [107, 127] width 168 height 163
click at [125, 5] on nav "08047224946 Select Location × Tanishqa, Virar WhatsApp Status ✕ Status: Disconn…" at bounding box center [191, 9] width 383 height 18
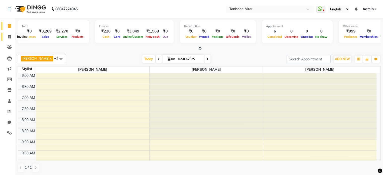
click at [9, 37] on icon at bounding box center [9, 37] width 3 height 4
select select "service"
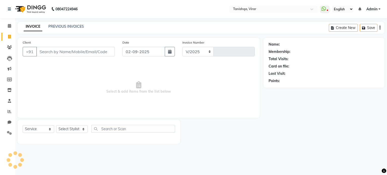
select select "8149"
type input "0710"
click at [63, 52] on input "Client" at bounding box center [75, 52] width 79 height 10
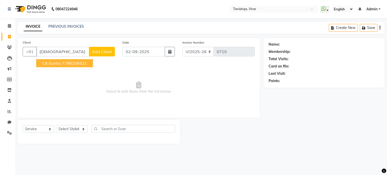
click at [62, 66] on ngb-highlight "7798259321" at bounding box center [74, 63] width 25 height 5
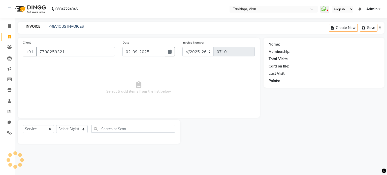
type input "7798259321"
select select "1: Object"
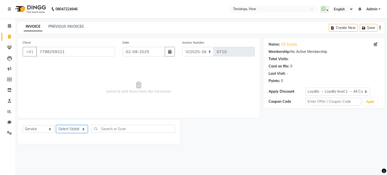
click at [66, 128] on select "Select Stylist Beena Gupta jaya Jaya Maheshwari mahhi Priyanka Maheshwari Seema…" at bounding box center [71, 129] width 31 height 8
select select "75950"
click at [56, 125] on select "Select Stylist Beena Gupta jaya Jaya Maheshwari mahhi Priyanka Maheshwari Seema…" at bounding box center [71, 129] width 31 height 8
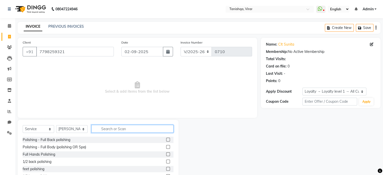
click at [113, 129] on input "text" at bounding box center [132, 129] width 82 height 8
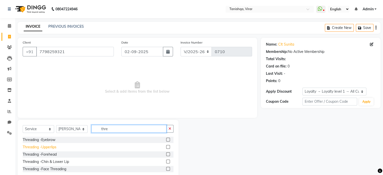
type input "thre"
click at [46, 148] on div "Threading -Upperlips" at bounding box center [40, 147] width 34 height 5
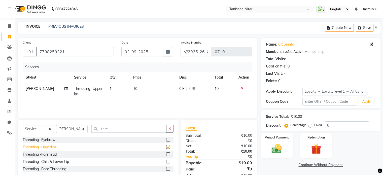
checkbox input "false"
click at [275, 152] on img at bounding box center [276, 149] width 17 height 12
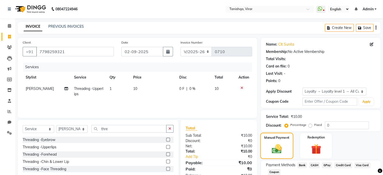
scroll to position [33, 0]
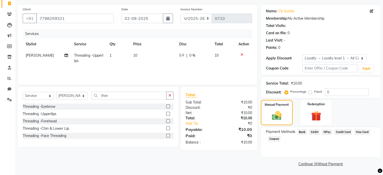
click at [314, 131] on span "CASH" at bounding box center [314, 132] width 11 height 6
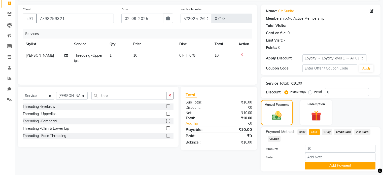
scroll to position [48, 0]
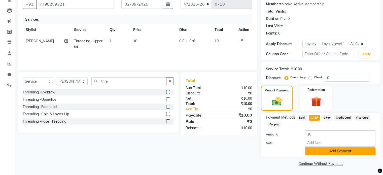
click at [332, 153] on button "Add Payment" at bounding box center [340, 151] width 71 height 8
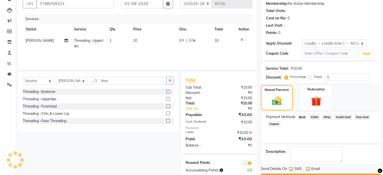
scroll to position [61, 0]
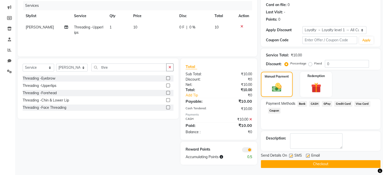
click at [290, 156] on label at bounding box center [291, 156] width 4 height 4
click at [290, 156] on input "checkbox" at bounding box center [290, 155] width 3 height 3
checkbox input "false"
click at [307, 155] on label at bounding box center [308, 156] width 4 height 4
click at [307, 155] on input "checkbox" at bounding box center [307, 155] width 3 height 3
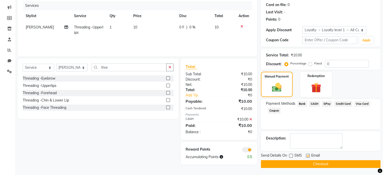
checkbox input "false"
click at [322, 166] on button "Checkout" at bounding box center [321, 164] width 120 height 8
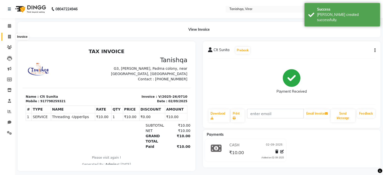
click at [10, 38] on icon at bounding box center [9, 37] width 3 height 4
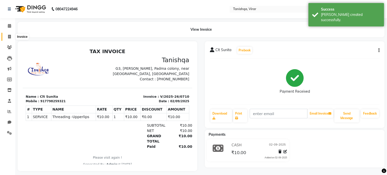
select select "service"
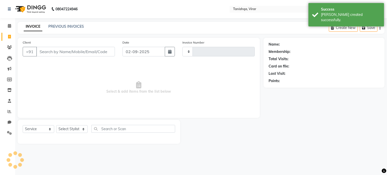
type input "0711"
select select "8149"
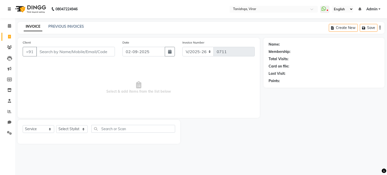
type input "s"
click at [60, 50] on input "Client" at bounding box center [75, 52] width 79 height 10
type input "9730744241"
click at [99, 52] on span "Add Client" at bounding box center [102, 51] width 20 height 5
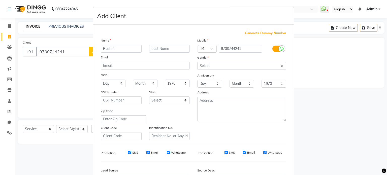
type input "Rashmi"
click at [151, 50] on input "text" at bounding box center [169, 49] width 41 height 8
type input "Bhosle"
click at [218, 68] on select "Select Male Female Other Prefer Not To Say" at bounding box center [241, 66] width 89 height 8
select select "female"
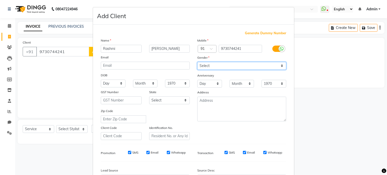
click at [197, 62] on select "Select Male Female Other Prefer Not To Say" at bounding box center [241, 66] width 89 height 8
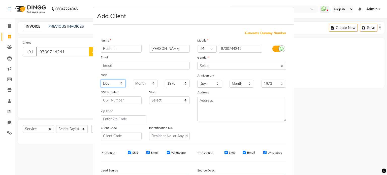
click at [108, 86] on select "Day 01 02 03 04 05 06 07 08 09 10 11 12 13 14 15 16 17 18 19 20 21 22 23 24 25 …" at bounding box center [113, 84] width 25 height 8
click at [101, 80] on select "Day 01 02 03 04 05 06 07 08 09 10 11 12 13 14 15 16 17 18 19 20 21 22 23 24 25 …" at bounding box center [113, 84] width 25 height 8
click at [112, 86] on select "Day 01 02 03 04 05 06 07 08 09 10 11 12 13 14 15 16 17 18 19 20 21 22 23 24 25 …" at bounding box center [113, 84] width 25 height 8
select select "31"
click at [101, 80] on select "Day 01 02 03 04 05 06 07 08 09 10 11 12 13 14 15 16 17 18 19 20 21 22 23 24 25 …" at bounding box center [113, 84] width 25 height 8
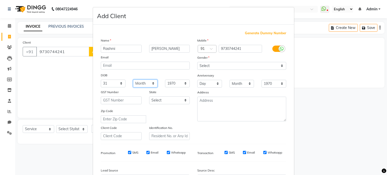
click at [137, 83] on select "Month January February March April May June July August September October Novem…" at bounding box center [145, 84] width 25 height 8
select select "01"
click at [133, 80] on select "Month January February March April May June July August September October Novem…" at bounding box center [145, 84] width 25 height 8
click at [171, 84] on select "1940 1941 1942 1943 1944 1945 1946 1947 1948 1949 1950 1951 1952 1953 1954 1955…" at bounding box center [177, 84] width 25 height 8
select select "1975"
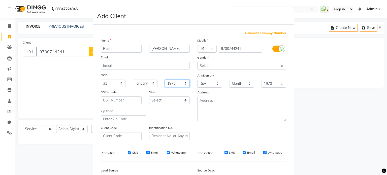
click at [165, 80] on select "1940 1941 1942 1943 1944 1945 1946 1947 1948 1949 1950 1951 1952 1953 1954 1955…" at bounding box center [177, 84] width 25 height 8
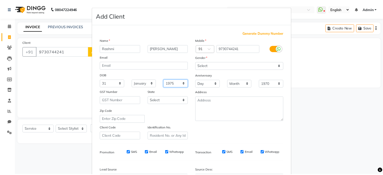
scroll to position [60, 0]
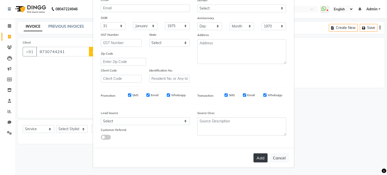
click at [259, 155] on button "Add" at bounding box center [261, 157] width 14 height 9
select select
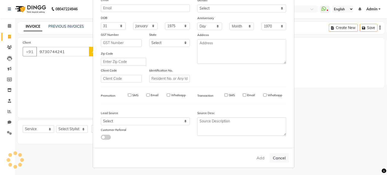
select select
checkbox input "false"
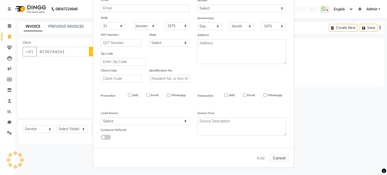
checkbox input "false"
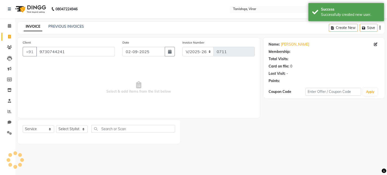
select select "1: Object"
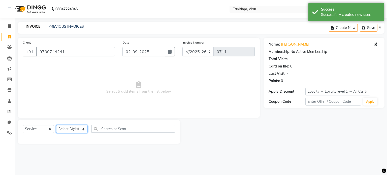
click at [63, 129] on select "Select Stylist Beena Gupta jaya Jaya Maheshwari mahhi Priyanka Maheshwari Seema…" at bounding box center [71, 129] width 31 height 8
select select "75948"
click at [56, 125] on select "Select Stylist Beena Gupta jaya Jaya Maheshwari mahhi Priyanka Maheshwari Seema…" at bounding box center [71, 129] width 31 height 8
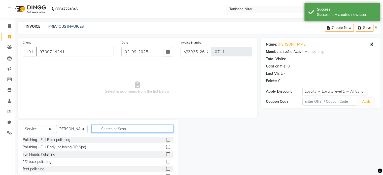
click at [124, 129] on input "text" at bounding box center [132, 129] width 82 height 8
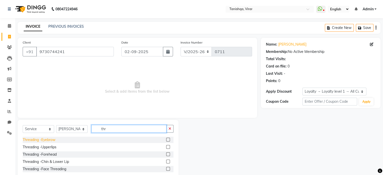
type input "thr"
click at [33, 140] on div "Threading -Eyebrow" at bounding box center [39, 139] width 33 height 5
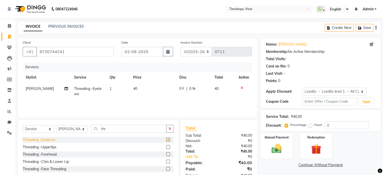
checkbox input "false"
click at [278, 150] on img at bounding box center [276, 149] width 17 height 12
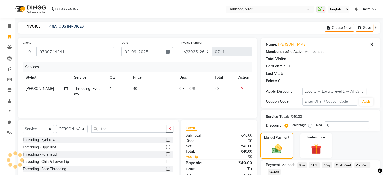
scroll to position [33, 0]
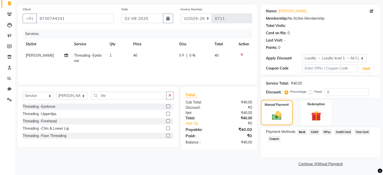
click at [314, 132] on span "CASH" at bounding box center [314, 132] width 11 height 6
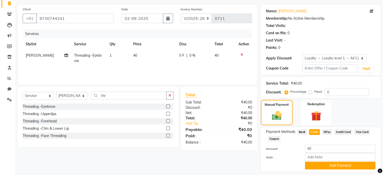
scroll to position [48, 0]
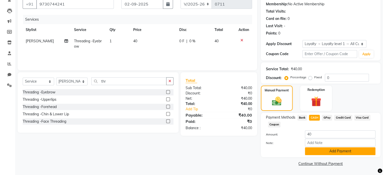
click at [346, 150] on button "Add Payment" at bounding box center [340, 151] width 71 height 8
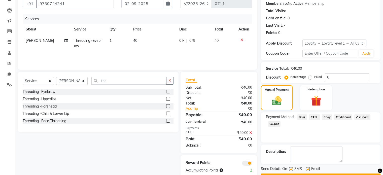
scroll to position [61, 0]
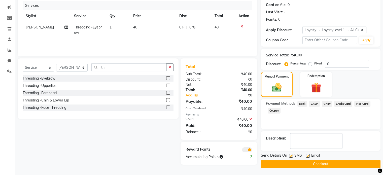
click at [317, 165] on button "Checkout" at bounding box center [321, 164] width 120 height 8
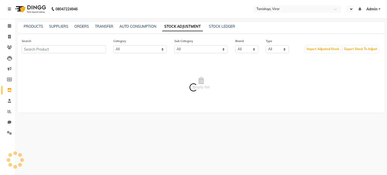
select select "en"
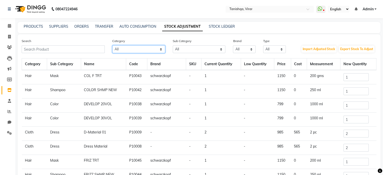
click at [124, 47] on select "All Hair Skin Makeup Personal Care Appliances [PERSON_NAME] Waxing Disposable T…" at bounding box center [138, 49] width 53 height 8
select select "1504701100"
click at [112, 46] on select "All Hair Skin Makeup Personal Care Appliances [PERSON_NAME] Waxing Disposable T…" at bounding box center [138, 49] width 53 height 8
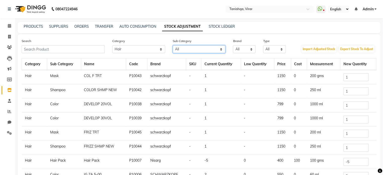
click at [181, 50] on select "All Cream Hair Olaplex Salon Use Loreal Retail Cheryls Retail Casmara Retail Ke…" at bounding box center [199, 49] width 53 height 8
select select "1504701107"
click at [173, 46] on select "All Cream Hair Olaplex Salon Use Loreal Retail Cheryls Retail Casmara Retail Ke…" at bounding box center [199, 49] width 53 height 8
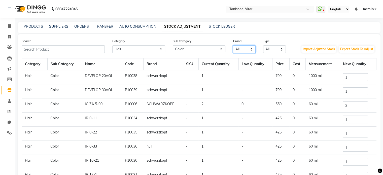
click at [235, 49] on select "All Matrix Nisarg Null Schwarzkopf" at bounding box center [244, 49] width 23 height 8
select select "schwarzkopf"
click at [233, 46] on select "All Matrix Nisarg Null Schwarzkopf" at bounding box center [244, 49] width 23 height 8
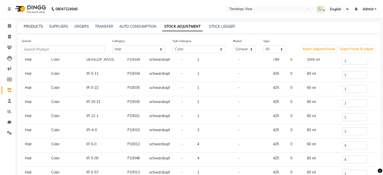
click at [32, 25] on link "PRODUCTS" at bounding box center [33, 26] width 19 height 5
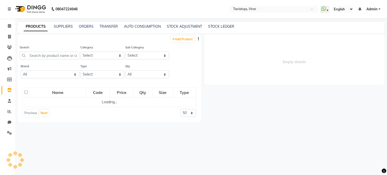
select select
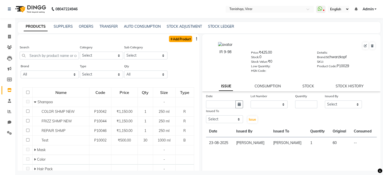
click at [173, 38] on link "Add Product" at bounding box center [180, 39] width 23 height 6
select select "true"
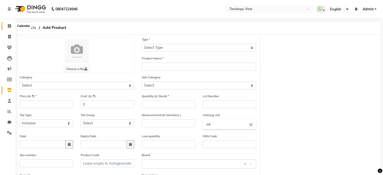
click at [9, 27] on icon at bounding box center [9, 26] width 3 height 4
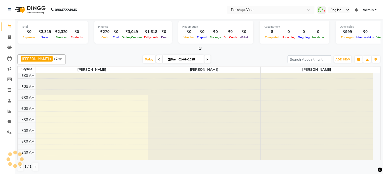
scroll to position [22, 0]
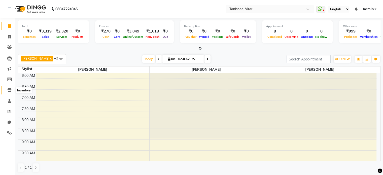
click at [9, 88] on icon at bounding box center [9, 90] width 4 height 4
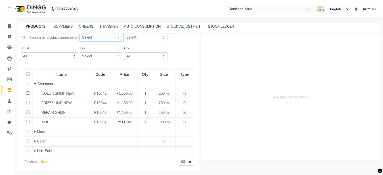
scroll to position [18, 0]
click at [109, 35] on select "Select Hair Skin Makeup Personal Care Appliances Beard Waxing Disposable Thread…" at bounding box center [101, 38] width 43 height 8
select select "1504701100"
click at [80, 34] on select "Select Hair Skin Makeup Personal Care Appliances Beard Waxing Disposable Thread…" at bounding box center [101, 38] width 43 height 8
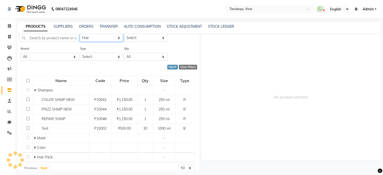
scroll to position [0, 0]
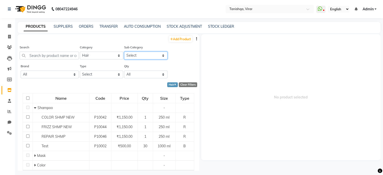
click at [135, 57] on select "Select Conditioner Shampoo Cream Mask Oil Serum Color Appliances Treatment Styl…" at bounding box center [145, 56] width 43 height 8
select select "1504701107"
click at [124, 52] on select "Select Conditioner Shampoo Cream Mask Oil Serum Color Appliances Treatment Styl…" at bounding box center [145, 56] width 43 height 8
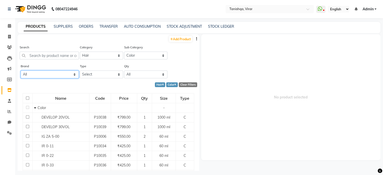
click at [30, 75] on select "All Matrix Nisarg Null Schwarzkopf" at bounding box center [50, 75] width 58 height 8
select select "schwarzkopf"
click at [21, 71] on select "All Matrix Nisarg Null Schwarzkopf" at bounding box center [50, 75] width 58 height 8
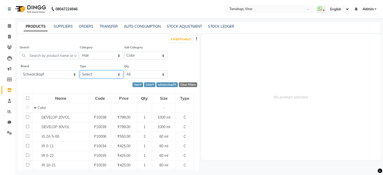
click at [102, 75] on select "Select Both Retail Consumable" at bounding box center [101, 75] width 43 height 8
select select "C"
click at [80, 71] on select "Select Both Retail Consumable" at bounding box center [101, 75] width 43 height 8
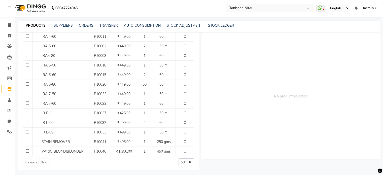
scroll to position [3, 0]
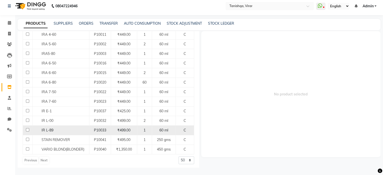
click at [95, 129] on span "P10033" at bounding box center [100, 130] width 12 height 5
select select
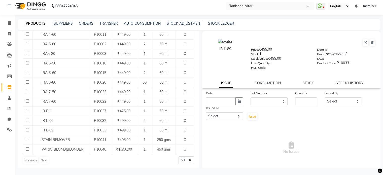
click at [304, 84] on link "STOCK" at bounding box center [309, 83] width 12 height 5
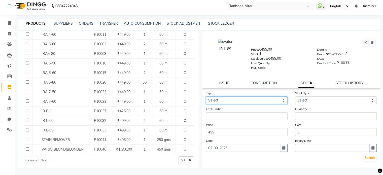
click at [240, 103] on select "Select In Out" at bounding box center [247, 101] width 82 height 8
select select "in"
click at [206, 98] on select "Select In Out" at bounding box center [247, 101] width 82 height 8
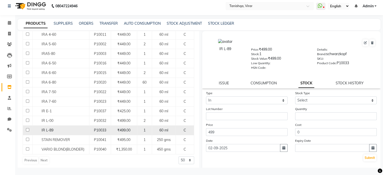
click at [27, 129] on input "checkbox" at bounding box center [27, 129] width 3 height 3
checkbox input "true"
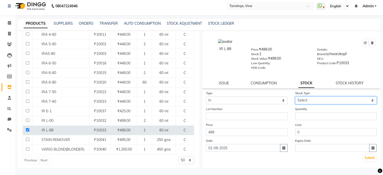
click at [310, 104] on select "Select New Stock Adjustment Return Other" at bounding box center [336, 101] width 82 height 8
select select "adjustment"
click at [295, 98] on select "Select New Stock Adjustment Return Other" at bounding box center [336, 101] width 82 height 8
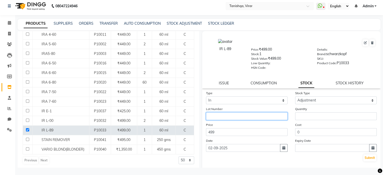
click at [245, 120] on input "text" at bounding box center [247, 116] width 82 height 8
type input "00"
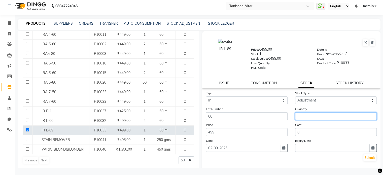
click at [297, 119] on input "number" at bounding box center [336, 116] width 82 height 8
type input "1"
click at [368, 161] on button "Submit" at bounding box center [370, 157] width 13 height 7
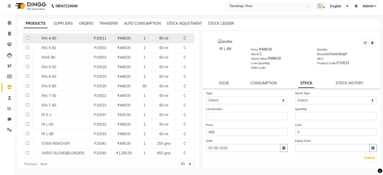
scroll to position [291, 0]
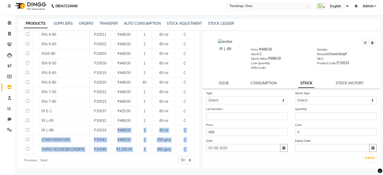
drag, startPoint x: 110, startPoint y: 131, endPoint x: 122, endPoint y: 175, distance: 46.2
click at [122, 172] on html "08047224946 Select Location × Tanishqa, Virar WhatsApp Status ✕ Status: Disconn…" at bounding box center [191, 84] width 383 height 175
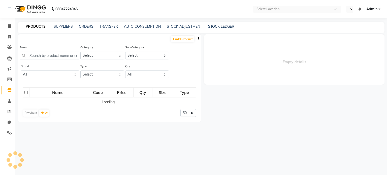
select select "en"
select select
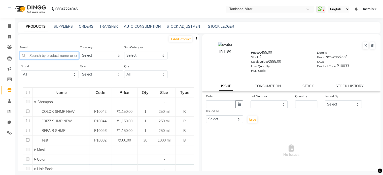
click at [64, 56] on input "text" at bounding box center [49, 56] width 59 height 8
click at [92, 57] on select "Select Hair Skin Makeup Personal Care Appliances [PERSON_NAME] Waxing Disposabl…" at bounding box center [101, 56] width 43 height 8
select select "1504701100"
click at [80, 52] on select "Select Hair Skin Makeup Personal Care Appliances [PERSON_NAME] Waxing Disposabl…" at bounding box center [101, 56] width 43 height 8
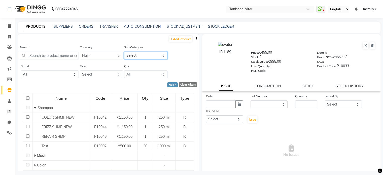
click at [133, 55] on select "Select Conditioner Shampoo Cream Mask Oil Serum Color Appliances Treatment Styl…" at bounding box center [145, 56] width 43 height 8
select select "1504701107"
click at [124, 52] on select "Select Conditioner Shampoo Cream Mask Oil Serum Color Appliances Treatment Styl…" at bounding box center [145, 56] width 43 height 8
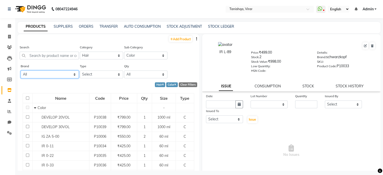
click at [39, 76] on select "All Matrix [PERSON_NAME] Null [PERSON_NAME]" at bounding box center [50, 75] width 58 height 8
select select "schwarzkopf"
click at [21, 71] on select "All Matrix [PERSON_NAME] Null [PERSON_NAME]" at bounding box center [50, 75] width 58 height 8
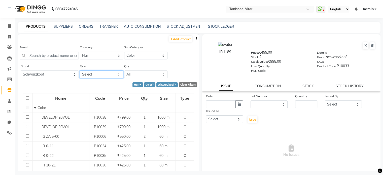
click at [89, 75] on select "Select Both Retail Consumable" at bounding box center [101, 75] width 43 height 8
select select "C"
click at [80, 71] on select "Select Both Retail Consumable" at bounding box center [101, 75] width 43 height 8
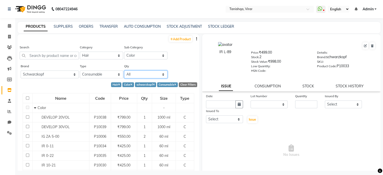
click at [141, 77] on select "All Low Out Of Stock" at bounding box center [145, 75] width 43 height 8
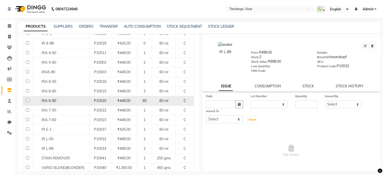
scroll to position [276, 0]
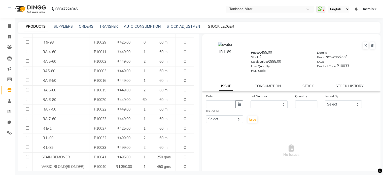
click at [213, 26] on link "STOCK LEDGER" at bounding box center [221, 26] width 26 height 5
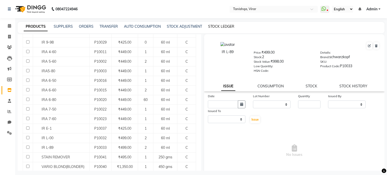
select select "all"
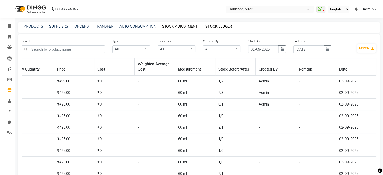
click at [183, 26] on link "STOCK ADJUSTMENT" at bounding box center [179, 26] width 35 height 5
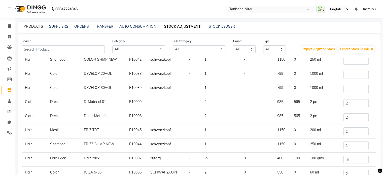
click at [27, 27] on link "PRODUCTS" at bounding box center [33, 26] width 19 height 5
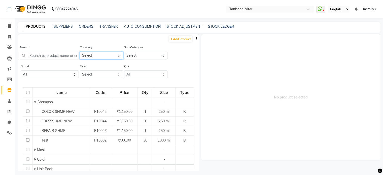
click at [100, 55] on select "Select Hair Skin Makeup Personal Care Appliances Beard Waxing Disposable Thread…" at bounding box center [101, 56] width 43 height 8
select select "1504701100"
click at [80, 52] on select "Select Hair Skin Makeup Personal Care Appliances Beard Waxing Disposable Thread…" at bounding box center [101, 56] width 43 height 8
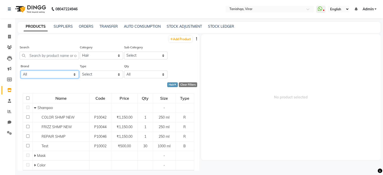
click at [58, 77] on select "All Matrix Nisarg Null Schwarzkopf" at bounding box center [50, 75] width 58 height 8
select select "schwarzkopf"
click at [21, 71] on select "All Matrix Nisarg Null Schwarzkopf" at bounding box center [50, 75] width 58 height 8
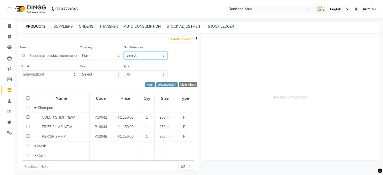
click at [131, 56] on select "Select Conditioner Shampoo Cream Mask Oil Serum Color Appliances Treatment Styl…" at bounding box center [145, 56] width 43 height 8
select select "1504701107"
click at [124, 52] on select "Select Conditioner Shampoo Cream Mask Oil Serum Color Appliances Treatment Styl…" at bounding box center [145, 56] width 43 height 8
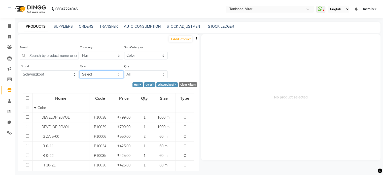
click at [90, 77] on select "Select Both Retail Consumable" at bounding box center [101, 75] width 43 height 8
select select "C"
click at [80, 71] on select "Select Both Retail Consumable" at bounding box center [101, 75] width 43 height 8
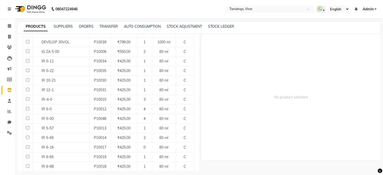
scroll to position [85, 0]
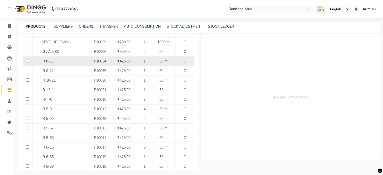
click at [27, 61] on input "checkbox" at bounding box center [27, 60] width 3 height 3
checkbox input "true"
select select
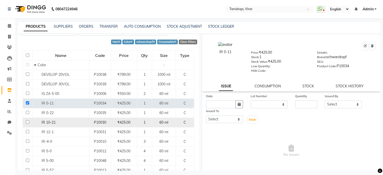
scroll to position [43, 0]
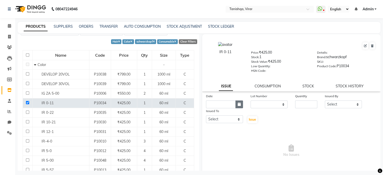
click at [238, 106] on icon "button" at bounding box center [239, 105] width 3 height 4
select select "9"
select select "2025"
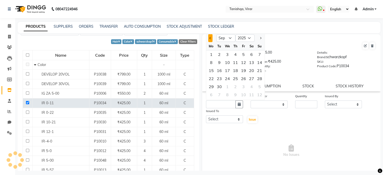
click at [209, 40] on button "Previous month" at bounding box center [210, 38] width 4 height 8
select select "8"
click at [250, 80] on div "23" at bounding box center [252, 79] width 8 height 8
type input "23-08-2025"
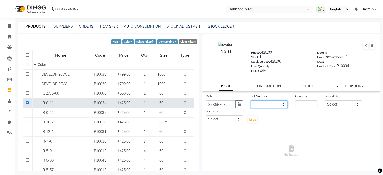
click at [270, 107] on select "None" at bounding box center [269, 105] width 37 height 8
select select "0: null"
click at [251, 102] on select "None" at bounding box center [269, 105] width 37 height 8
click at [300, 106] on input "number" at bounding box center [306, 105] width 22 height 8
type input "1"
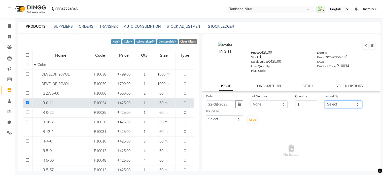
click at [329, 106] on select "Select Beena Gupta jaya Jaya Maheshwari mahhi Priyanka Maheshwari Seema Pawar S…" at bounding box center [343, 105] width 37 height 8
select select "75948"
click at [325, 102] on select "Select Beena Gupta jaya Jaya Maheshwari mahhi Priyanka Maheshwari Seema Pawar S…" at bounding box center [343, 105] width 37 height 8
click at [225, 122] on select "Select Beena Gupta jaya Jaya Maheshwari mahhi Priyanka Maheshwari Seema Pawar S…" at bounding box center [224, 119] width 37 height 8
select select "75949"
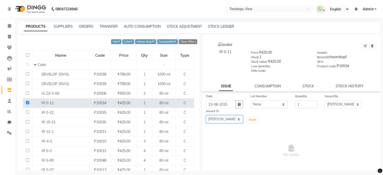
click at [206, 117] on select "Select Beena Gupta jaya Jaya Maheshwari mahhi Priyanka Maheshwari Seema Pawar S…" at bounding box center [224, 119] width 37 height 8
click at [250, 121] on span "Issue" at bounding box center [252, 120] width 7 height 4
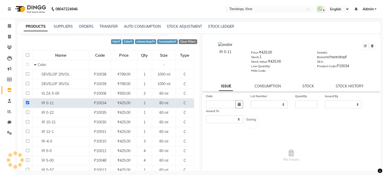
select select
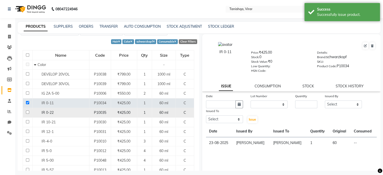
click at [68, 113] on div "IR 0-22" at bounding box center [61, 112] width 54 height 5
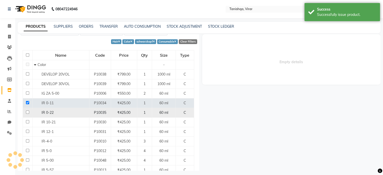
select select
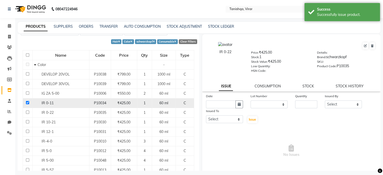
click at [27, 102] on input "checkbox" at bounding box center [27, 102] width 3 height 3
checkbox input "false"
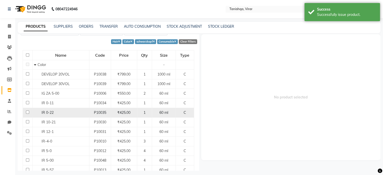
click at [27, 113] on input "checkbox" at bounding box center [27, 112] width 3 height 3
checkbox input "true"
select select
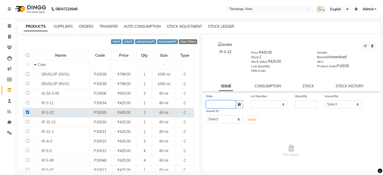
click at [214, 104] on input "text" at bounding box center [221, 105] width 30 height 8
select select "9"
select select "2025"
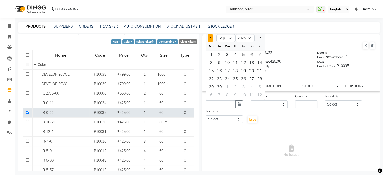
click at [209, 41] on button "Previous month" at bounding box center [210, 38] width 4 height 8
select select "8"
click at [252, 79] on div "23" at bounding box center [252, 79] width 8 height 8
type input "23-08-2025"
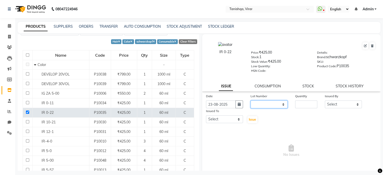
click at [274, 106] on select "None" at bounding box center [269, 105] width 37 height 8
select select "0: null"
click at [251, 102] on select "None" at bounding box center [269, 105] width 37 height 8
click at [300, 103] on input "number" at bounding box center [306, 105] width 22 height 8
type input "1"
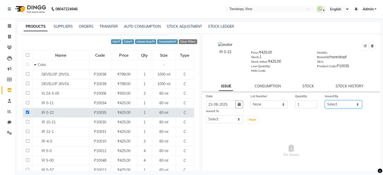
click at [331, 105] on select "Select Beena Gupta jaya Jaya Maheshwari mahhi Priyanka Maheshwari Seema Pawar S…" at bounding box center [343, 105] width 37 height 8
select select "75948"
click at [325, 102] on select "Select Beena Gupta jaya Jaya Maheshwari mahhi Priyanka Maheshwari Seema Pawar S…" at bounding box center [343, 105] width 37 height 8
click at [223, 122] on select "Select Beena Gupta jaya Jaya Maheshwari mahhi Priyanka Maheshwari Seema Pawar S…" at bounding box center [224, 119] width 37 height 8
select select "75949"
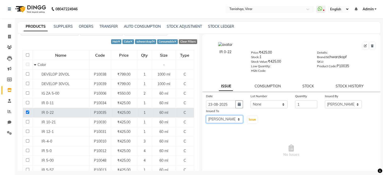
click at [206, 117] on select "Select Beena Gupta jaya Jaya Maheshwari mahhi Priyanka Maheshwari Seema Pawar S…" at bounding box center [224, 119] width 37 height 8
click at [250, 120] on span "Issue" at bounding box center [252, 120] width 7 height 4
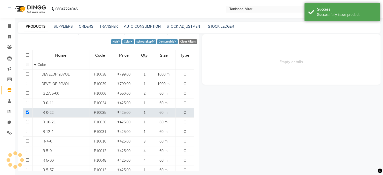
select select
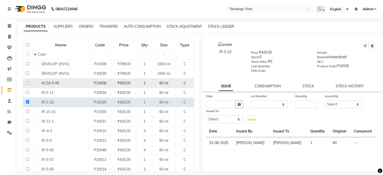
scroll to position [53, 0]
click at [26, 81] on input "checkbox" at bounding box center [27, 82] width 3 height 3
checkbox input "true"
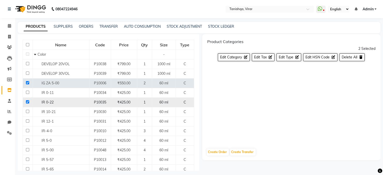
click at [26, 102] on input "checkbox" at bounding box center [27, 101] width 3 height 3
checkbox input "false"
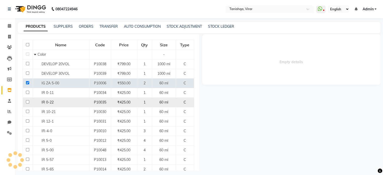
select select
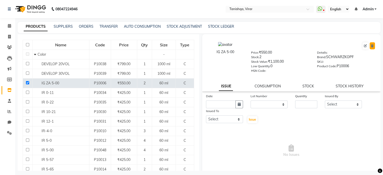
click at [371, 46] on icon at bounding box center [372, 45] width 3 height 3
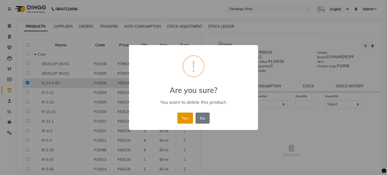
click at [184, 120] on button "Yes" at bounding box center [184, 118] width 15 height 11
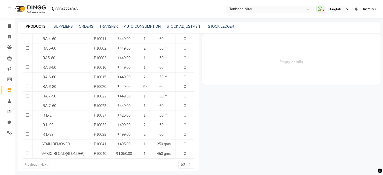
scroll to position [281, 0]
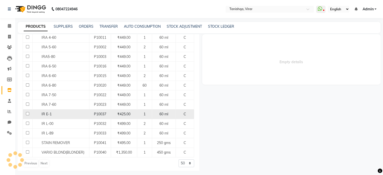
click at [51, 112] on div "IR E-1" at bounding box center [61, 114] width 54 height 5
select select
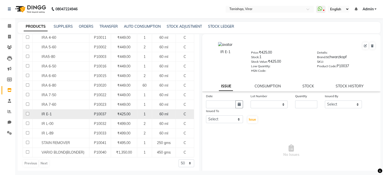
click at [26, 113] on input "checkbox" at bounding box center [27, 113] width 3 height 3
checkbox input "true"
click at [240, 106] on icon "button" at bounding box center [239, 105] width 3 height 4
select select "9"
select select "2025"
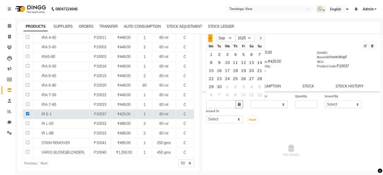
click at [209, 39] on button "Previous month" at bounding box center [210, 38] width 4 height 8
select select "8"
click at [254, 80] on div "23" at bounding box center [252, 79] width 8 height 8
type input "23-08-2025"
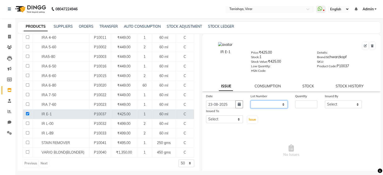
click at [266, 104] on select "None" at bounding box center [269, 105] width 37 height 8
select select "0: null"
click at [251, 102] on select "None" at bounding box center [269, 105] width 37 height 8
click at [297, 105] on input "number" at bounding box center [306, 105] width 22 height 8
type input "1"
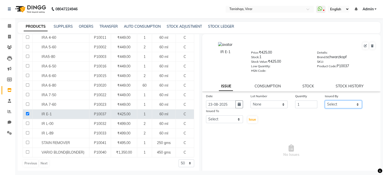
click at [345, 105] on select "Select Beena Gupta jaya Jaya Maheshwari mahhi Priyanka Maheshwari Seema Pawar S…" at bounding box center [343, 105] width 37 height 8
select select "75948"
click at [325, 102] on select "Select Beena Gupta jaya Jaya Maheshwari mahhi Priyanka Maheshwari Seema Pawar S…" at bounding box center [343, 105] width 37 height 8
click at [229, 123] on select "Select Beena Gupta jaya Jaya Maheshwari mahhi Priyanka Maheshwari Seema Pawar S…" at bounding box center [224, 119] width 37 height 8
select select "75949"
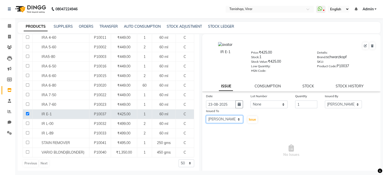
click at [206, 117] on select "Select Beena Gupta jaya Jaya Maheshwari mahhi Priyanka Maheshwari Seema Pawar S…" at bounding box center [224, 119] width 37 height 8
click at [253, 121] on span "Issue" at bounding box center [252, 120] width 7 height 4
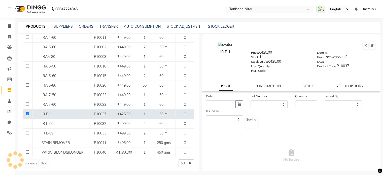
select select
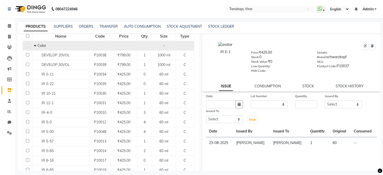
scroll to position [61, 0]
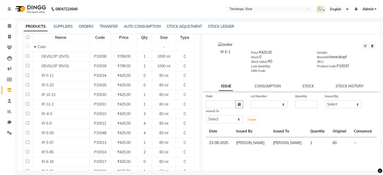
click at [39, 27] on link "PRODUCTS" at bounding box center [36, 26] width 24 height 9
click at [65, 27] on link "SUPPLIERS" at bounding box center [63, 26] width 19 height 5
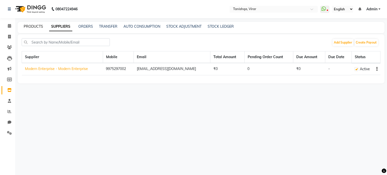
click at [27, 28] on link "PRODUCTS" at bounding box center [33, 26] width 19 height 5
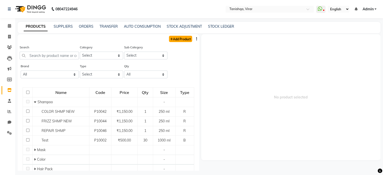
click at [172, 38] on link "Add Product" at bounding box center [180, 39] width 23 height 6
select select "true"
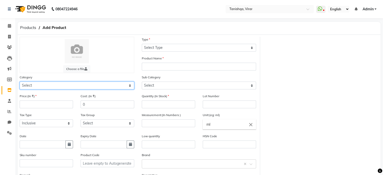
click at [32, 88] on select "Select Hair Skin Makeup Personal Care Appliances Beard Waxing Disposable Thread…" at bounding box center [77, 86] width 115 height 8
click at [54, 87] on select "Select Hair Skin Makeup Personal Care Appliances Beard Waxing Disposable Thread…" at bounding box center [77, 86] width 115 height 8
click at [56, 86] on select "Select Hair Skin Makeup Personal Care Appliances Beard Waxing Disposable Thread…" at bounding box center [77, 86] width 115 height 8
select select "1504701100"
click at [20, 82] on select "Select Hair Skin Makeup Personal Care Appliances Beard Waxing Disposable Thread…" at bounding box center [77, 86] width 115 height 8
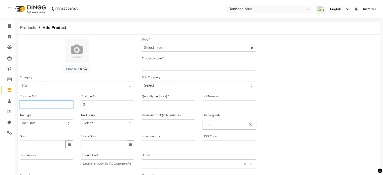
click at [42, 105] on input "number" at bounding box center [46, 105] width 53 height 8
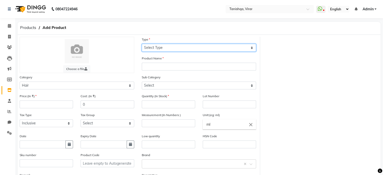
click at [157, 50] on select "Select Type Both Retail Consumable" at bounding box center [199, 48] width 115 height 8
select select "C"
click at [142, 44] on select "Select Type Both Retail Consumable" at bounding box center [199, 48] width 115 height 8
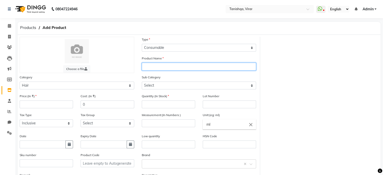
click at [157, 67] on input "text" at bounding box center [199, 67] width 115 height 8
type input "IR 0-33"
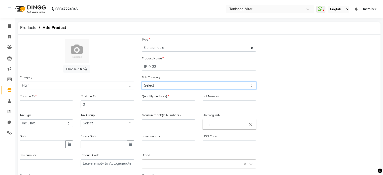
click at [155, 87] on select "Select Conditioner Shampoo Cream Mask Oil Serum Color Appliances Treatment Styl…" at bounding box center [199, 86] width 115 height 8
select select "1504701107"
click at [142, 82] on select "Select Conditioner Shampoo Cream Mask Oil Serum Color Appliances Treatment Styl…" at bounding box center [199, 86] width 115 height 8
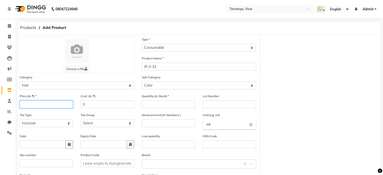
click at [41, 104] on input "number" at bounding box center [46, 105] width 53 height 8
type input "425"
click at [147, 104] on input "number" at bounding box center [168, 105] width 53 height 8
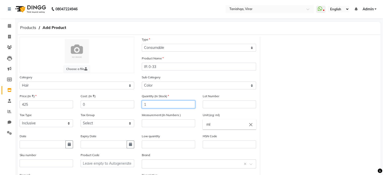
type input "1"
click at [223, 103] on input "text" at bounding box center [229, 105] width 53 height 8
type input "01"
click at [162, 125] on input "number" at bounding box center [168, 123] width 53 height 8
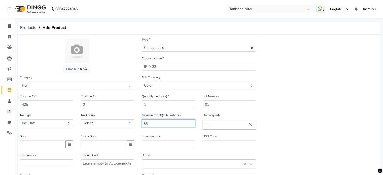
type input "60"
click at [210, 126] on input "ml" at bounding box center [229, 124] width 53 height 10
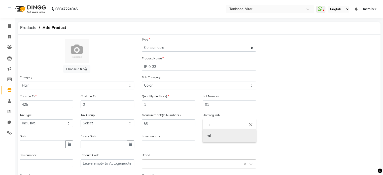
click at [209, 138] on b "ml" at bounding box center [209, 135] width 4 height 5
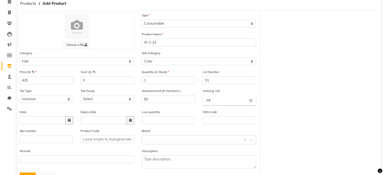
scroll to position [24, 0]
click at [157, 142] on input "text" at bounding box center [194, 139] width 99 height 5
click at [155, 133] on div "Schwarzkopf" at bounding box center [199, 132] width 114 height 9
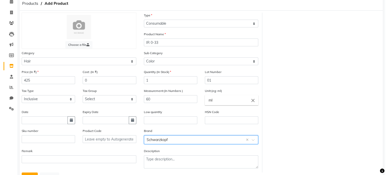
scroll to position [48, 0]
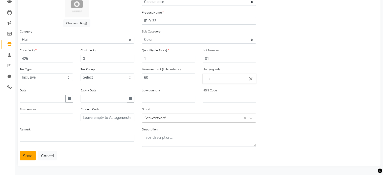
click at [22, 158] on button "Save" at bounding box center [28, 156] width 16 height 10
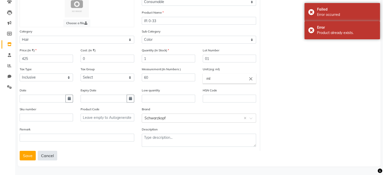
click at [50, 156] on button "Cancel" at bounding box center [47, 156] width 19 height 10
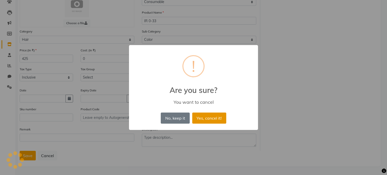
click at [211, 119] on button "Yes, cancel it!" at bounding box center [209, 118] width 34 height 11
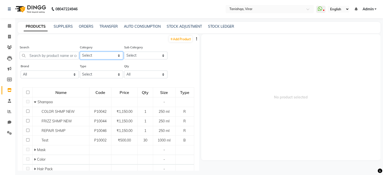
click at [85, 55] on select "Select Hair Skin Makeup Personal Care Appliances Beard Waxing Disposable Thread…" at bounding box center [101, 56] width 43 height 8
select select "1504701100"
click at [80, 52] on select "Select Hair Skin Makeup Personal Care Appliances Beard Waxing Disposable Thread…" at bounding box center [101, 56] width 43 height 8
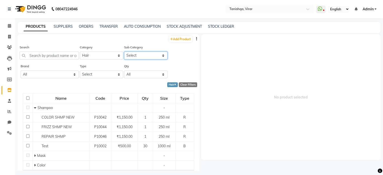
click at [139, 54] on select "Select Conditioner Shampoo Cream Mask Oil Serum Color Appliances Treatment Styl…" at bounding box center [145, 56] width 43 height 8
select select "1504701107"
click at [124, 52] on select "Select Conditioner Shampoo Cream Mask Oil Serum Color Appliances Treatment Styl…" at bounding box center [145, 56] width 43 height 8
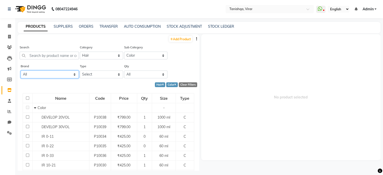
click at [42, 74] on select "All Matrix Nisarg Null Schwarzkopf" at bounding box center [50, 75] width 58 height 8
select select "schwarzkopf"
click at [21, 71] on select "All Matrix Nisarg Null Schwarzkopf" at bounding box center [50, 75] width 58 height 8
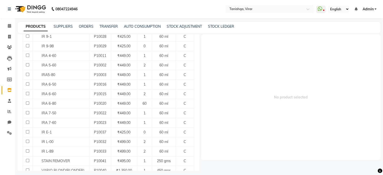
scroll to position [281, 0]
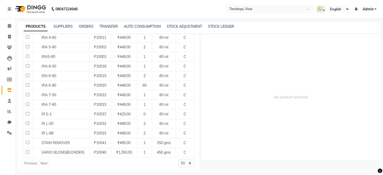
click at [44, 161] on div "Previous Next" at bounding box center [36, 164] width 27 height 8
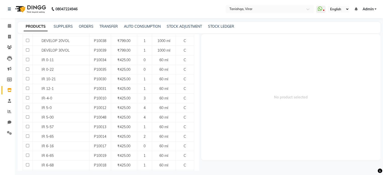
scroll to position [0, 0]
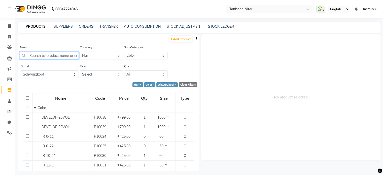
click at [49, 56] on input "text" at bounding box center [49, 56] width 59 height 8
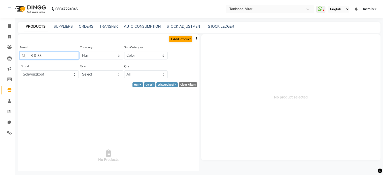
type input "IR 0-33"
click at [171, 39] on link "Add Product" at bounding box center [180, 39] width 23 height 6
select select "true"
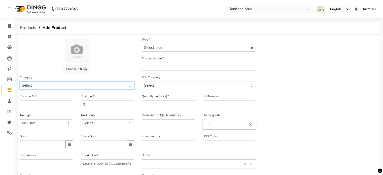
click at [29, 87] on select "Select Hair Skin Makeup Personal Care Appliances Beard Waxing Disposable Thread…" at bounding box center [77, 86] width 115 height 8
click at [290, 52] on div "Choose a file Type Select Type Both Retail Consumable Product Name Category Sel…" at bounding box center [199, 117] width 367 height 160
click at [25, 28] on span "Products" at bounding box center [28, 27] width 21 height 9
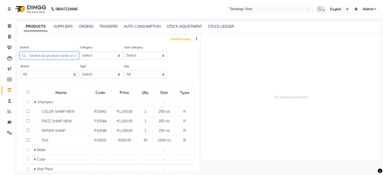
click at [55, 56] on input "text" at bounding box center [49, 56] width 59 height 8
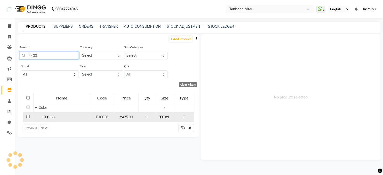
type input "0-33"
click at [68, 118] on div "IR 0-33" at bounding box center [62, 117] width 54 height 5
select select
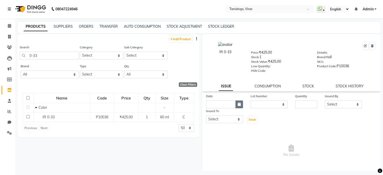
click at [240, 106] on icon "button" at bounding box center [239, 105] width 3 height 4
select select "9"
select select "2025"
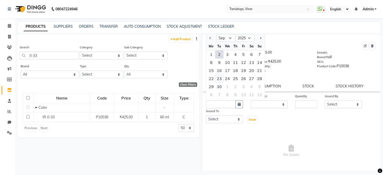
click at [219, 79] on div "23" at bounding box center [219, 79] width 8 height 8
type input "23-09-2025"
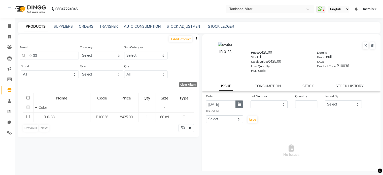
click at [238, 105] on icon "button" at bounding box center [239, 105] width 3 height 4
select select "9"
select select "2025"
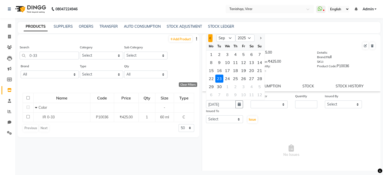
click at [211, 39] on button "Previous month" at bounding box center [210, 38] width 4 height 8
select select "8"
click at [253, 81] on div "23" at bounding box center [252, 79] width 8 height 8
type input "23-08-2025"
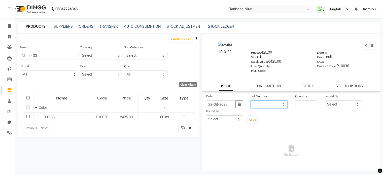
click at [267, 108] on select "None" at bounding box center [269, 105] width 37 height 8
select select "0: null"
click at [251, 102] on select "None" at bounding box center [269, 105] width 37 height 8
click at [300, 105] on input "number" at bounding box center [306, 105] width 22 height 8
type input "1"
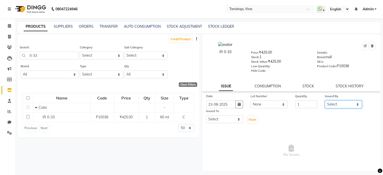
click at [335, 104] on select "Select Beena Gupta jaya Jaya Maheshwari mahhi Priyanka Maheshwari Seema Pawar S…" at bounding box center [343, 105] width 37 height 8
select select "75948"
click at [325, 102] on select "Select Beena Gupta jaya Jaya Maheshwari mahhi Priyanka Maheshwari Seema Pawar S…" at bounding box center [343, 105] width 37 height 8
click at [227, 123] on select "Select Beena Gupta jaya Jaya Maheshwari mahhi Priyanka Maheshwari Seema Pawar S…" at bounding box center [224, 119] width 37 height 8
select select "75949"
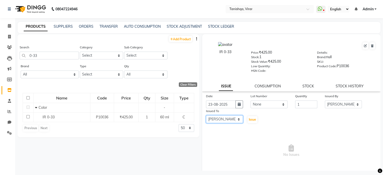
click at [206, 117] on select "Select Beena Gupta jaya Jaya Maheshwari mahhi Priyanka Maheshwari Seema Pawar S…" at bounding box center [224, 119] width 37 height 8
click at [252, 120] on span "Issue" at bounding box center [252, 120] width 7 height 4
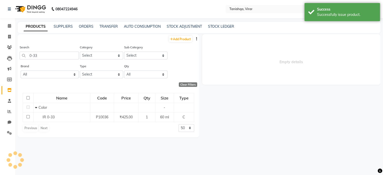
select select
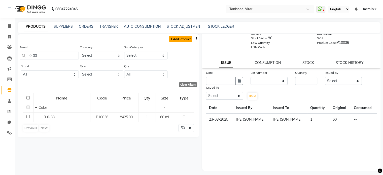
click at [180, 39] on link "Add Product" at bounding box center [180, 39] width 23 height 6
select select "true"
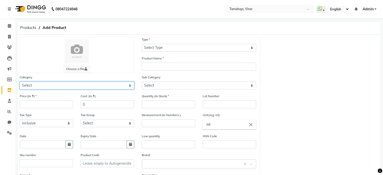
click at [77, 86] on select "Select Hair Skin Makeup Personal Care Appliances Beard Waxing Disposable Thread…" at bounding box center [77, 86] width 115 height 8
select select "1504701100"
click at [20, 82] on select "Select Hair Skin Makeup Personal Care Appliances Beard Waxing Disposable Thread…" at bounding box center [77, 86] width 115 height 8
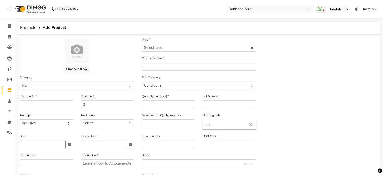
click at [32, 98] on label "Price:(In ₹)" at bounding box center [28, 96] width 17 height 5
click at [154, 88] on select "Select Conditioner Shampoo Cream Mask Oil Serum Color Appliances Treatment Styl…" at bounding box center [199, 86] width 115 height 8
select select "1504701107"
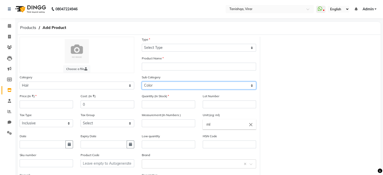
click at [142, 82] on select "Select Conditioner Shampoo Cream Mask Oil Serum Color Appliances Treatment Styl…" at bounding box center [199, 86] width 115 height 8
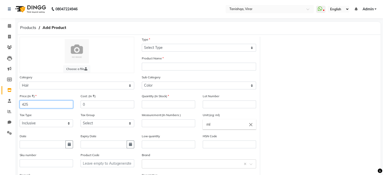
type input "425"
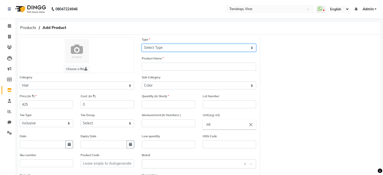
click at [168, 46] on select "Select Type Both Retail Consumable" at bounding box center [199, 48] width 115 height 8
select select "C"
click at [142, 44] on select "Select Type Both Retail Consumable" at bounding box center [199, 48] width 115 height 8
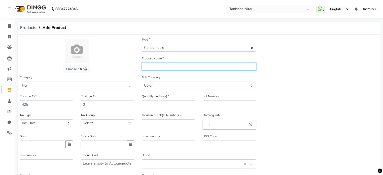
click at [160, 67] on input "text" at bounding box center [199, 67] width 115 height 8
type input "6"
type input "IR 6-0"
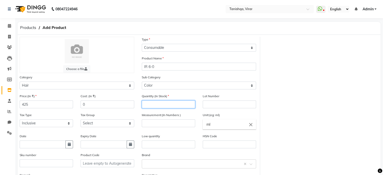
click at [179, 106] on input "number" at bounding box center [168, 105] width 53 height 8
type input "2"
click at [217, 105] on input "text" at bounding box center [229, 105] width 53 height 8
type input "00"
click at [161, 127] on input "number" at bounding box center [168, 123] width 53 height 8
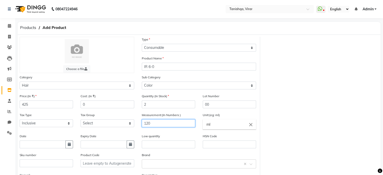
type input "120"
click at [160, 148] on input "text" at bounding box center [168, 145] width 53 height 8
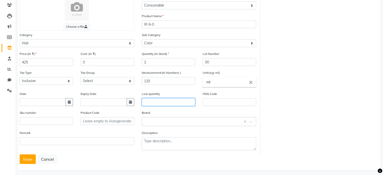
scroll to position [48, 0]
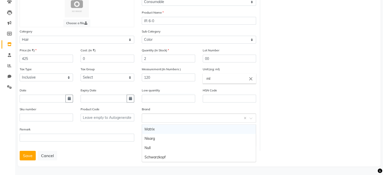
click at [156, 118] on input "text" at bounding box center [194, 117] width 99 height 5
click at [161, 154] on div "Schwarzkopf" at bounding box center [199, 157] width 114 height 9
click at [31, 157] on button "Save" at bounding box center [28, 156] width 16 height 10
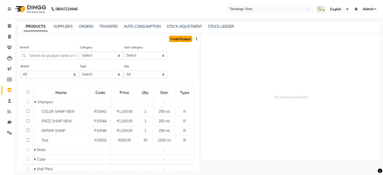
click at [173, 39] on link "Add Product" at bounding box center [180, 39] width 23 height 6
select select "true"
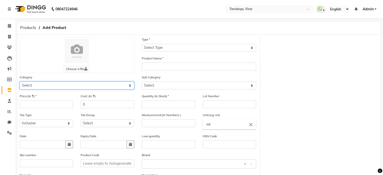
click at [41, 84] on select "Select Hair Skin Makeup Personal Care Appliances Beard Waxing Disposable Thread…" at bounding box center [77, 86] width 115 height 8
select select "1504701100"
click at [20, 82] on select "Select Hair Skin Makeup Personal Care Appliances Beard Waxing Disposable Thread…" at bounding box center [77, 86] width 115 height 8
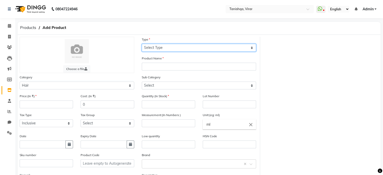
click at [163, 48] on select "Select Type Both Retail Consumable" at bounding box center [199, 48] width 115 height 8
select select "C"
click at [142, 44] on select "Select Type Both Retail Consumable" at bounding box center [199, 48] width 115 height 8
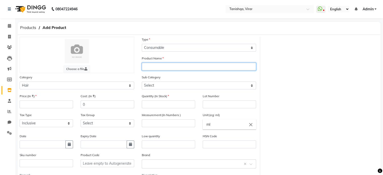
click at [155, 64] on input "text" at bounding box center [199, 67] width 115 height 8
click at [155, 64] on input "IR 4-68" at bounding box center [199, 67] width 115 height 8
type input "IR 4-68"
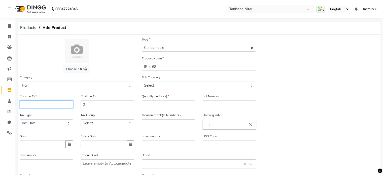
click at [52, 105] on input "number" at bounding box center [46, 105] width 53 height 8
type input "425"
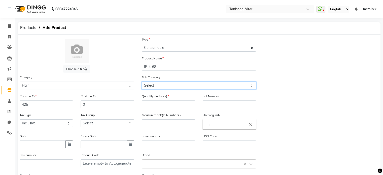
click at [156, 87] on select "Select Conditioner Shampoo Cream Mask Oil Serum Color Appliances Treatment Styl…" at bounding box center [199, 86] width 115 height 8
select select "1504701107"
click at [142, 82] on select "Select Conditioner Shampoo Cream Mask Oil Serum Color Appliances Treatment Styl…" at bounding box center [199, 86] width 115 height 8
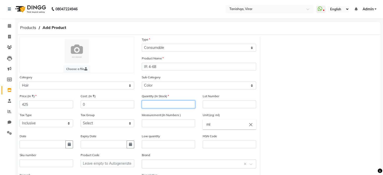
click at [168, 105] on input "number" at bounding box center [168, 105] width 53 height 8
type input "1"
click at [229, 105] on input "text" at bounding box center [229, 105] width 53 height 8
type input "00"
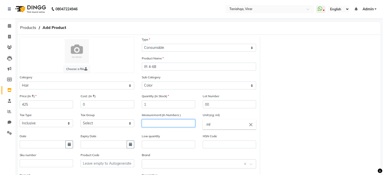
click at [187, 125] on input "number" at bounding box center [168, 123] width 53 height 8
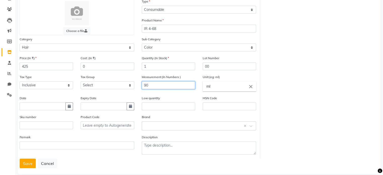
scroll to position [37, 0]
type input "90"
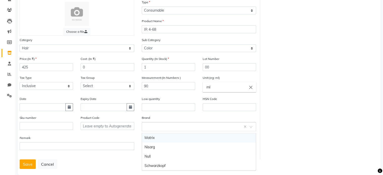
click at [161, 127] on input "text" at bounding box center [194, 126] width 99 height 5
click at [162, 165] on div "Schwarzkopf" at bounding box center [199, 165] width 114 height 9
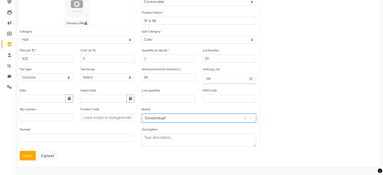
scroll to position [48, 0]
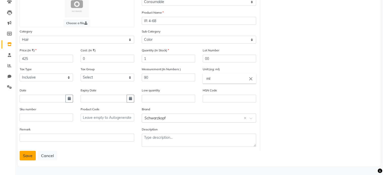
click at [28, 156] on button "Save" at bounding box center [28, 156] width 16 height 10
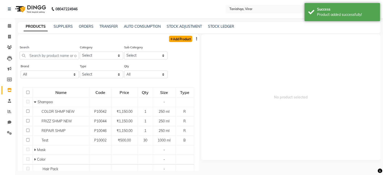
click at [178, 39] on link "Add Product" at bounding box center [180, 39] width 23 height 6
select select "true"
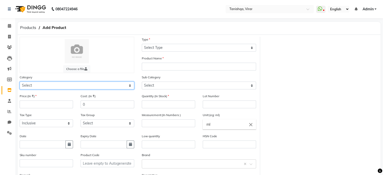
click at [106, 88] on select "Select Hair Skin Makeup Personal Care Appliances Beard Waxing Disposable Thread…" at bounding box center [77, 86] width 115 height 8
select select "1504701100"
click at [20, 82] on select "Select Hair Skin Makeup Personal Care Appliances Beard Waxing Disposable Thread…" at bounding box center [77, 86] width 115 height 8
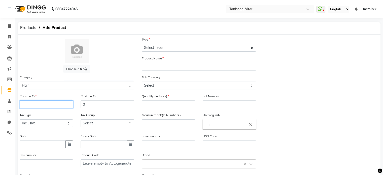
click at [41, 107] on input "number" at bounding box center [46, 105] width 53 height 8
type input "425"
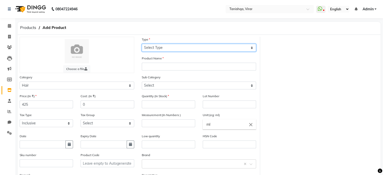
click at [163, 51] on select "Select Type Both Retail Consumable" at bounding box center [199, 48] width 115 height 8
select select "C"
click at [142, 44] on select "Select Type Both Retail Consumable" at bounding box center [199, 48] width 115 height 8
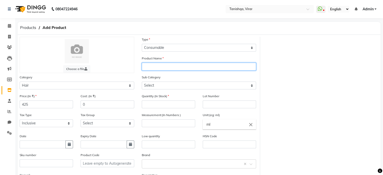
click at [156, 68] on input "text" at bounding box center [199, 67] width 115 height 8
type input "IR 12-0"
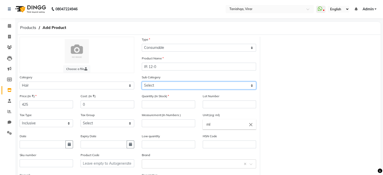
click at [159, 87] on select "Select Conditioner Shampoo Cream Mask Oil Serum Color Appliances Treatment Styl…" at bounding box center [199, 86] width 115 height 8
drag, startPoint x: 159, startPoint y: 87, endPoint x: 160, endPoint y: 84, distance: 2.7
click at [160, 84] on select "Select Conditioner Shampoo Cream Mask Oil Serum Color Appliances Treatment Styl…" at bounding box center [199, 86] width 115 height 8
select select "1504701107"
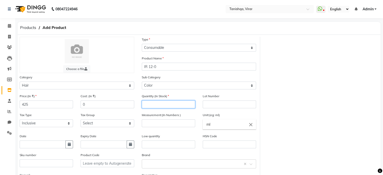
click at [154, 107] on input "number" at bounding box center [168, 105] width 53 height 8
type input "2"
click at [169, 124] on input "number" at bounding box center [168, 123] width 53 height 8
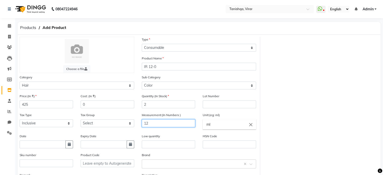
type input "1"
type input "60"
click at [278, 138] on div "Choose a file Type Select Type Both Retail Consumable Product Name IR 12-0 Cate…" at bounding box center [199, 117] width 367 height 160
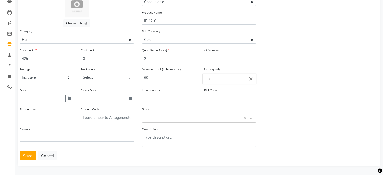
scroll to position [48, 0]
click at [155, 118] on input "text" at bounding box center [194, 117] width 99 height 5
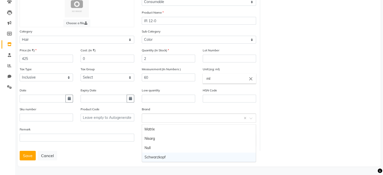
click at [159, 155] on div "Schwarzkopf" at bounding box center [199, 157] width 114 height 9
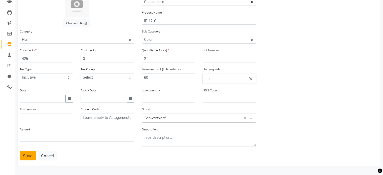
click at [23, 158] on button "Save" at bounding box center [28, 156] width 16 height 10
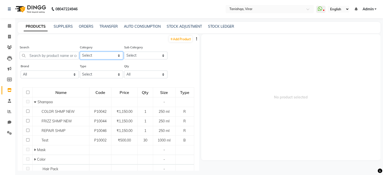
click at [89, 53] on select "Select Hair Skin Makeup Personal Care Appliances Beard Waxing Disposable Thread…" at bounding box center [101, 56] width 43 height 8
select select "1504701100"
click at [80, 52] on select "Select Hair Skin Makeup Personal Care Appliances Beard Waxing Disposable Thread…" at bounding box center [101, 56] width 43 height 8
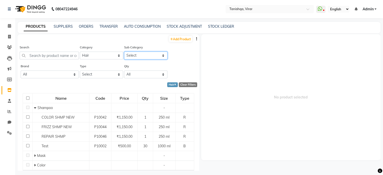
click at [141, 55] on select "Select Conditioner Shampoo Cream Mask Oil Serum Color Appliances Treatment Styl…" at bounding box center [145, 56] width 43 height 8
select select "1504701107"
click at [124, 52] on select "Select Conditioner Shampoo Cream Mask Oil Serum Color Appliances Treatment Styl…" at bounding box center [145, 56] width 43 height 8
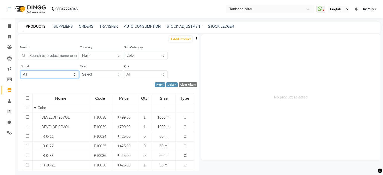
click at [35, 73] on select "All Matrix Nisarg Null Schwarzkopf" at bounding box center [50, 75] width 58 height 8
select select "schwarzkopf"
click at [21, 71] on select "All Matrix Nisarg Null Schwarzkopf" at bounding box center [50, 75] width 58 height 8
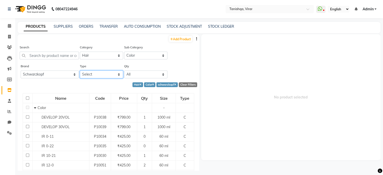
click at [96, 77] on select "Select Both Retail Consumable" at bounding box center [101, 75] width 43 height 8
select select "C"
click at [80, 71] on select "Select Both Retail Consumable" at bounding box center [101, 75] width 43 height 8
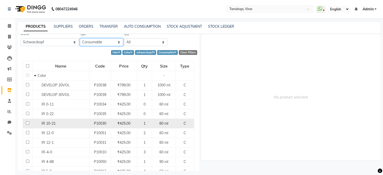
scroll to position [33, 0]
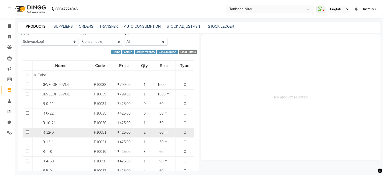
click at [28, 132] on input "checkbox" at bounding box center [27, 132] width 3 height 3
checkbox input "true"
select select
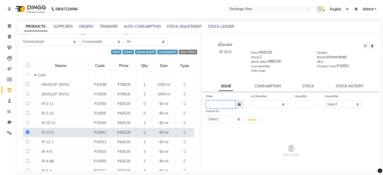
click at [224, 106] on input "text" at bounding box center [221, 105] width 30 height 8
select select "9"
select select "2025"
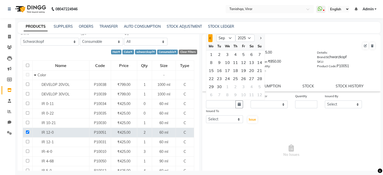
click at [209, 40] on button "Previous month" at bounding box center [210, 38] width 4 height 8
select select "8"
click at [250, 79] on div "23" at bounding box center [252, 79] width 8 height 8
type input "23-08-2025"
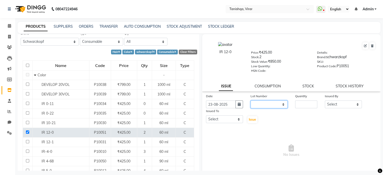
click at [265, 107] on select "None" at bounding box center [269, 105] width 37 height 8
select select "0: null"
click at [251, 102] on select "None" at bounding box center [269, 105] width 37 height 8
click at [301, 106] on input "number" at bounding box center [306, 105] width 22 height 8
type input "2"
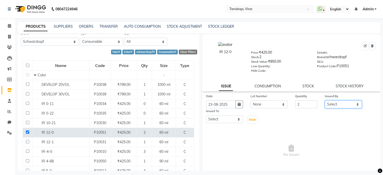
click at [331, 105] on select "Select Beena Gupta jaya Jaya Maheshwari mahhi Priyanka Maheshwari Seema Pawar S…" at bounding box center [343, 105] width 37 height 8
select select "75948"
click at [325, 102] on select "Select Beena Gupta jaya Jaya Maheshwari mahhi Priyanka Maheshwari Seema Pawar S…" at bounding box center [343, 105] width 37 height 8
click at [222, 121] on select "Select Beena Gupta jaya Jaya Maheshwari mahhi Priyanka Maheshwari Seema Pawar S…" at bounding box center [224, 119] width 37 height 8
select select "75948"
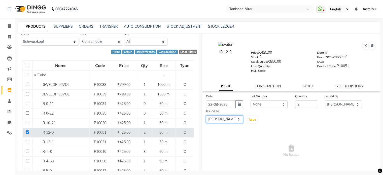
click at [206, 117] on select "Select Beena Gupta jaya Jaya Maheshwari mahhi Priyanka Maheshwari Seema Pawar S…" at bounding box center [224, 119] width 37 height 8
click at [253, 121] on span "Issue" at bounding box center [252, 120] width 7 height 4
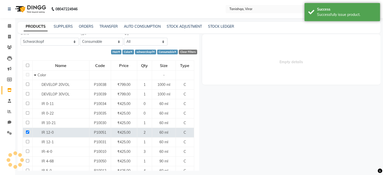
select select
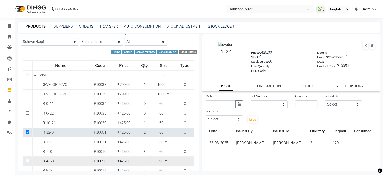
click at [27, 162] on input "checkbox" at bounding box center [27, 160] width 3 height 3
checkbox input "true"
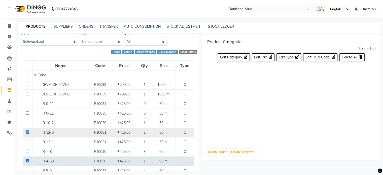
click at [27, 132] on input "checkbox" at bounding box center [27, 132] width 3 height 3
checkbox input "false"
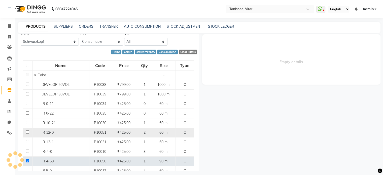
select select
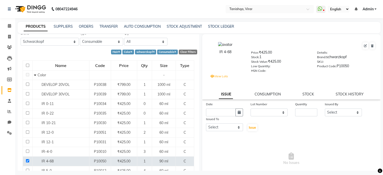
click at [223, 119] on div "Issued To" at bounding box center [224, 119] width 37 height 7
click at [239, 114] on icon "button" at bounding box center [239, 113] width 3 height 4
select select "9"
select select "2025"
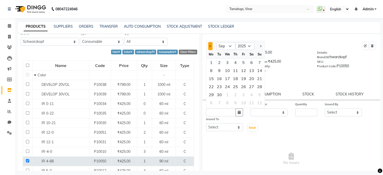
click at [210, 49] on button "Previous month" at bounding box center [210, 46] width 4 height 8
select select "8"
click at [250, 90] on div "23" at bounding box center [252, 87] width 8 height 8
type input "23-08-2025"
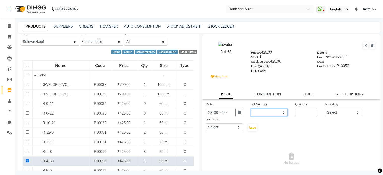
click at [270, 116] on select "None 00 /" at bounding box center [269, 113] width 37 height 8
select select "99230"
click at [251, 111] on select "None 00 /" at bounding box center [269, 113] width 37 height 8
click at [309, 114] on input "number" at bounding box center [306, 113] width 22 height 8
type input "1"
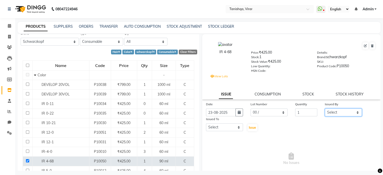
click at [325, 112] on select "Select Beena Gupta jaya Jaya Maheshwari mahhi Priyanka Maheshwari Seema Pawar S…" at bounding box center [343, 113] width 37 height 8
select select "75948"
click at [325, 111] on select "Select Beena Gupta jaya Jaya Maheshwari mahhi Priyanka Maheshwari Seema Pawar S…" at bounding box center [343, 113] width 37 height 8
click at [227, 131] on select "Select Beena Gupta jaya Jaya Maheshwari mahhi Priyanka Maheshwari Seema Pawar S…" at bounding box center [224, 127] width 37 height 8
select select "75948"
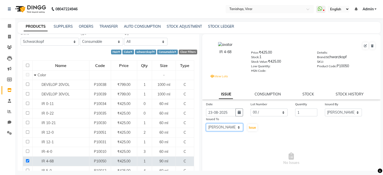
click at [206, 126] on select "Select Beena Gupta jaya Jaya Maheshwari mahhi Priyanka Maheshwari Seema Pawar S…" at bounding box center [224, 127] width 37 height 8
click at [254, 129] on span "Issue" at bounding box center [252, 128] width 7 height 4
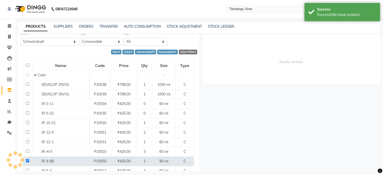
select select
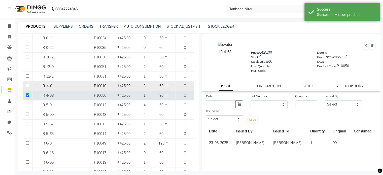
scroll to position [100, 0]
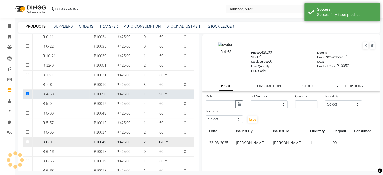
click at [26, 140] on input "checkbox" at bounding box center [27, 141] width 3 height 3
checkbox input "true"
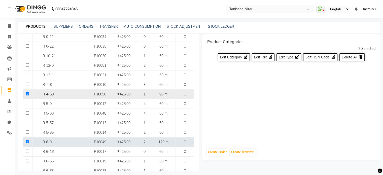
click at [27, 93] on input "checkbox" at bounding box center [27, 93] width 3 height 3
checkbox input "false"
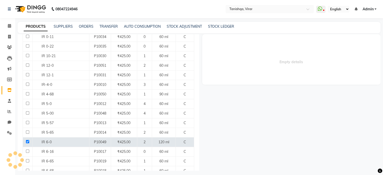
select select
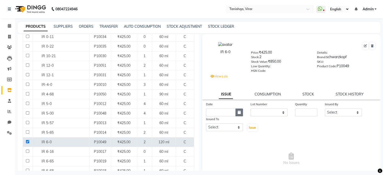
click at [239, 113] on icon "button" at bounding box center [239, 113] width 3 height 4
select select "9"
select select "2025"
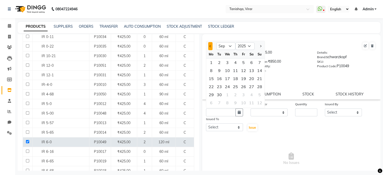
click at [210, 46] on button "Previous month" at bounding box center [210, 46] width 4 height 8
select select "8"
click at [251, 89] on div "23" at bounding box center [252, 87] width 8 height 8
type input "23-08-2025"
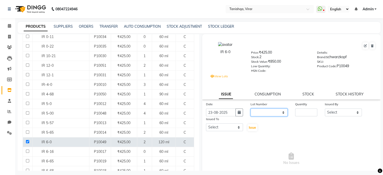
click at [273, 116] on select "None 00 /" at bounding box center [269, 113] width 37 height 8
select select "99229"
click at [251, 111] on select "None 00 /" at bounding box center [269, 113] width 37 height 8
click at [298, 113] on input "number" at bounding box center [306, 113] width 22 height 8
type input "2"
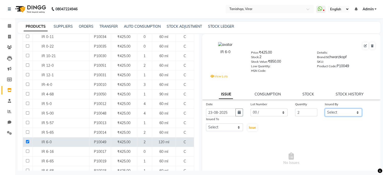
click at [334, 113] on select "Select Beena Gupta jaya Jaya Maheshwari mahhi Priyanka Maheshwari Seema Pawar S…" at bounding box center [343, 113] width 37 height 8
select select "75948"
click at [325, 111] on select "Select Beena Gupta jaya Jaya Maheshwari mahhi Priyanka Maheshwari Seema Pawar S…" at bounding box center [343, 113] width 37 height 8
click at [230, 130] on select "Select Beena Gupta jaya Jaya Maheshwari mahhi Priyanka Maheshwari Seema Pawar S…" at bounding box center [224, 127] width 37 height 8
select select "75948"
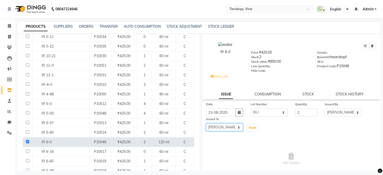
click at [206, 126] on select "Select Beena Gupta jaya Jaya Maheshwari mahhi Priyanka Maheshwari Seema Pawar S…" at bounding box center [224, 127] width 37 height 8
click at [252, 130] on span "Issue" at bounding box center [252, 128] width 7 height 4
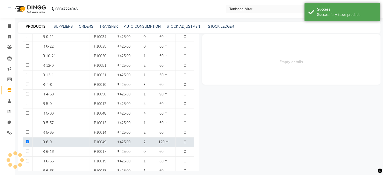
select select
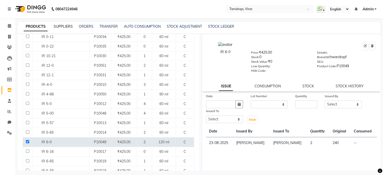
click at [59, 26] on link "SUPPLIERS" at bounding box center [63, 26] width 19 height 5
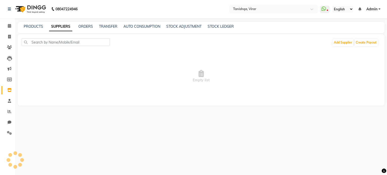
click at [59, 26] on link "SUPPLIERS" at bounding box center [60, 26] width 23 height 9
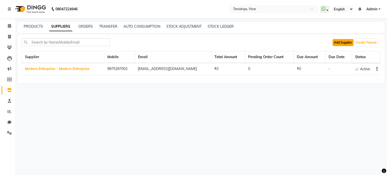
click at [338, 42] on button "Add Supplier" at bounding box center [343, 42] width 21 height 7
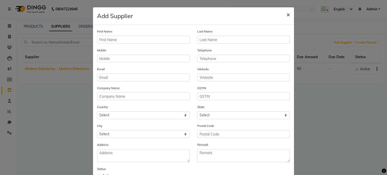
click at [287, 14] on span "×" at bounding box center [289, 15] width 4 height 8
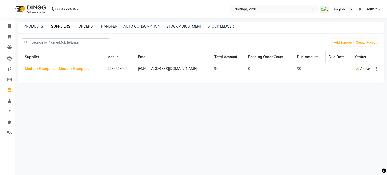
click at [88, 25] on link "ORDERS" at bounding box center [85, 26] width 15 height 5
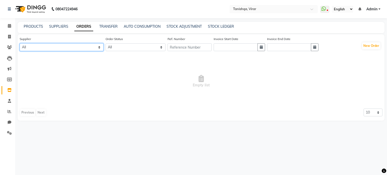
click at [36, 48] on select "All Modern Enterprise - Modern Enterprise" at bounding box center [62, 47] width 84 height 8
select select "4587"
click at [20, 44] on select "All Modern Enterprise - Modern Enterprise" at bounding box center [62, 47] width 84 height 8
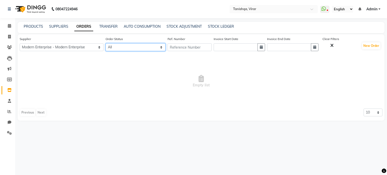
click at [125, 48] on select "All ORDERED PARTIAL-RECEIVED RECEIVED CANCELLED RETURNED" at bounding box center [136, 47] width 60 height 8
click at [117, 45] on select "All ORDERED PARTIAL-RECEIVED RECEIVED CANCELLED RETURNED" at bounding box center [136, 47] width 60 height 8
click at [126, 48] on select "All ORDERED PARTIAL-RECEIVED RECEIVED CANCELLED RETURNED" at bounding box center [136, 47] width 60 height 8
select select "ordered"
click at [106, 44] on select "All ORDERED PARTIAL-RECEIVED RECEIVED CANCELLED RETURNED" at bounding box center [136, 47] width 60 height 8
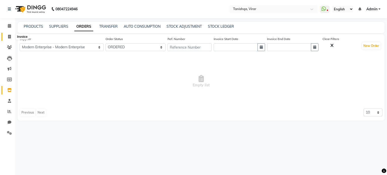
click at [10, 35] on icon at bounding box center [9, 37] width 3 height 4
select select "service"
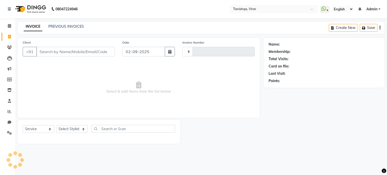
type input "0712"
select select "8149"
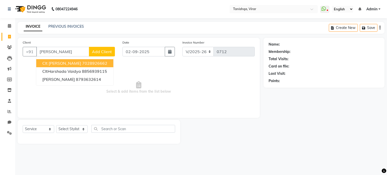
click at [87, 63] on ngb-highlight "7028926662" at bounding box center [94, 63] width 25 height 5
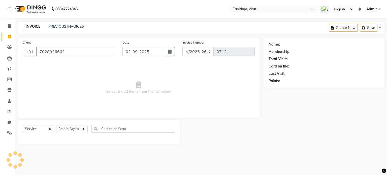
type input "7028926662"
select select "1: Object"
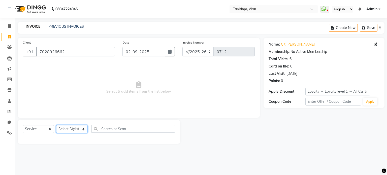
click at [74, 128] on select "Select Stylist [PERSON_NAME] [PERSON_NAME] mahhi [PERSON_NAME] [PERSON_NAME] [P…" at bounding box center [71, 129] width 31 height 8
select select "75950"
click at [56, 125] on select "Select Stylist [PERSON_NAME] [PERSON_NAME] mahhi [PERSON_NAME] [PERSON_NAME] [P…" at bounding box center [71, 129] width 31 height 8
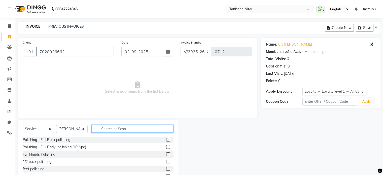
click at [105, 128] on input "text" at bounding box center [132, 129] width 82 height 8
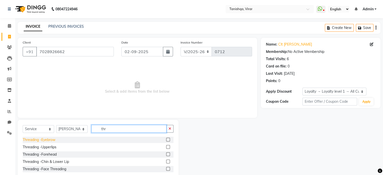
type input "thr"
click at [26, 142] on div "Threading -Eyebrow" at bounding box center [39, 139] width 33 height 5
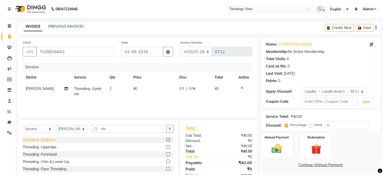
checkbox input "false"
click at [273, 151] on img at bounding box center [276, 149] width 17 height 12
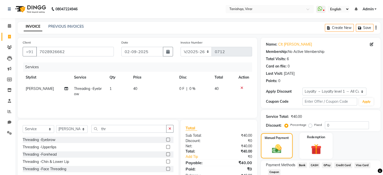
scroll to position [33, 0]
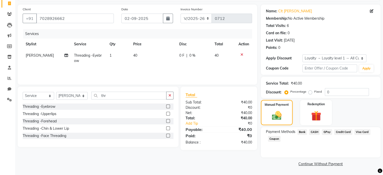
click at [327, 132] on span "GPay" at bounding box center [327, 132] width 10 height 6
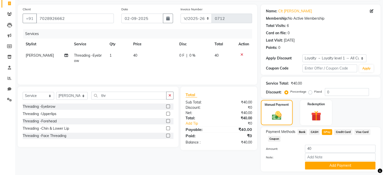
click at [313, 131] on span "CASH" at bounding box center [314, 132] width 11 height 6
click at [327, 166] on button "Add Payment" at bounding box center [340, 166] width 71 height 8
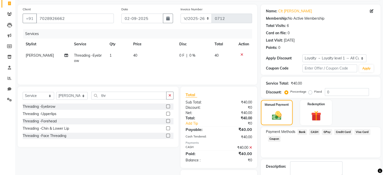
scroll to position [61, 0]
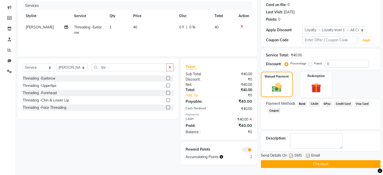
click at [290, 156] on label at bounding box center [291, 156] width 4 height 4
click at [290, 156] on input "checkbox" at bounding box center [290, 155] width 3 height 3
checkbox input "false"
click at [307, 155] on label at bounding box center [308, 156] width 4 height 4
click at [307, 155] on input "checkbox" at bounding box center [307, 155] width 3 height 3
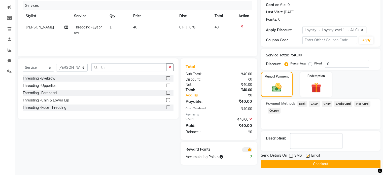
checkbox input "false"
click at [313, 163] on button "Checkout" at bounding box center [321, 164] width 120 height 8
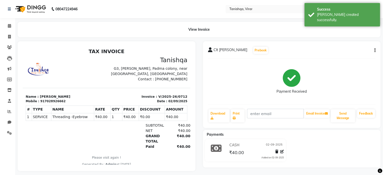
select select "service"
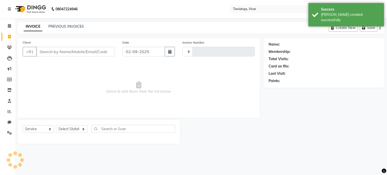
type input "0713"
select select "8149"
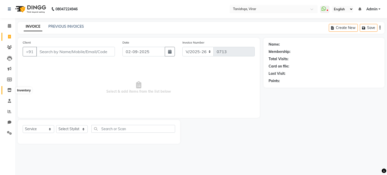
click at [9, 89] on icon at bounding box center [9, 90] width 4 height 4
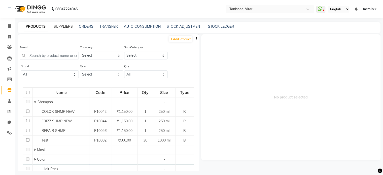
click at [61, 26] on link "SUPPLIERS" at bounding box center [63, 26] width 19 height 5
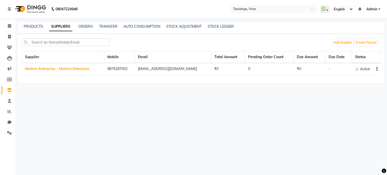
click at [376, 69] on icon "button" at bounding box center [376, 69] width 1 height 0
click at [359, 73] on link "Create Payout" at bounding box center [356, 72] width 24 height 4
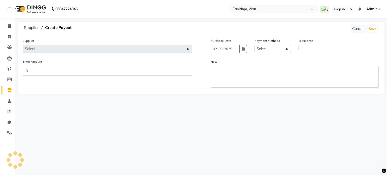
select select "4587"
click at [242, 49] on icon "button" at bounding box center [243, 49] width 3 height 4
select select "9"
select select "2025"
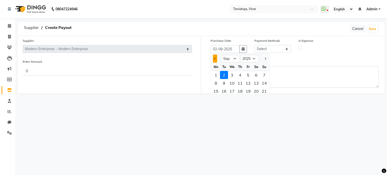
click at [216, 58] on button "Previous month" at bounding box center [215, 59] width 4 height 8
select select "8"
click at [216, 49] on input "02-09-2025" at bounding box center [225, 49] width 29 height 8
click at [237, 37] on div "Purchase Date 02-09-2025 Jan Feb Mar Apr May Jun Jul Aug Sep Oct Nov Dec 2015 2…" at bounding box center [294, 65] width 187 height 58
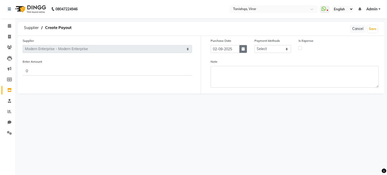
click at [245, 50] on button "button" at bounding box center [243, 49] width 8 height 8
select select "9"
select select "2025"
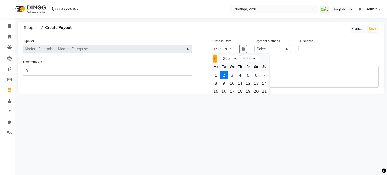
click at [217, 58] on button "Previous month" at bounding box center [215, 59] width 4 height 8
select select "8"
click at [262, 91] on div "17" at bounding box center [264, 91] width 8 height 8
type input "17-08-2025"
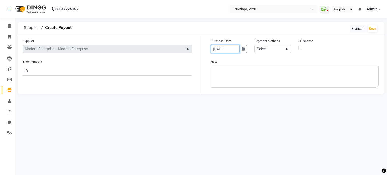
click at [217, 48] on input "17-08-2025" at bounding box center [225, 49] width 29 height 8
select select "8"
select select "2025"
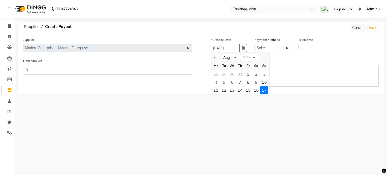
scroll to position [9, 0]
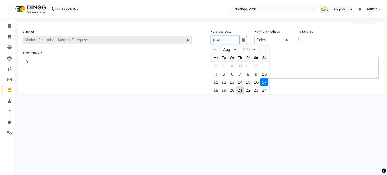
type input "21-08-2025"
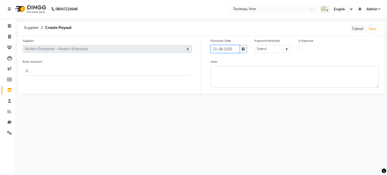
scroll to position [0, 0]
click at [274, 51] on select "Select Bank CASH GPay Prepaid Package Wallet Credit Card Points Visa Card Coupo…" at bounding box center [273, 49] width 36 height 8
select select "17"
click at [255, 45] on select "Select Bank CASH GPay Prepaid Package Wallet Credit Card Points Visa Card Coupo…" at bounding box center [273, 49] width 36 height 8
click at [299, 49] on label at bounding box center [300, 48] width 4 height 4
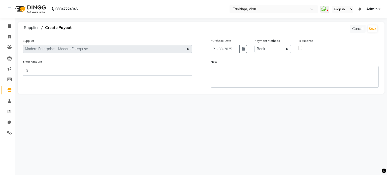
click at [299, 49] on input "checkbox" at bounding box center [300, 47] width 3 height 3
checkbox input "true"
select select "7280"
click at [221, 69] on select "Select Advance Salary Bank charges Car maintenance Cash transfer to bank Cash t…" at bounding box center [229, 70] width 36 height 8
select select "22354"
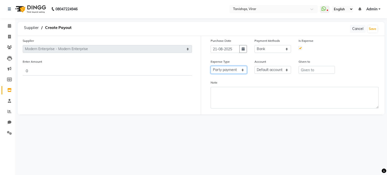
click at [211, 66] on select "Select Advance Salary Bank charges Car maintenance Cash transfer to bank Cash t…" at bounding box center [229, 70] width 36 height 8
click at [276, 72] on select "Select Default account" at bounding box center [273, 70] width 36 height 8
click at [305, 71] on input "text" at bounding box center [317, 70] width 36 height 8
type input "s"
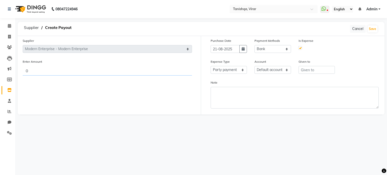
click at [31, 70] on input "0" at bounding box center [107, 71] width 169 height 10
click at [359, 28] on button "Cancel" at bounding box center [358, 29] width 16 height 8
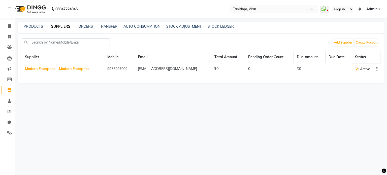
click at [377, 69] on icon "button" at bounding box center [376, 69] width 1 height 0
click at [347, 59] on div "Edit" at bounding box center [356, 59] width 26 height 6
select select "1"
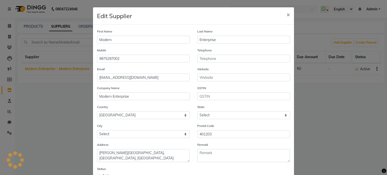
select select "22"
select select "2707"
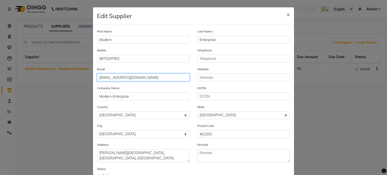
click at [138, 78] on input "tanishqa@gmail.com" at bounding box center [143, 78] width 93 height 8
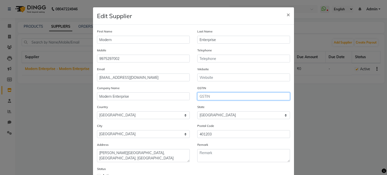
click at [208, 96] on input "text" at bounding box center [243, 96] width 93 height 8
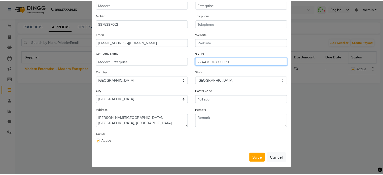
scroll to position [37, 0]
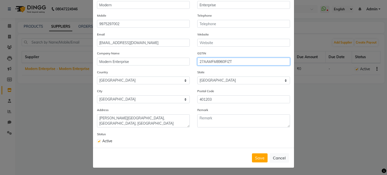
type input "27AAMFM8960FIZT"
click at [255, 163] on div "Save Cancel" at bounding box center [193, 158] width 201 height 20
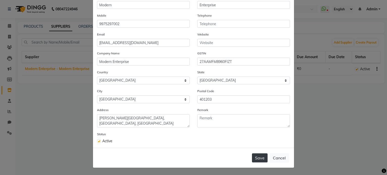
click at [258, 157] on button "Save" at bounding box center [260, 157] width 16 height 9
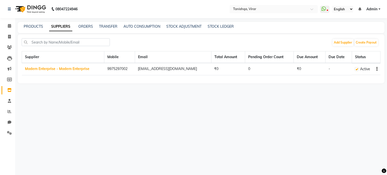
click at [66, 69] on link "Modern Enterprise - Modern Enterprise" at bounding box center [57, 69] width 65 height 5
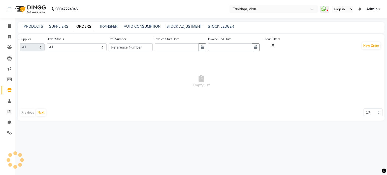
select select "4587"
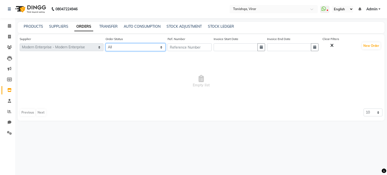
click at [128, 45] on select "All ORDERED PARTIAL-RECEIVED RECEIVED CANCELLED RETURNED" at bounding box center [136, 47] width 60 height 8
select select "received"
click at [106, 44] on select "All ORDERED PARTIAL-RECEIVED RECEIVED CANCELLED RETURNED" at bounding box center [136, 47] width 60 height 8
click at [181, 50] on input "text" at bounding box center [190, 47] width 44 height 8
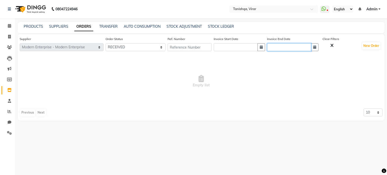
click at [284, 45] on input "text" at bounding box center [289, 47] width 44 height 8
select select "9"
select select "2025"
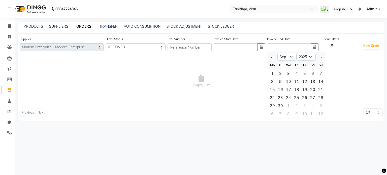
click at [249, 83] on span "Empty list" at bounding box center [201, 81] width 363 height 50
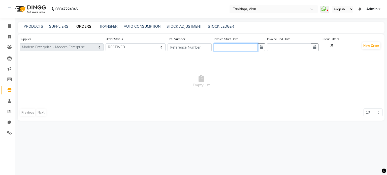
click at [224, 47] on input "text" at bounding box center [236, 47] width 44 height 8
select select "9"
select select "2025"
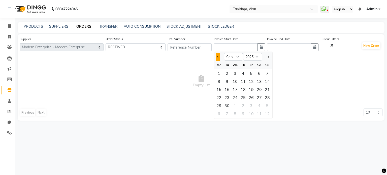
click at [219, 57] on span "Previous month" at bounding box center [218, 57] width 2 height 2
select select "8"
click at [247, 97] on div "21" at bounding box center [243, 97] width 8 height 8
type input "21-08-2025"
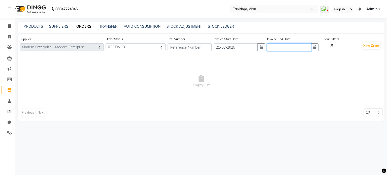
click at [287, 47] on input "text" at bounding box center [289, 47] width 44 height 8
select select "9"
select select "2025"
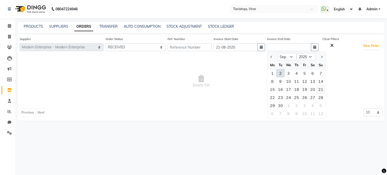
click at [324, 87] on div "21" at bounding box center [321, 89] width 8 height 8
type input "21-09-2025"
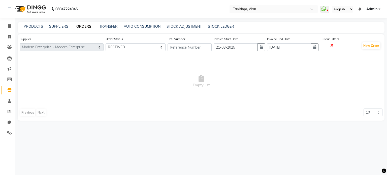
click at [334, 45] on icon at bounding box center [331, 45] width 3 height 5
select select
click at [54, 26] on link "SUPPLIERS" at bounding box center [58, 26] width 19 height 5
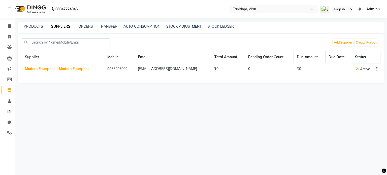
click at [377, 69] on icon "button" at bounding box center [376, 69] width 1 height 0
click at [367, 43] on button "Create Payout" at bounding box center [366, 42] width 23 height 7
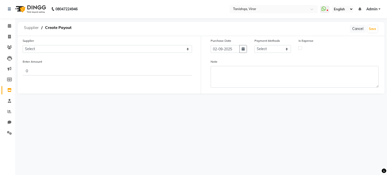
click at [28, 29] on span "Supplier" at bounding box center [31, 27] width 20 height 9
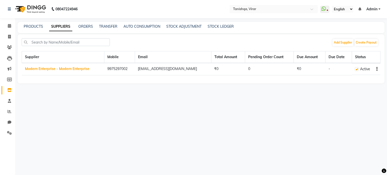
click at [82, 67] on link "Modern Enterprise - Modern Enterprise" at bounding box center [57, 69] width 65 height 5
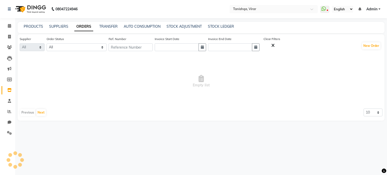
select select "4587"
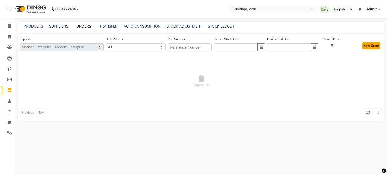
click at [375, 45] on button "New Order" at bounding box center [371, 45] width 18 height 7
select select "true"
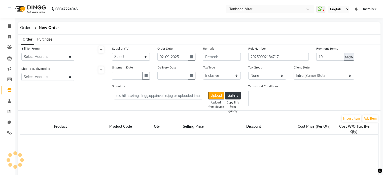
select select "3675"
click at [47, 39] on span "Purchase" at bounding box center [44, 39] width 15 height 5
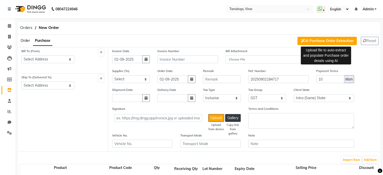
click at [305, 43] on button "AI Purchase Order Extraction" at bounding box center [327, 41] width 59 height 8
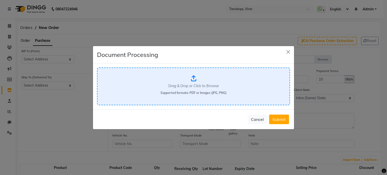
click at [192, 77] on icon at bounding box center [193, 78] width 5 height 6
click at [287, 53] on button "Close" at bounding box center [289, 52] width 8 height 8
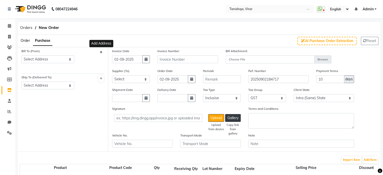
click at [102, 51] on icon at bounding box center [101, 52] width 3 height 3
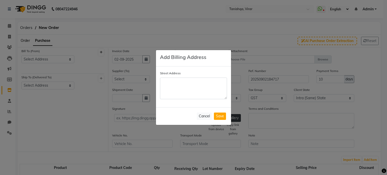
click at [102, 51] on ngb-modal-window "Add Billing Address Street Address Cancel Save" at bounding box center [193, 87] width 387 height 175
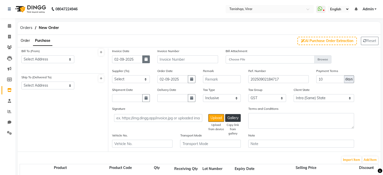
click at [146, 60] on icon "button" at bounding box center [146, 59] width 3 height 4
select select "9"
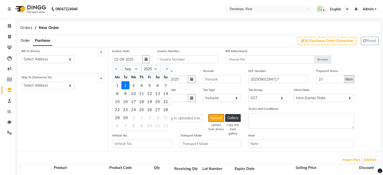
click at [166, 101] on div "21" at bounding box center [166, 102] width 8 height 8
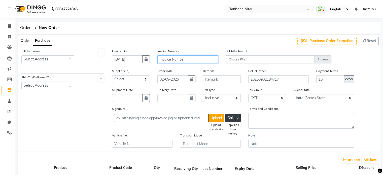
click at [172, 59] on input "text" at bounding box center [187, 59] width 60 height 8
click at [126, 79] on select "Select Modern Enterprise - Modern Enterprise" at bounding box center [131, 79] width 38 height 8
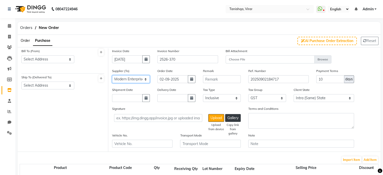
click at [112, 76] on select "Select Modern Enterprise - Modern Enterprise" at bounding box center [131, 79] width 38 height 8
click at [192, 80] on icon "button" at bounding box center [191, 79] width 3 height 4
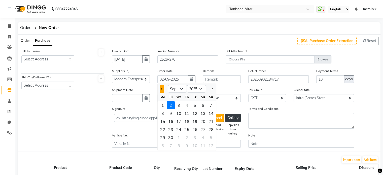
click at [161, 91] on button "Previous month" at bounding box center [162, 89] width 4 height 8
click at [180, 129] on div "20" at bounding box center [179, 129] width 8 height 8
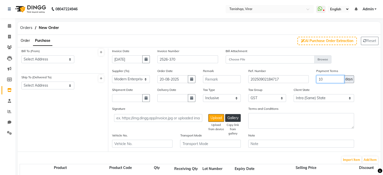
click at [335, 79] on input "10" at bounding box center [331, 79] width 28 height 8
click at [25, 40] on span "Order" at bounding box center [25, 40] width 9 height 5
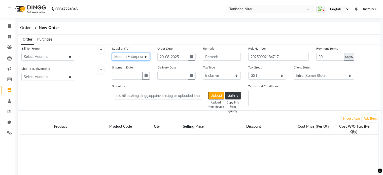
click at [126, 58] on select "Select Modern Enterprise - Modern Enterprise" at bounding box center [131, 57] width 38 height 8
click at [46, 37] on span "Purchase" at bounding box center [44, 39] width 15 height 5
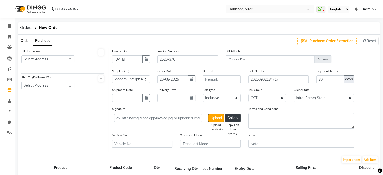
click at [25, 41] on span "Order" at bounding box center [25, 40] width 9 height 5
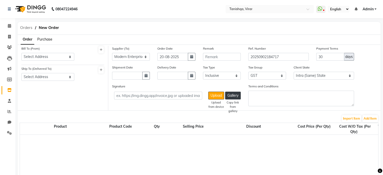
click at [28, 28] on span "Orders" at bounding box center [26, 27] width 17 height 9
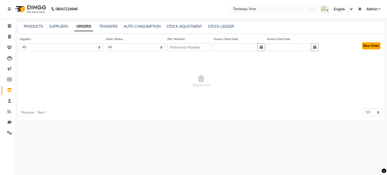
click at [365, 46] on button "New Order" at bounding box center [371, 45] width 18 height 7
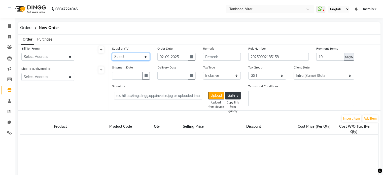
click at [138, 58] on select "Select Modern Enterprise - Modern Enterprise" at bounding box center [131, 57] width 38 height 8
click at [112, 53] on select "Select Modern Enterprise - Modern Enterprise" at bounding box center [131, 57] width 38 height 8
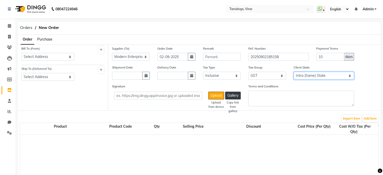
click at [324, 75] on select "Intra (Same) State Inter (Other) State" at bounding box center [324, 76] width 60 height 8
click at [45, 39] on span "Purchase" at bounding box center [44, 39] width 15 height 5
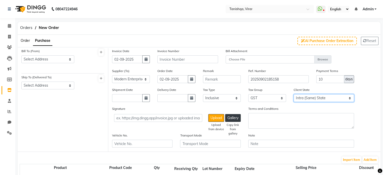
click at [307, 100] on select "Intra (Same) State Inter (Other) State" at bounding box center [324, 98] width 60 height 8
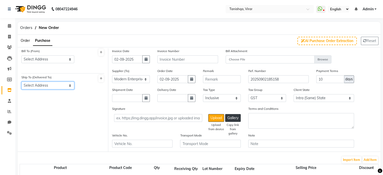
click at [54, 86] on select "Select Address G3, vishnu krupa, padma colony,virar (w)" at bounding box center [47, 86] width 53 height 8
click at [54, 60] on select "Select Address MODERN ENTERPRISE PACHAL NAGAR, NALASOPARA G-21/c, Konark,Pancha…" at bounding box center [47, 59] width 53 height 8
click at [56, 123] on div "Bill To (From) Select Address MODERN ENTERPRISE PACHAL NAGAR, NALASOPARA G-21/c…" at bounding box center [63, 99] width 91 height 103
click at [24, 42] on span "Order" at bounding box center [25, 40] width 9 height 5
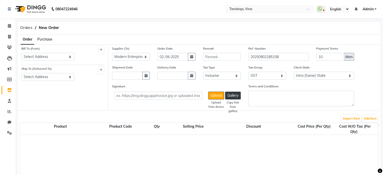
click at [48, 39] on span "Purchase" at bounding box center [44, 39] width 15 height 5
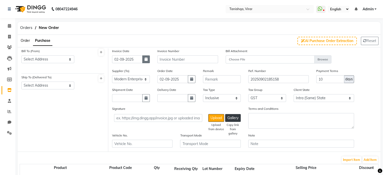
click at [145, 60] on icon "button" at bounding box center [146, 59] width 3 height 4
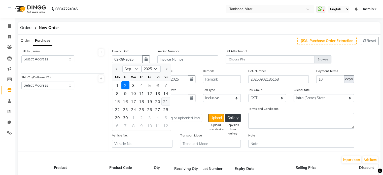
click at [167, 101] on div "21" at bounding box center [166, 102] width 8 height 8
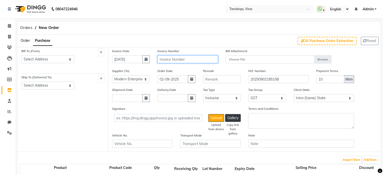
click at [181, 59] on input "text" at bounding box center [187, 59] width 60 height 8
click at [122, 80] on select "Select Modern Enterprise - Modern Enterprise" at bounding box center [131, 79] width 38 height 8
click at [112, 76] on select "Select Modern Enterprise - Modern Enterprise" at bounding box center [131, 79] width 38 height 8
click at [191, 80] on icon "button" at bounding box center [191, 79] width 3 height 4
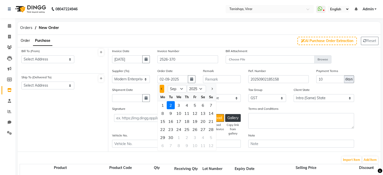
click at [161, 89] on span "Previous month" at bounding box center [162, 89] width 2 height 2
click at [180, 131] on div "20" at bounding box center [179, 129] width 8 height 8
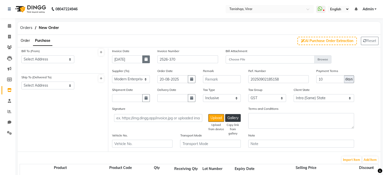
click at [148, 59] on icon "button" at bounding box center [146, 59] width 3 height 4
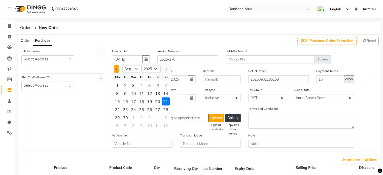
click at [117, 69] on span "Previous month" at bounding box center [117, 69] width 2 height 2
click at [141, 110] on div "21" at bounding box center [142, 110] width 8 height 8
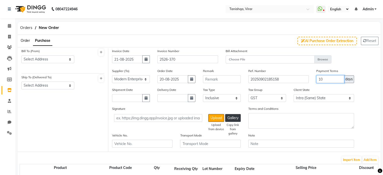
click at [326, 78] on input "10" at bounding box center [331, 79] width 28 height 8
click at [118, 100] on input "text" at bounding box center [127, 98] width 30 height 8
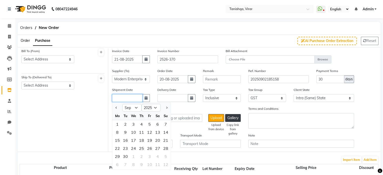
click at [118, 100] on input "text" at bounding box center [127, 98] width 30 height 8
click at [116, 110] on button "Previous month" at bounding box center [116, 108] width 4 height 8
click at [134, 149] on div "20" at bounding box center [134, 148] width 8 height 8
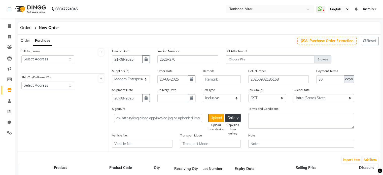
click at [25, 42] on span "Order" at bounding box center [25, 40] width 9 height 5
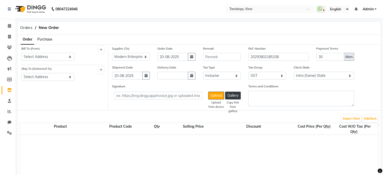
click at [41, 39] on span "Purchase" at bounding box center [44, 39] width 15 height 5
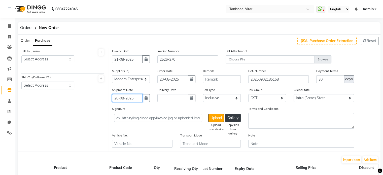
click at [131, 98] on input "20-08-2025" at bounding box center [127, 98] width 30 height 8
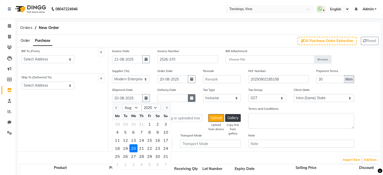
click at [191, 101] on button "button" at bounding box center [192, 98] width 8 height 8
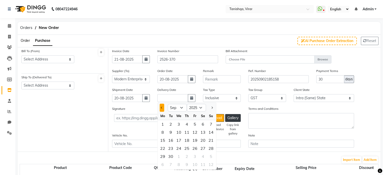
click at [161, 107] on button "Previous month" at bounding box center [162, 108] width 4 height 8
click at [186, 148] on div "21" at bounding box center [187, 148] width 8 height 8
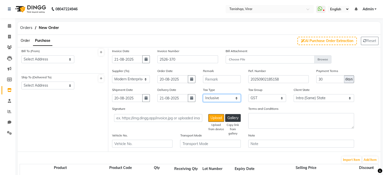
click at [213, 100] on select "Select Inclusive Exclusive" at bounding box center [222, 98] width 38 height 8
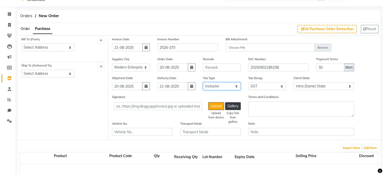
scroll to position [12, 0]
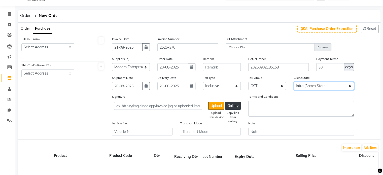
click at [346, 84] on select "Intra (Same) State Inter (Other) State" at bounding box center [324, 86] width 60 height 8
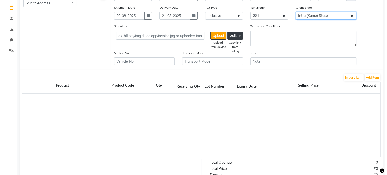
scroll to position [83, 0]
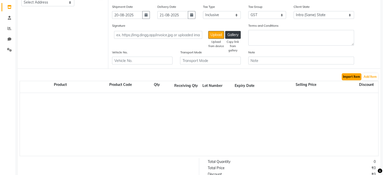
click at [347, 78] on button "Import Item" at bounding box center [352, 76] width 20 height 7
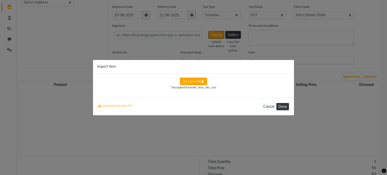
click at [283, 107] on button "Done" at bounding box center [282, 106] width 13 height 7
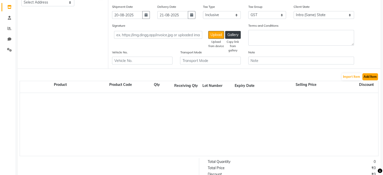
click at [369, 79] on button "Add Item" at bounding box center [371, 76] width 16 height 7
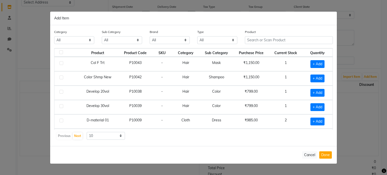
click at [81, 39] on select "All Hair Skin Makeup Personal Care Appliances Beard Waxing Disposable Threading…" at bounding box center [74, 40] width 40 height 8
click at [54, 36] on select "All Hair Skin Makeup Personal Care Appliances Beard Waxing Disposable Threading…" at bounding box center [74, 40] width 40 height 8
click at [117, 42] on select "All Conditioner Shampoo Cream Mask Oil Serum Color Appliances Treatment Styling…" at bounding box center [122, 40] width 40 height 8
click at [102, 36] on select "All Conditioner Shampoo Cream Mask Oil Serum Color Appliances Treatment Styling…" at bounding box center [122, 40] width 40 height 8
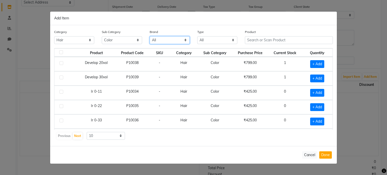
click at [159, 42] on select "All Matrix Nisarg Null Schwarzkopf" at bounding box center [170, 40] width 40 height 8
click at [150, 36] on select "All Matrix Nisarg Null Schwarzkopf" at bounding box center [170, 40] width 40 height 8
click at [60, 92] on label at bounding box center [61, 92] width 4 height 4
click at [60, 92] on input "checkbox" at bounding box center [60, 91] width 3 height 3
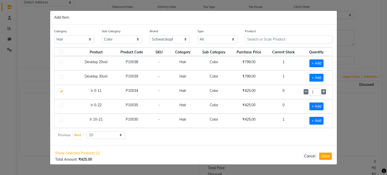
click at [60, 105] on label at bounding box center [61, 106] width 4 height 4
click at [60, 105] on input "checkbox" at bounding box center [60, 105] width 3 height 3
click at [60, 119] on label at bounding box center [61, 120] width 4 height 4
click at [60, 119] on input "checkbox" at bounding box center [60, 119] width 3 height 3
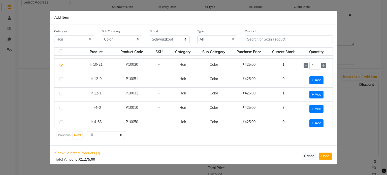
scroll to position [55, 0]
click at [61, 78] on label at bounding box center [61, 79] width 4 height 4
click at [61, 78] on input "checkbox" at bounding box center [60, 78] width 3 height 3
click at [61, 77] on label at bounding box center [61, 79] width 4 height 4
click at [61, 77] on input "checkbox" at bounding box center [60, 78] width 3 height 3
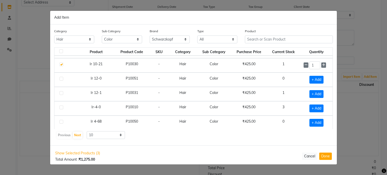
click at [61, 93] on label at bounding box center [61, 93] width 4 height 4
click at [61, 93] on input "checkbox" at bounding box center [60, 93] width 3 height 3
click at [61, 106] on label at bounding box center [61, 108] width 4 height 4
click at [61, 106] on input "checkbox" at bounding box center [60, 107] width 3 height 3
click at [322, 107] on icon at bounding box center [323, 108] width 3 height 4
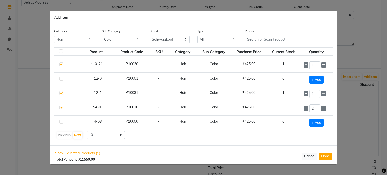
scroll to position [69, 0]
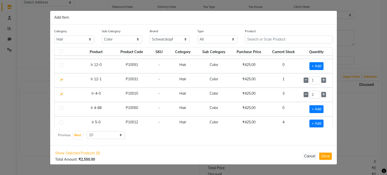
click at [61, 121] on label at bounding box center [61, 123] width 4 height 4
click at [61, 121] on input "checkbox" at bounding box center [60, 122] width 3 height 3
click at [322, 122] on icon at bounding box center [323, 123] width 3 height 4
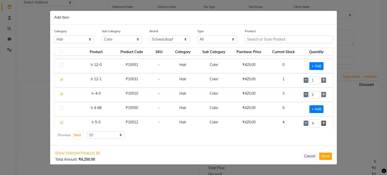
click at [322, 122] on icon at bounding box center [323, 123] width 3 height 4
click at [75, 136] on button "Next" at bounding box center [78, 135] width 10 height 7
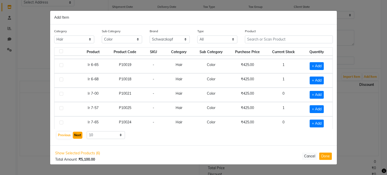
scroll to position [69, 0]
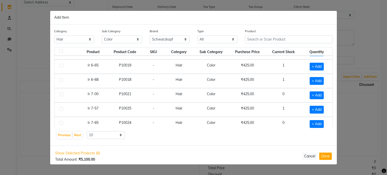
click at [59, 65] on label at bounding box center [61, 66] width 4 height 4
click at [59, 65] on input "checkbox" at bounding box center [60, 65] width 3 height 3
click at [321, 66] on icon at bounding box center [322, 67] width 3 height 4
click at [60, 78] on label at bounding box center [61, 80] width 4 height 4
click at [60, 79] on input "checkbox" at bounding box center [60, 80] width 3 height 3
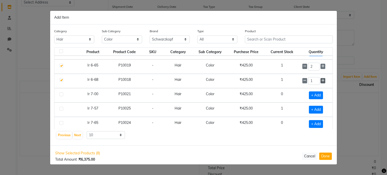
click at [321, 79] on icon at bounding box center [322, 81] width 3 height 4
click at [60, 93] on label at bounding box center [61, 94] width 4 height 4
click at [60, 93] on input "checkbox" at bounding box center [60, 94] width 3 height 3
click at [60, 107] on label at bounding box center [61, 109] width 4 height 4
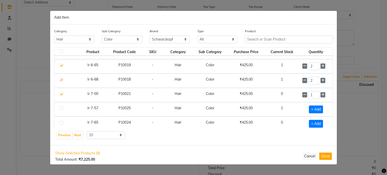
click at [60, 107] on input "checkbox" at bounding box center [60, 108] width 3 height 3
click at [61, 121] on label at bounding box center [61, 123] width 4 height 4
click at [61, 121] on input "checkbox" at bounding box center [60, 122] width 3 height 3
click at [76, 136] on button "Next" at bounding box center [78, 135] width 10 height 7
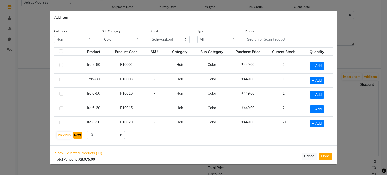
scroll to position [69, 0]
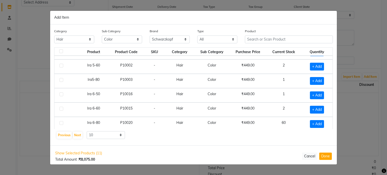
click at [61, 66] on div at bounding box center [60, 66] width 3 height 5
click at [61, 65] on label at bounding box center [61, 66] width 4 height 4
click at [61, 65] on input "checkbox" at bounding box center [60, 65] width 3 height 3
click at [322, 66] on icon at bounding box center [323, 67] width 3 height 4
click at [60, 79] on label at bounding box center [61, 80] width 4 height 4
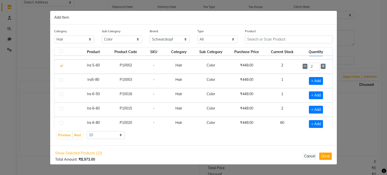
click at [60, 79] on input "checkbox" at bounding box center [60, 80] width 3 height 3
click at [60, 92] on label at bounding box center [61, 94] width 4 height 4
click at [60, 93] on input "checkbox" at bounding box center [60, 94] width 3 height 3
click at [60, 107] on label at bounding box center [61, 109] width 4 height 4
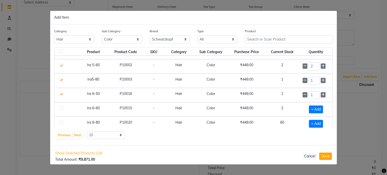
click at [60, 107] on input "checkbox" at bounding box center [60, 108] width 3 height 3
click at [322, 108] on icon at bounding box center [323, 109] width 3 height 4
click at [60, 121] on label at bounding box center [61, 123] width 4 height 4
click at [60, 121] on input "checkbox" at bounding box center [60, 122] width 3 height 3
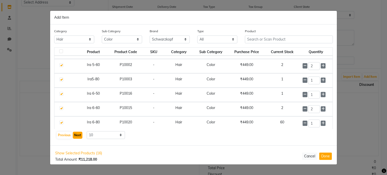
click at [76, 137] on button "Next" at bounding box center [78, 135] width 10 height 7
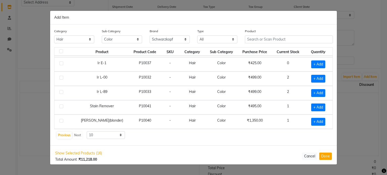
scroll to position [26, 0]
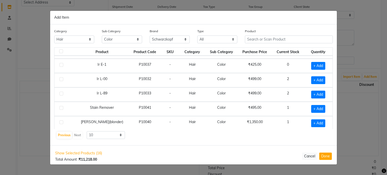
click at [60, 65] on label at bounding box center [61, 65] width 4 height 4
click at [60, 65] on input "checkbox" at bounding box center [60, 65] width 3 height 3
click at [60, 78] on label at bounding box center [61, 79] width 4 height 4
click at [60, 78] on input "checkbox" at bounding box center [60, 79] width 3 height 3
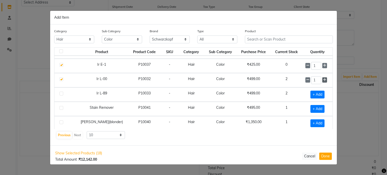
click at [323, 78] on icon at bounding box center [324, 80] width 3 height 4
click at [62, 92] on label at bounding box center [61, 94] width 4 height 4
click at [62, 92] on input "checkbox" at bounding box center [60, 93] width 3 height 3
click at [60, 106] on label at bounding box center [61, 108] width 4 height 4
click at [60, 107] on input "checkbox" at bounding box center [60, 108] width 3 height 3
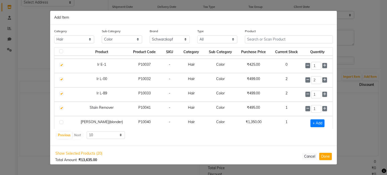
scroll to position [26, 0]
click at [60, 120] on label at bounding box center [61, 122] width 4 height 4
click at [60, 121] on input "checkbox" at bounding box center [60, 122] width 3 height 3
click at [67, 137] on button "Previous" at bounding box center [64, 135] width 15 height 7
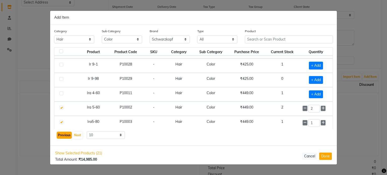
scroll to position [69, 0]
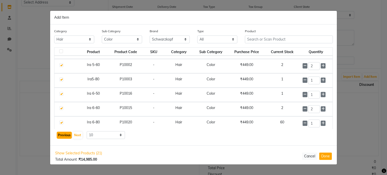
click at [67, 137] on button "Previous" at bounding box center [64, 135] width 15 height 7
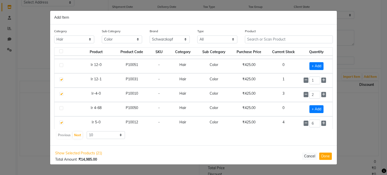
click at [60, 135] on div "Previous Next" at bounding box center [69, 135] width 27 height 8
click at [135, 40] on select "All Conditioner Shampoo Cream Mask Oil Serum Color Appliances Treatment Styling…" at bounding box center [122, 40] width 40 height 8
click at [115, 16] on div "Add Item" at bounding box center [193, 18] width 287 height 14
click at [209, 41] on select "All Both Consumable Retail" at bounding box center [217, 40] width 40 height 8
click at [197, 36] on select "All Both Consumable Retail" at bounding box center [217, 40] width 40 height 8
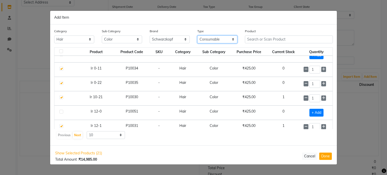
scroll to position [0, 0]
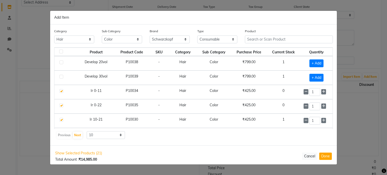
click at [61, 65] on div at bounding box center [60, 62] width 3 height 5
click at [61, 62] on label at bounding box center [61, 62] width 4 height 4
click at [61, 62] on input "checkbox" at bounding box center [60, 62] width 3 height 3
click at [60, 75] on label at bounding box center [61, 77] width 4 height 4
click at [60, 75] on input "checkbox" at bounding box center [60, 76] width 3 height 3
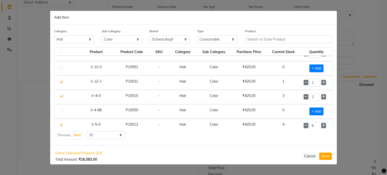
scroll to position [69, 0]
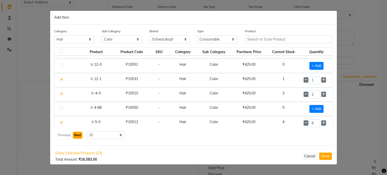
click at [79, 137] on button "Next" at bounding box center [78, 135] width 10 height 7
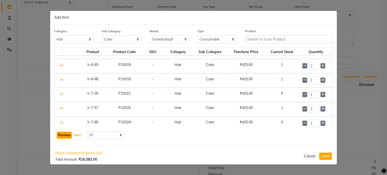
click at [60, 135] on button "Previous" at bounding box center [64, 135] width 15 height 7
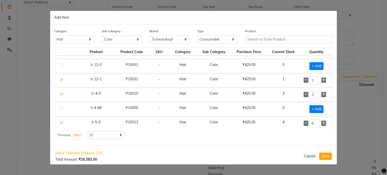
scroll to position [69, 0]
click at [60, 135] on div "Previous Next" at bounding box center [69, 135] width 27 height 8
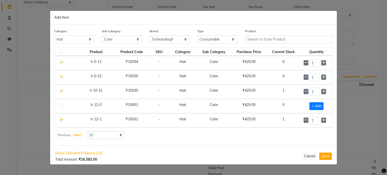
scroll to position [29, 0]
click at [104, 106] on td "Ir 12-0" at bounding box center [96, 106] width 38 height 14
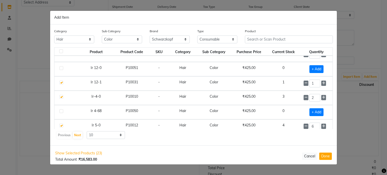
scroll to position [69, 0]
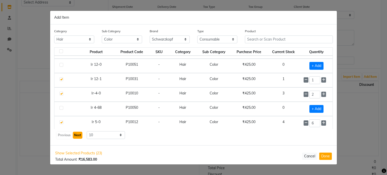
click at [79, 135] on button "Next" at bounding box center [78, 135] width 10 height 7
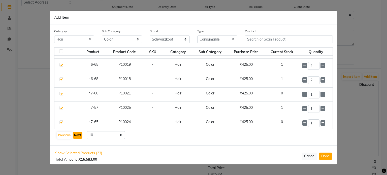
scroll to position [69, 0]
click at [68, 136] on button "Previous" at bounding box center [64, 135] width 15 height 7
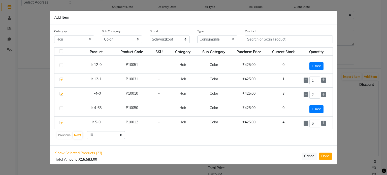
scroll to position [69, 0]
click at [78, 135] on button "Next" at bounding box center [78, 135] width 10 height 7
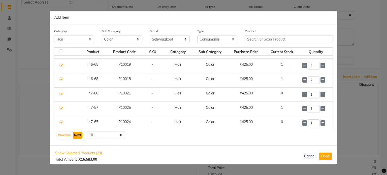
scroll to position [69, 0]
click at [78, 136] on button "Next" at bounding box center [78, 135] width 10 height 7
click at [61, 136] on button "Previous" at bounding box center [64, 135] width 15 height 7
click at [78, 134] on button "Next" at bounding box center [78, 135] width 10 height 7
click at [76, 134] on button "Next" at bounding box center [78, 135] width 10 height 7
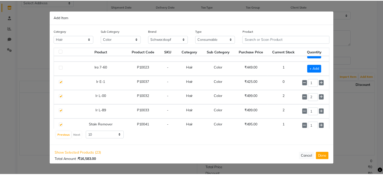
scroll to position [0, 0]
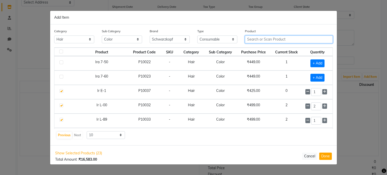
click at [264, 40] on input "text" at bounding box center [289, 40] width 88 height 8
click at [326, 157] on button "Done" at bounding box center [325, 156] width 13 height 7
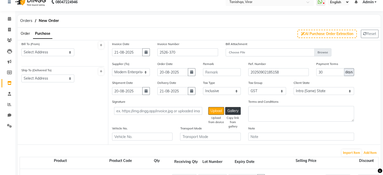
scroll to position [7, 0]
click at [24, 34] on span "Order" at bounding box center [25, 33] width 9 height 5
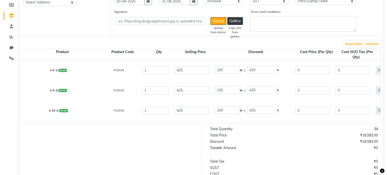
scroll to position [74, 0]
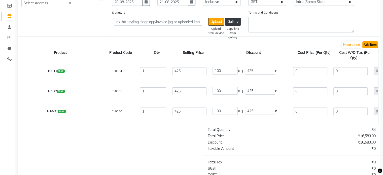
click at [372, 46] on button "Add Item" at bounding box center [371, 44] width 16 height 7
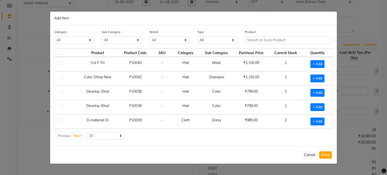
click at [87, 39] on select "All Hair Skin Makeup Personal Care Appliances Beard Waxing Disposable Threading…" at bounding box center [74, 40] width 40 height 8
click at [54, 36] on select "All Hair Skin Makeup Personal Care Appliances Beard Waxing Disposable Threading…" at bounding box center [74, 40] width 40 height 8
click at [112, 40] on select "All Conditioner Shampoo Cream Mask Oil Serum Color Appliances Treatment Styling…" at bounding box center [122, 40] width 40 height 8
click at [102, 36] on select "All Conditioner Shampoo Cream Mask Oil Serum Color Appliances Treatment Styling…" at bounding box center [122, 40] width 40 height 8
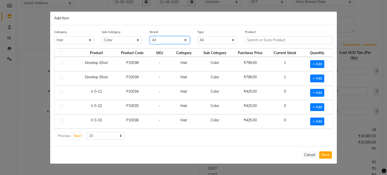
click at [162, 41] on select "All Matrix Nisarg Null Schwarzkopf" at bounding box center [170, 40] width 40 height 8
click at [150, 36] on select "All Matrix Nisarg Null Schwarzkopf" at bounding box center [170, 40] width 40 height 8
click at [61, 90] on label at bounding box center [61, 92] width 4 height 4
click at [61, 90] on input "checkbox" at bounding box center [60, 91] width 3 height 3
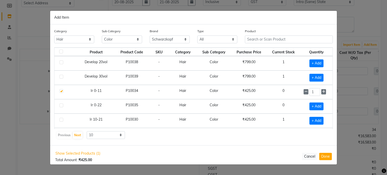
click at [60, 105] on label at bounding box center [61, 106] width 4 height 4
click at [60, 105] on input "checkbox" at bounding box center [60, 105] width 3 height 3
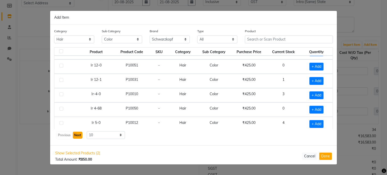
click at [78, 135] on button "Next" at bounding box center [78, 135] width 10 height 7
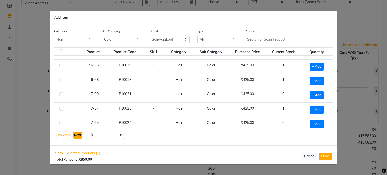
click at [78, 135] on button "Next" at bounding box center [78, 135] width 10 height 7
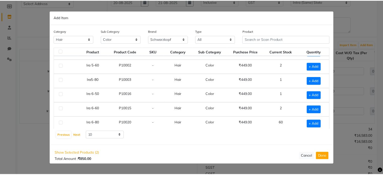
scroll to position [0, 0]
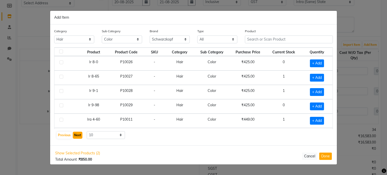
click at [77, 135] on button "Next" at bounding box center [78, 135] width 10 height 7
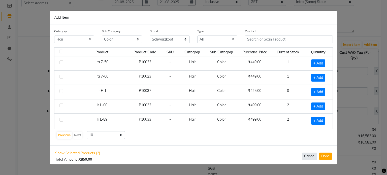
click at [310, 157] on button "Cancel" at bounding box center [309, 156] width 15 height 7
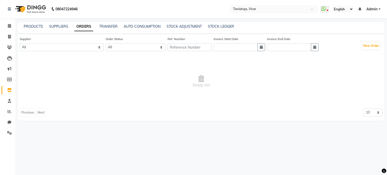
click at [31, 67] on span "Empty list" at bounding box center [201, 81] width 363 height 50
click at [9, 37] on icon at bounding box center [9, 37] width 3 height 4
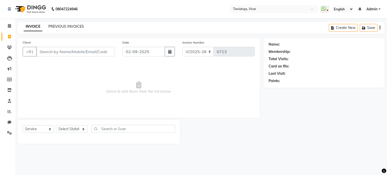
click at [68, 24] on link "PREVIOUS INVOICES" at bounding box center [66, 26] width 36 height 5
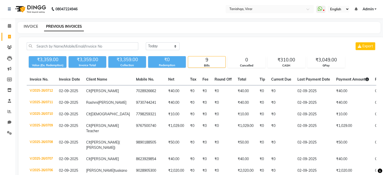
click at [26, 28] on link "INVOICE" at bounding box center [31, 26] width 14 height 5
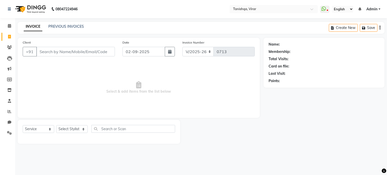
click at [51, 52] on input "Client" at bounding box center [75, 52] width 79 height 10
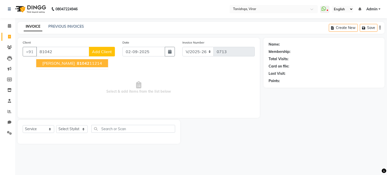
click at [52, 63] on span "Shivani maharana" at bounding box center [58, 63] width 33 height 5
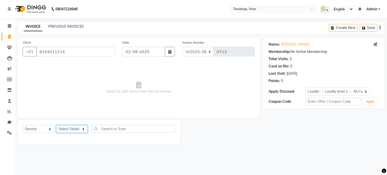
click at [66, 129] on select "Select Stylist Beena Gupta jaya Jaya Maheshwari mahhi Priyanka Maheshwari Seema…" at bounding box center [71, 129] width 31 height 8
click at [56, 125] on select "Select Stylist Beena Gupta jaya Jaya Maheshwari mahhi Priyanka Maheshwari Seema…" at bounding box center [71, 129] width 31 height 8
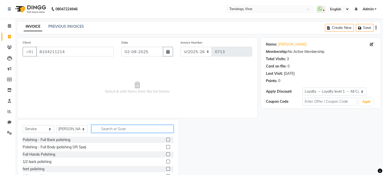
click at [110, 127] on input "text" at bounding box center [132, 129] width 82 height 8
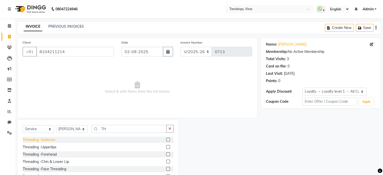
click at [30, 142] on div "Threading -Eyebrow" at bounding box center [39, 139] width 33 height 5
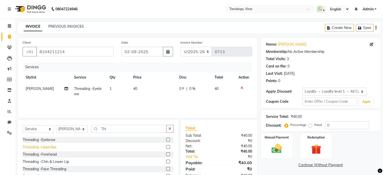
click at [33, 147] on div "Threading -Upperlips" at bounding box center [40, 147] width 34 height 5
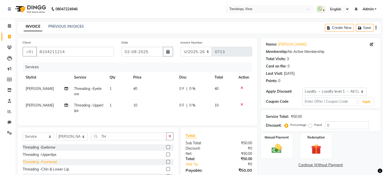
click at [42, 165] on div "Threading -Forehead" at bounding box center [40, 162] width 34 height 5
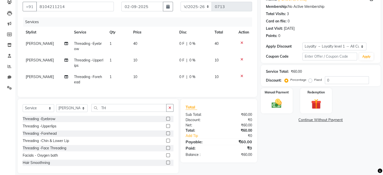
scroll to position [55, 0]
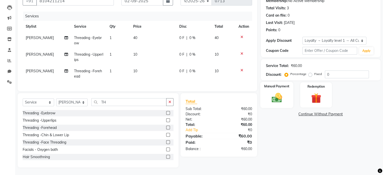
click at [277, 95] on img at bounding box center [276, 98] width 17 height 12
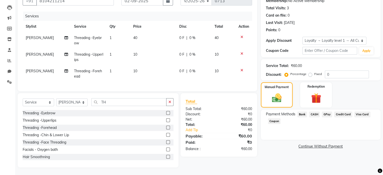
click at [329, 112] on span "GPay" at bounding box center [327, 115] width 10 height 6
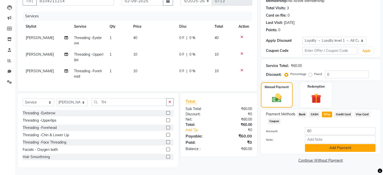
click at [360, 145] on button "Add Payment" at bounding box center [340, 148] width 71 height 8
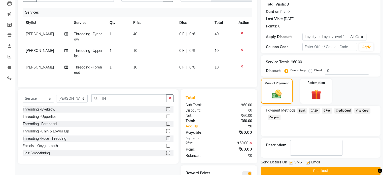
scroll to position [80, 0]
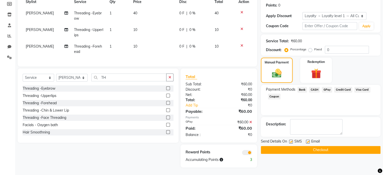
click at [325, 146] on button "Checkout" at bounding box center [321, 150] width 120 height 8
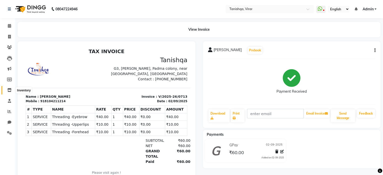
click at [9, 90] on icon at bounding box center [9, 90] width 4 height 4
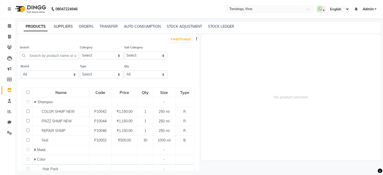
click at [59, 27] on link "SUPPLIERS" at bounding box center [63, 26] width 19 height 5
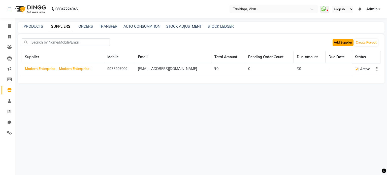
click at [341, 41] on button "Add Supplier" at bounding box center [343, 42] width 21 height 7
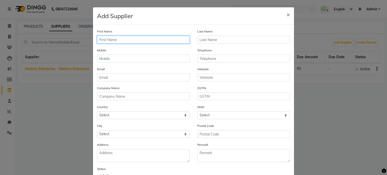
click at [150, 38] on input "text" at bounding box center [143, 40] width 93 height 8
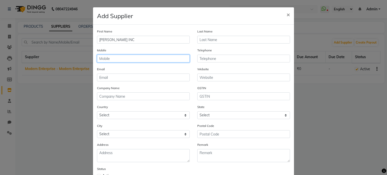
click at [123, 58] on input "text" at bounding box center [143, 59] width 93 height 8
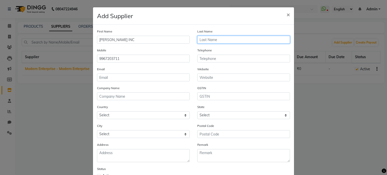
click at [224, 39] on input "text" at bounding box center [243, 40] width 93 height 8
click at [201, 42] on input "text" at bounding box center [243, 40] width 93 height 8
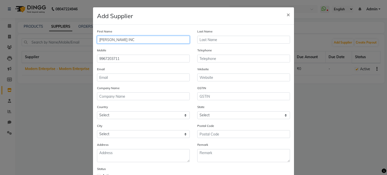
click at [156, 40] on input "SHIVAM INC" at bounding box center [143, 40] width 93 height 8
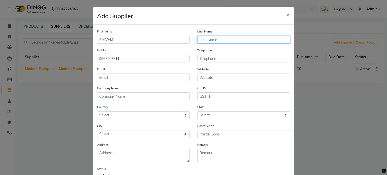
click at [228, 38] on input "text" at bounding box center [243, 40] width 93 height 8
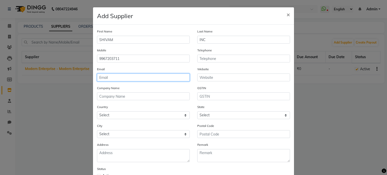
click at [127, 77] on input "email" at bounding box center [143, 78] width 93 height 8
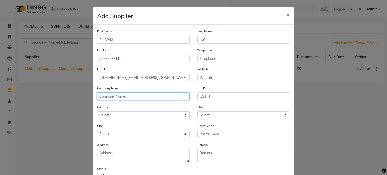
click at [145, 99] on input "text" at bounding box center [143, 96] width 93 height 8
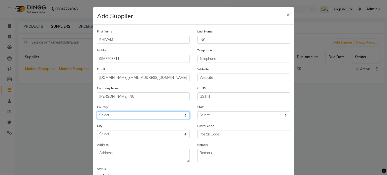
click at [118, 118] on select "Select Afghanistan Albania Algeria American Samoa Andorra Angola Anguilla Antar…" at bounding box center [143, 115] width 93 height 8
click at [97, 113] on select "Select Afghanistan Albania Algeria American Samoa Andorra Angola Anguilla Antar…" at bounding box center [143, 115] width 93 height 8
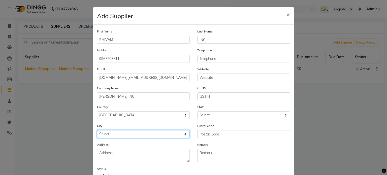
click at [119, 137] on select "Select" at bounding box center [143, 134] width 93 height 8
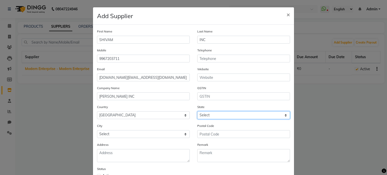
click at [205, 118] on select "Select Andaman and Nicobar Islands Andhra Pradesh Arunachal Pradesh Assam Bihar…" at bounding box center [243, 115] width 93 height 8
click at [197, 113] on select "Select Andaman and Nicobar Islands Andhra Pradesh Arunachal Pradesh Assam Bihar…" at bounding box center [243, 115] width 93 height 8
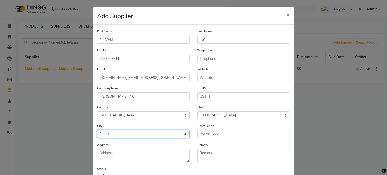
click at [132, 138] on select "Select Achalpur Aheri Ahmadnagar Cantonment Ahmadpur Ahmednagar Ajra Akalkot Ak…" at bounding box center [143, 134] width 93 height 8
click at [97, 132] on select "Select Achalpur Aheri Ahmadnagar Cantonment Ahmadpur Ahmednagar Ajra Akalkot Ak…" at bounding box center [143, 134] width 93 height 8
click at [115, 135] on select "Select Achalpur Aheri Ahmadnagar Cantonment Ahmadpur Ahmednagar Ajra Akalkot Ak…" at bounding box center [143, 134] width 93 height 8
click at [97, 132] on select "Select Achalpur Aheri Ahmadnagar Cantonment Ahmadpur Ahmednagar Ajra Akalkot Ak…" at bounding box center [143, 134] width 93 height 8
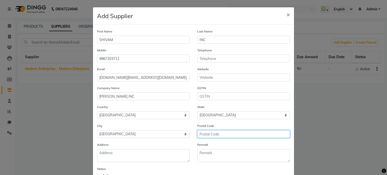
click at [200, 135] on input "text" at bounding box center [243, 134] width 93 height 8
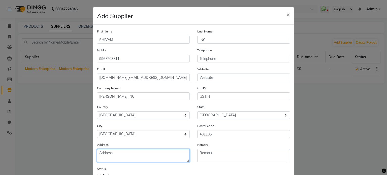
click at [134, 158] on textarea at bounding box center [143, 155] width 93 height 13
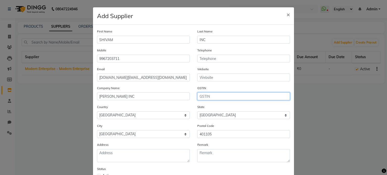
click at [216, 98] on input "text" at bounding box center [243, 96] width 93 height 8
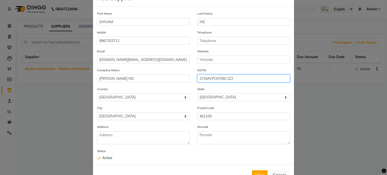
scroll to position [19, 0]
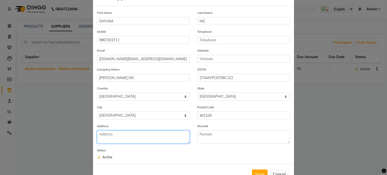
click at [169, 143] on textarea at bounding box center [143, 137] width 93 height 13
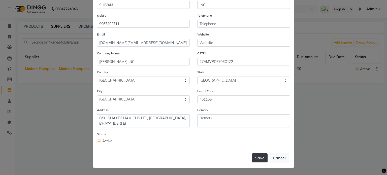
click at [258, 158] on button "Save" at bounding box center [260, 157] width 16 height 9
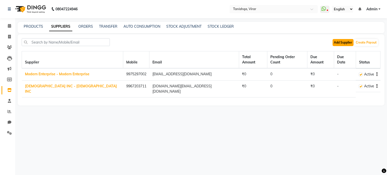
click at [341, 44] on button "Add Supplier" at bounding box center [343, 42] width 21 height 7
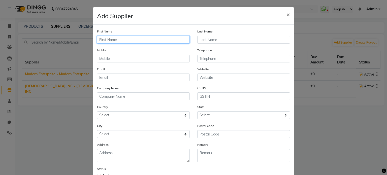
click at [149, 39] on input "text" at bounding box center [143, 40] width 93 height 8
drag, startPoint x: 149, startPoint y: 39, endPoint x: 113, endPoint y: 41, distance: 36.1
click at [113, 41] on input "text" at bounding box center [143, 40] width 93 height 8
click at [106, 41] on input "text" at bounding box center [143, 40] width 93 height 8
click at [213, 14] on div "Add Supplier ×" at bounding box center [193, 15] width 201 height 17
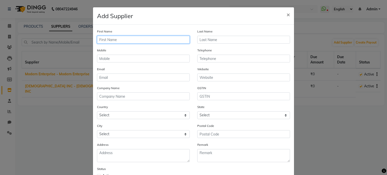
click at [140, 39] on input "text" at bounding box center [143, 40] width 93 height 8
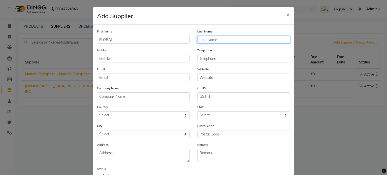
click at [215, 39] on input "text" at bounding box center [243, 40] width 93 height 8
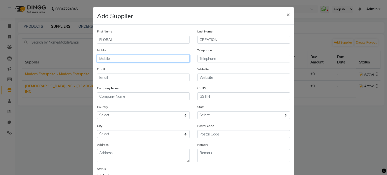
click at [124, 57] on input "text" at bounding box center [143, 59] width 93 height 8
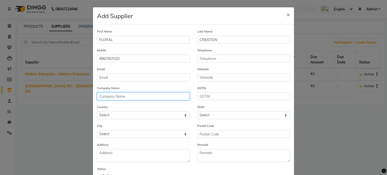
click at [116, 100] on input "text" at bounding box center [143, 96] width 93 height 8
click at [118, 98] on input "FLORAL CRETION" at bounding box center [143, 96] width 93 height 8
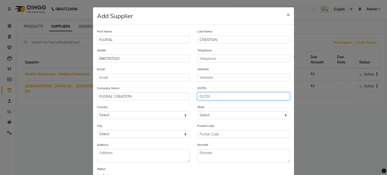
click at [212, 97] on input "text" at bounding box center [243, 96] width 93 height 8
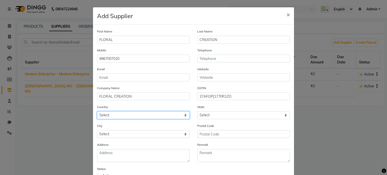
click at [114, 118] on select "Select Afghanistan Albania Algeria American Samoa Andorra Angola Anguilla Antar…" at bounding box center [143, 115] width 93 height 8
click at [97, 113] on select "Select Afghanistan Albania Algeria American Samoa Andorra Angola Anguilla Antar…" at bounding box center [143, 115] width 93 height 8
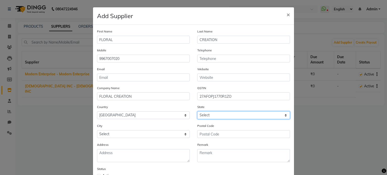
click at [200, 118] on select "Select Andaman and Nicobar Islands Andhra Pradesh Arunachal Pradesh Assam Bihar…" at bounding box center [243, 115] width 93 height 8
click at [197, 113] on select "Select Andaman and Nicobar Islands Andhra Pradesh Arunachal Pradesh Assam Bihar…" at bounding box center [243, 115] width 93 height 8
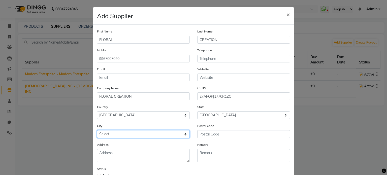
click at [143, 138] on select "Select Achalpur Aheri Ahmadnagar Cantonment Ahmadpur Ahmednagar Ajra Akalkot Ak…" at bounding box center [143, 134] width 93 height 8
click at [97, 132] on select "Select Achalpur Aheri Ahmadnagar Cantonment Ahmadpur Ahmednagar Ajra Akalkot Ak…" at bounding box center [143, 134] width 93 height 8
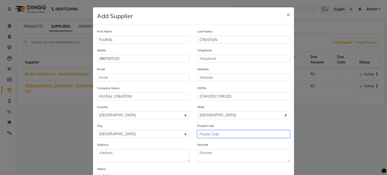
click at [207, 135] on input "text" at bounding box center [243, 134] width 93 height 8
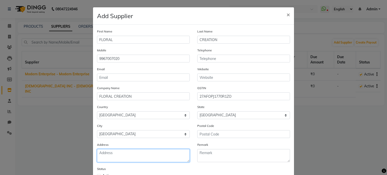
click at [116, 155] on textarea at bounding box center [143, 155] width 93 height 13
click at [98, 155] on textarea "pLOT NO 401," at bounding box center [143, 155] width 93 height 13
click at [97, 156] on textarea "PLOT NO 401," at bounding box center [143, 155] width 93 height 13
click at [143, 151] on textarea "D-3,PLOT NO 401," at bounding box center [143, 155] width 93 height 13
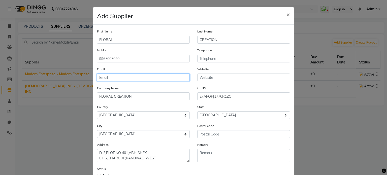
click at [114, 77] on input "email" at bounding box center [143, 78] width 93 height 8
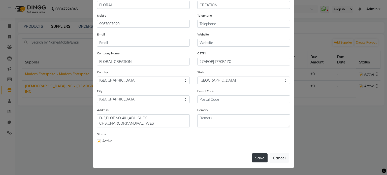
click at [262, 162] on button "Save" at bounding box center [260, 157] width 16 height 9
click at [260, 158] on button "Save" at bounding box center [260, 157] width 16 height 9
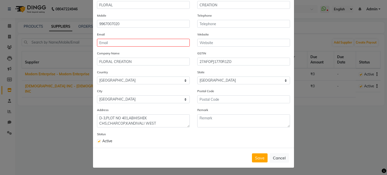
scroll to position [14, 0]
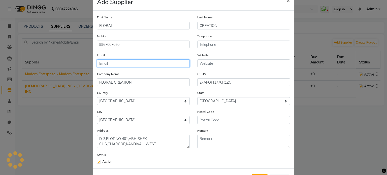
click at [135, 62] on input "email" at bounding box center [143, 63] width 93 height 8
drag, startPoint x: 135, startPoint y: 62, endPoint x: 206, endPoint y: 80, distance: 72.9
click at [206, 80] on div "First Name FLORAL Last Name CREATION Mobile 9967007020 Telephone Email sanjay_m…" at bounding box center [193, 90] width 201 height 158
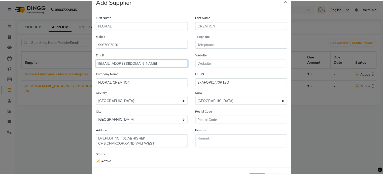
scroll to position [37, 0]
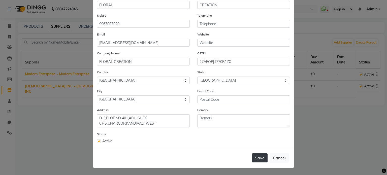
click at [254, 160] on button "Save" at bounding box center [260, 157] width 16 height 9
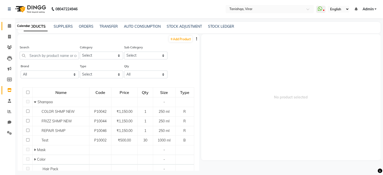
click at [8, 27] on icon at bounding box center [9, 26] width 3 height 4
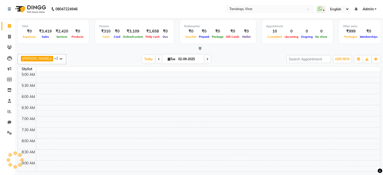
scroll to position [254, 0]
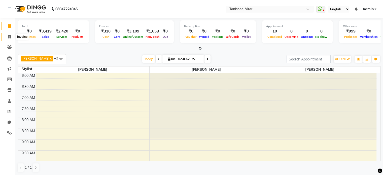
click at [9, 38] on icon at bounding box center [9, 37] width 3 height 4
select select "8149"
select select "service"
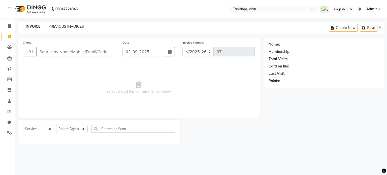
click at [55, 26] on link "PREVIOUS INVOICES" at bounding box center [66, 26] width 36 height 5
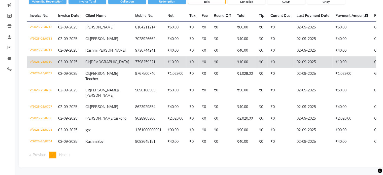
scroll to position [77, 0]
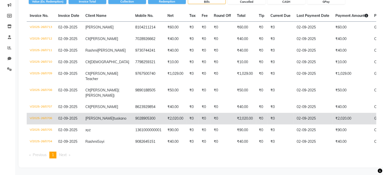
click at [374, 121] on span "GPay" at bounding box center [378, 118] width 9 height 5
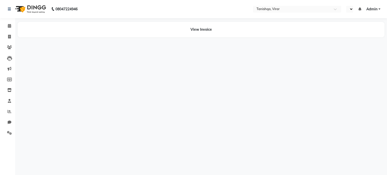
select select "en"
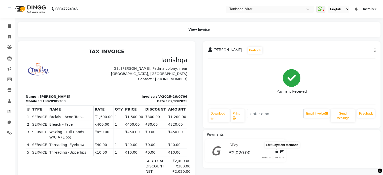
click at [282, 150] on icon at bounding box center [282, 152] width 4 height 4
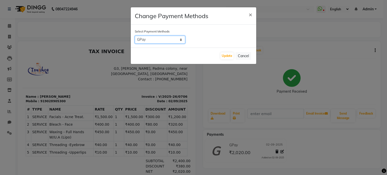
click at [173, 40] on select "Bank CASH GPay Credit Card Visa Card Coupon" at bounding box center [160, 40] width 50 height 8
select select "1"
click at [135, 36] on select "Bank CASH GPay Credit Card Visa Card Coupon" at bounding box center [160, 40] width 50 height 8
click at [224, 55] on button "Update" at bounding box center [226, 55] width 13 height 7
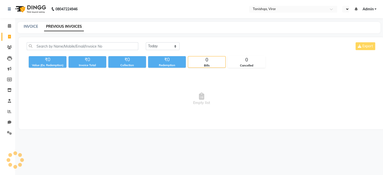
select select "en"
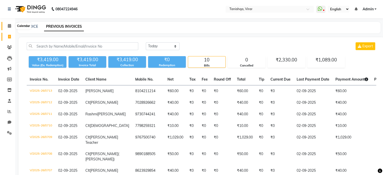
click at [10, 27] on icon at bounding box center [9, 26] width 3 height 4
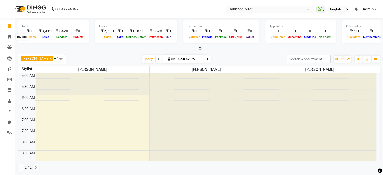
click at [8, 36] on icon at bounding box center [9, 37] width 3 height 4
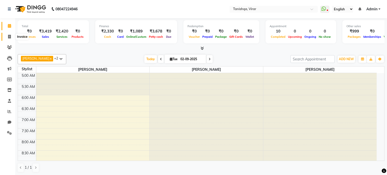
select select "8149"
select select "service"
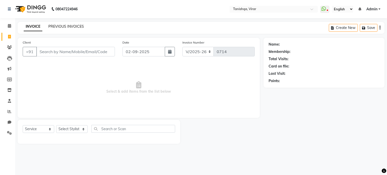
click at [65, 27] on link "PREVIOUS INVOICES" at bounding box center [66, 26] width 36 height 5
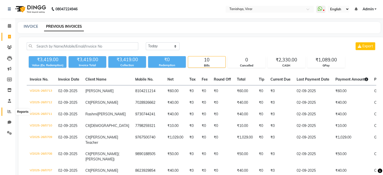
click at [8, 114] on span at bounding box center [9, 112] width 9 height 6
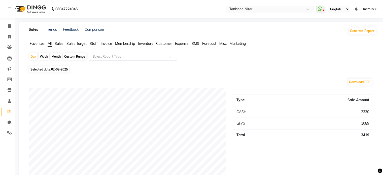
click at [38, 69] on span "Selected date: [DATE]" at bounding box center [49, 69] width 40 height 6
select select "9"
select select "2025"
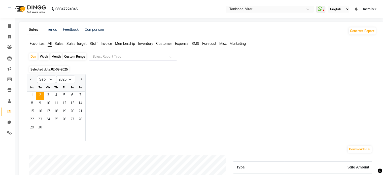
click at [38, 69] on span "Selected date: [DATE]" at bounding box center [49, 69] width 40 height 6
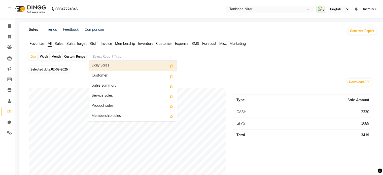
click at [131, 56] on input "text" at bounding box center [128, 56] width 73 height 5
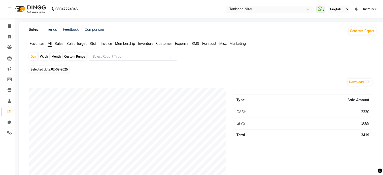
click at [182, 43] on span "Expense" at bounding box center [182, 43] width 14 height 5
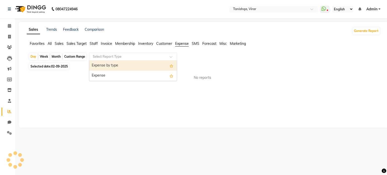
click at [120, 58] on input "text" at bounding box center [128, 56] width 73 height 5
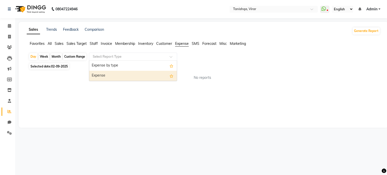
click at [118, 73] on div "Expense" at bounding box center [133, 76] width 88 height 10
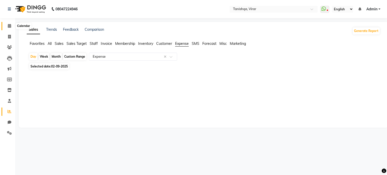
click at [9, 24] on icon at bounding box center [9, 26] width 3 height 4
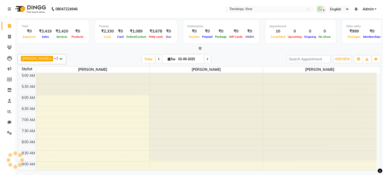
scroll to position [22, 0]
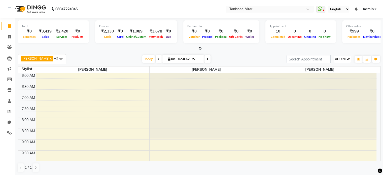
click at [342, 58] on span "ADD NEW" at bounding box center [342, 59] width 15 height 4
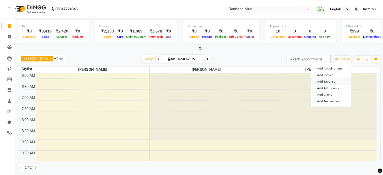
click at [328, 82] on link "Add Expense" at bounding box center [331, 81] width 40 height 7
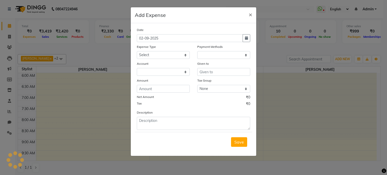
select select "1"
select select "7279"
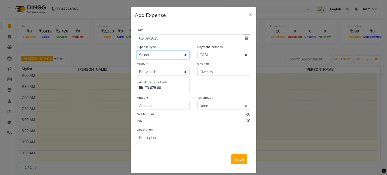
click at [169, 53] on select "Select Advance Salary Bank charges Car maintenance Cash transfer to bank Cash t…" at bounding box center [163, 55] width 53 height 8
select select "22343"
click at [137, 52] on select "Select Advance Salary Bank charges Car maintenance Cash transfer to bank Cash t…" at bounding box center [163, 55] width 53 height 8
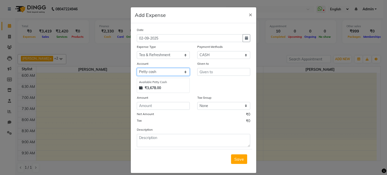
click at [168, 72] on select "Select Petty cash Default account" at bounding box center [163, 72] width 53 height 8
click at [222, 54] on select "Select Bank CASH GPay Prepaid Package Wallet Credit Card Points Visa Card Coupo…" at bounding box center [223, 55] width 53 height 8
click at [219, 76] on input "text" at bounding box center [223, 72] width 53 height 8
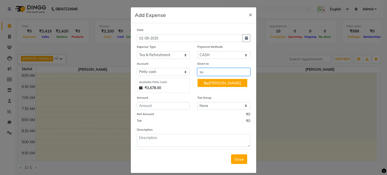
click at [231, 83] on button "Su priya khot" at bounding box center [223, 83] width 50 height 8
type input "[PERSON_NAME]"
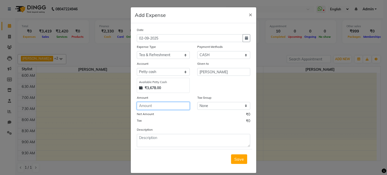
click at [156, 107] on input "number" at bounding box center [163, 106] width 53 height 8
type input "60"
click at [237, 159] on span "Save" at bounding box center [239, 159] width 10 height 5
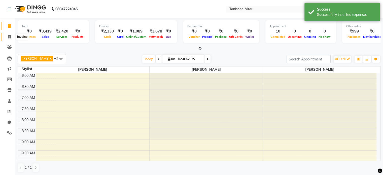
click at [9, 36] on icon at bounding box center [9, 37] width 3 height 4
select select "service"
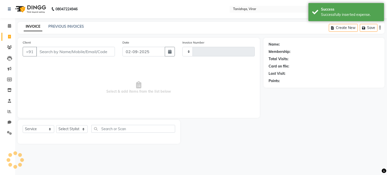
type input "0714"
select select "8149"
click at [67, 26] on link "PREVIOUS INVOICES" at bounding box center [66, 26] width 36 height 5
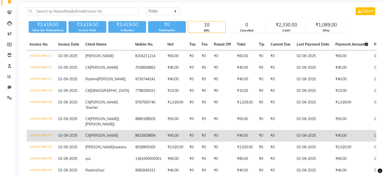
scroll to position [34, 0]
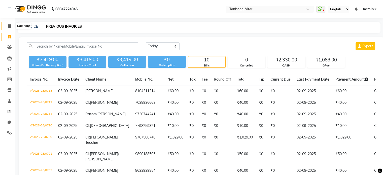
click at [8, 27] on icon at bounding box center [9, 26] width 3 height 4
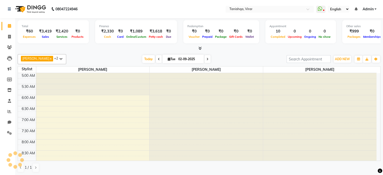
scroll to position [22, 0]
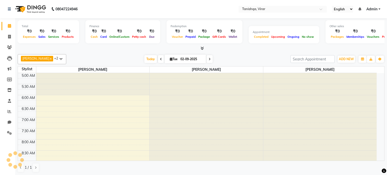
select select "en"
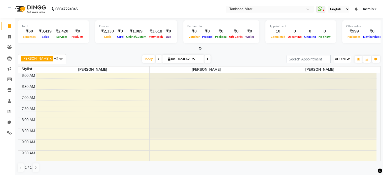
click at [335, 60] on span "ADD NEW" at bounding box center [342, 59] width 15 height 4
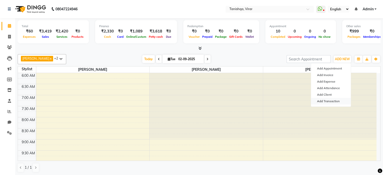
click at [329, 101] on link "Add Transaction" at bounding box center [331, 101] width 40 height 7
select select "direct"
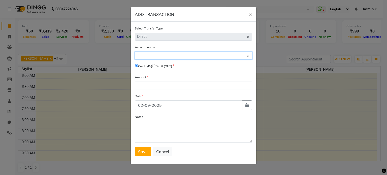
click at [151, 58] on select "Select [PERSON_NAME] Cash Default Account" at bounding box center [193, 56] width 117 height 8
select select "7279"
click at [135, 52] on select "Select [PERSON_NAME] Cash Default Account" at bounding box center [193, 56] width 117 height 8
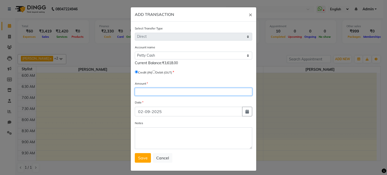
click at [152, 93] on input "number" at bounding box center [193, 92] width 117 height 8
type input "10"
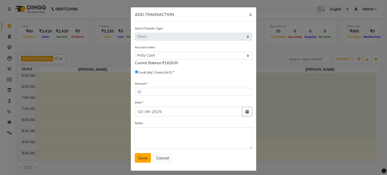
click at [139, 161] on span "Save" at bounding box center [143, 157] width 10 height 5
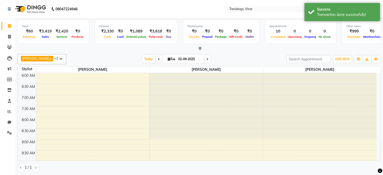
drag, startPoint x: 42, startPoint y: 112, endPoint x: 24, endPoint y: -16, distance: 130.0
click at [24, 0] on html "08047224946 Select Location × Tanishqa, Virar WhatsApp Status ✕ Status: Disconn…" at bounding box center [191, 87] width 383 height 175
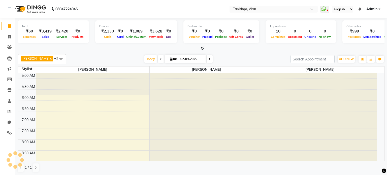
select select "en"
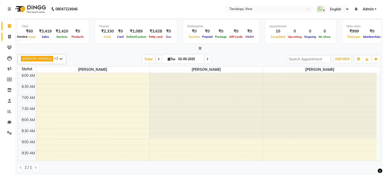
click at [9, 37] on icon at bounding box center [9, 37] width 3 height 4
select select "service"
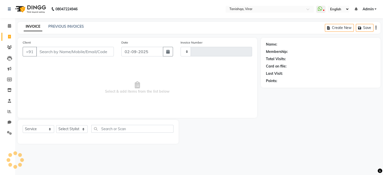
type input "0714"
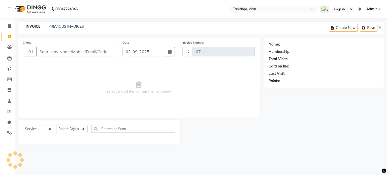
select select "8149"
click at [63, 27] on link "PREVIOUS INVOICES" at bounding box center [66, 26] width 36 height 5
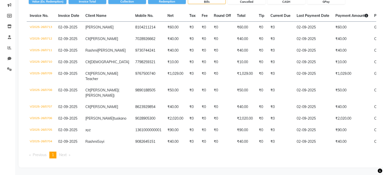
scroll to position [93, 0]
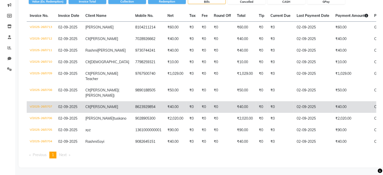
click at [165, 101] on td "₹40.00" at bounding box center [176, 107] width 22 height 12
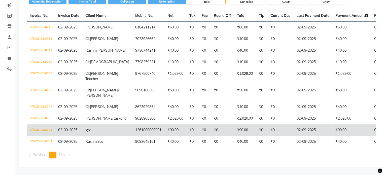
click at [132, 124] on td "1361000000001" at bounding box center [148, 130] width 32 height 12
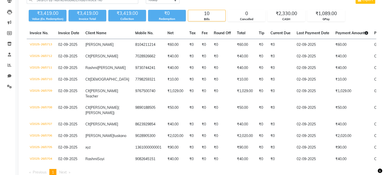
scroll to position [0, 0]
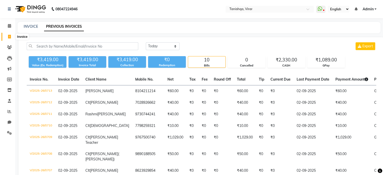
click at [9, 36] on icon at bounding box center [9, 37] width 3 height 4
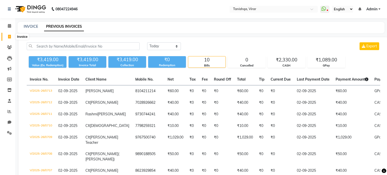
select select "service"
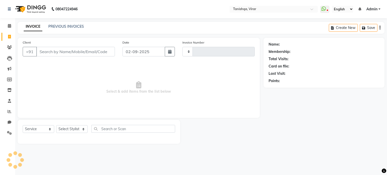
type input "0714"
select select "8149"
click at [43, 50] on input "Client" at bounding box center [75, 52] width 79 height 10
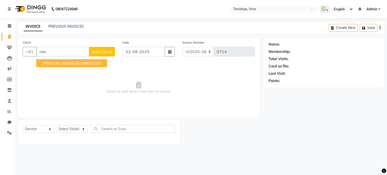
click at [53, 64] on span "Nilofar Khan" at bounding box center [58, 63] width 33 height 5
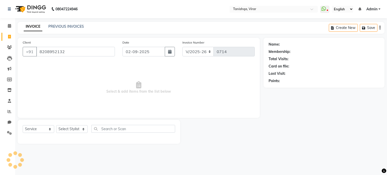
type input "8208952132"
select select "1: Object"
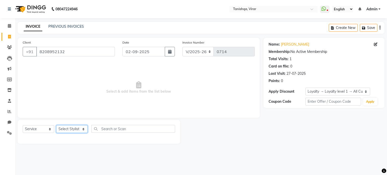
click at [72, 130] on select "Select Stylist Beena Gupta jaya Jaya Maheshwari mahhi Priyanka Maheshwari Seema…" at bounding box center [71, 129] width 31 height 8
select select "75950"
click at [56, 125] on select "Select Stylist Beena Gupta jaya Jaya Maheshwari mahhi Priyanka Maheshwari Seema…" at bounding box center [71, 129] width 31 height 8
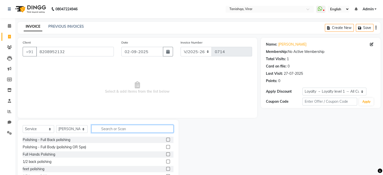
click at [107, 129] on input "text" at bounding box center [132, 129] width 82 height 8
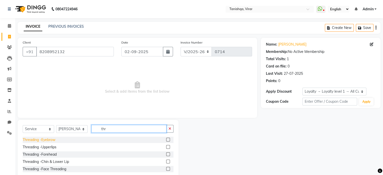
type input "thr"
click at [38, 141] on div "Threading -Eyebrow" at bounding box center [39, 139] width 33 height 5
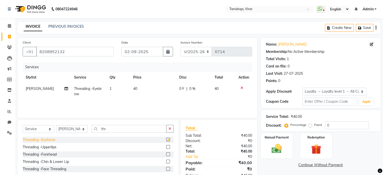
checkbox input "false"
click at [281, 152] on img at bounding box center [276, 149] width 17 height 12
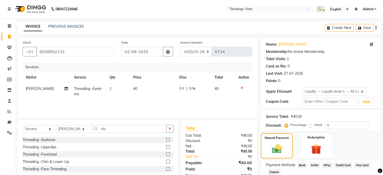
click at [313, 166] on span "CASH" at bounding box center [314, 166] width 11 height 6
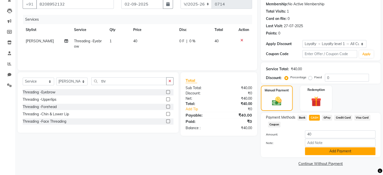
click at [324, 153] on button "Add Payment" at bounding box center [340, 151] width 71 height 8
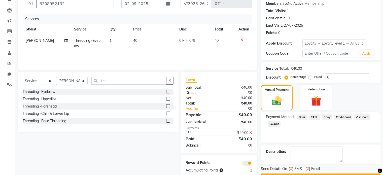
click at [112, 127] on div "Threading -Eyebrow Threading -Upperlips Threading -Forehead Threading -Chin & L…" at bounding box center [98, 108] width 151 height 39
drag, startPoint x: 112, startPoint y: 127, endPoint x: 183, endPoint y: 150, distance: 75.5
click at [183, 150] on div "Select Service Product Membership Package Voucher Prepaid Gift Card Select Styl…" at bounding box center [137, 125] width 247 height 106
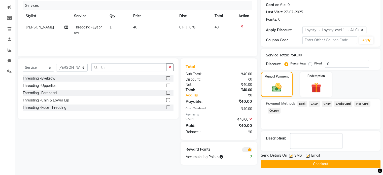
click at [325, 163] on button "Checkout" at bounding box center [321, 164] width 120 height 8
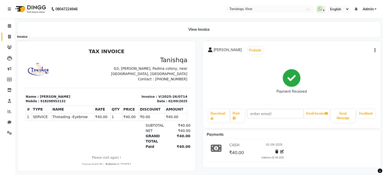
click at [10, 36] on icon at bounding box center [9, 37] width 3 height 4
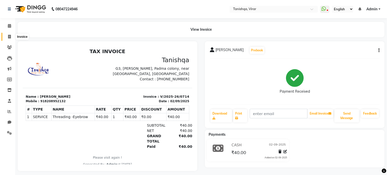
select select "service"
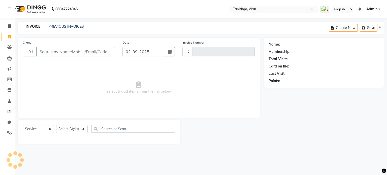
type input "0715"
select select "8149"
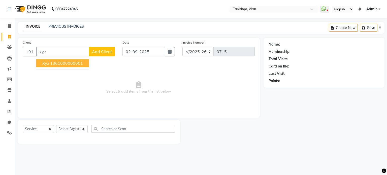
click at [50, 65] on ngb-highlight "1361000000001" at bounding box center [66, 63] width 33 height 5
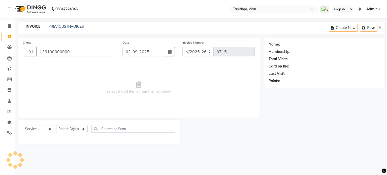
type input "1361000000001"
select select "1: Object"
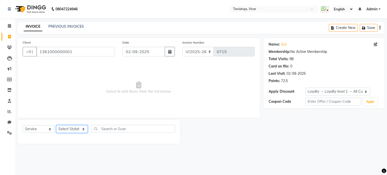
click at [68, 130] on select "Select Stylist Beena Gupta jaya Jaya Maheshwari mahhi Priyanka Maheshwari Seema…" at bounding box center [71, 129] width 31 height 8
select select "75950"
click at [56, 125] on select "Select Stylist Beena Gupta jaya Jaya Maheshwari mahhi Priyanka Maheshwari Seema…" at bounding box center [71, 129] width 31 height 8
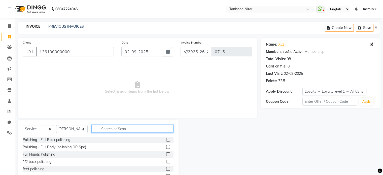
click at [107, 130] on input "text" at bounding box center [132, 129] width 82 height 8
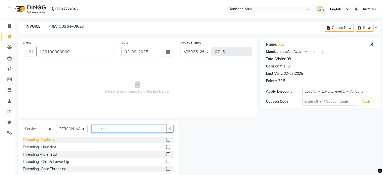
type input "thr"
click at [41, 140] on div "Threading -Eyebrow" at bounding box center [39, 139] width 33 height 5
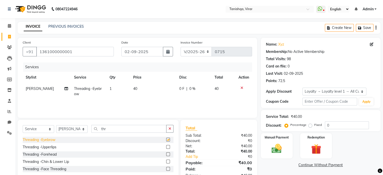
checkbox input "false"
click at [45, 147] on div "Threading -Upperlips" at bounding box center [40, 147] width 34 height 5
checkbox input "false"
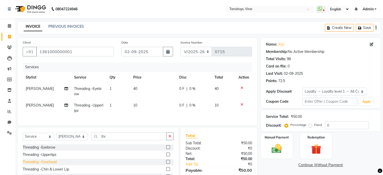
click at [43, 165] on div "Threading -Forehead" at bounding box center [40, 162] width 34 height 5
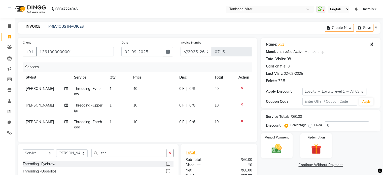
checkbox input "false"
click at [279, 152] on img at bounding box center [276, 149] width 17 height 12
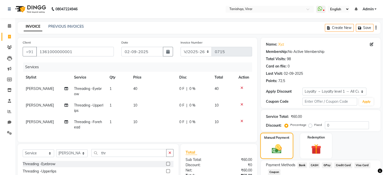
scroll to position [44, 0]
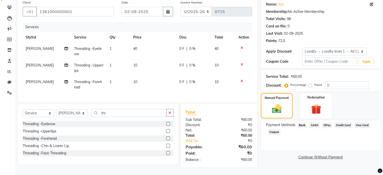
click at [312, 122] on span "CASH" at bounding box center [314, 125] width 11 height 6
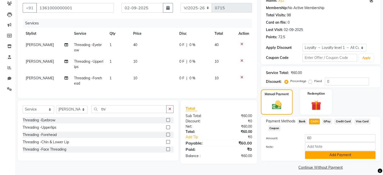
click at [334, 157] on button "Add Payment" at bounding box center [340, 155] width 71 height 8
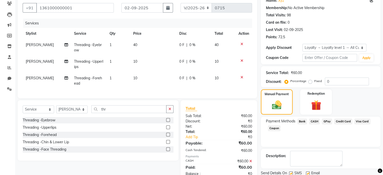
scroll to position [87, 0]
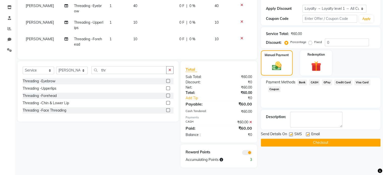
click at [323, 139] on button "Checkout" at bounding box center [321, 143] width 120 height 8
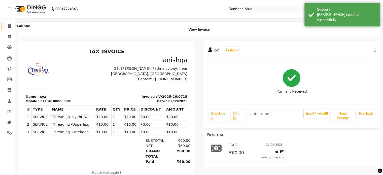
click at [9, 26] on icon at bounding box center [9, 26] width 3 height 4
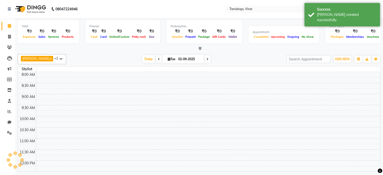
scroll to position [254, 0]
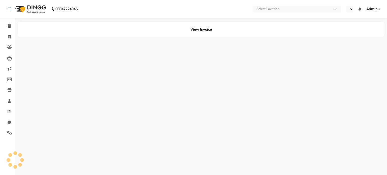
select select "en"
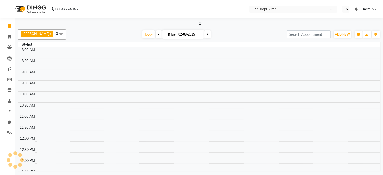
select select "en"
